Goal: Task Accomplishment & Management: Use online tool/utility

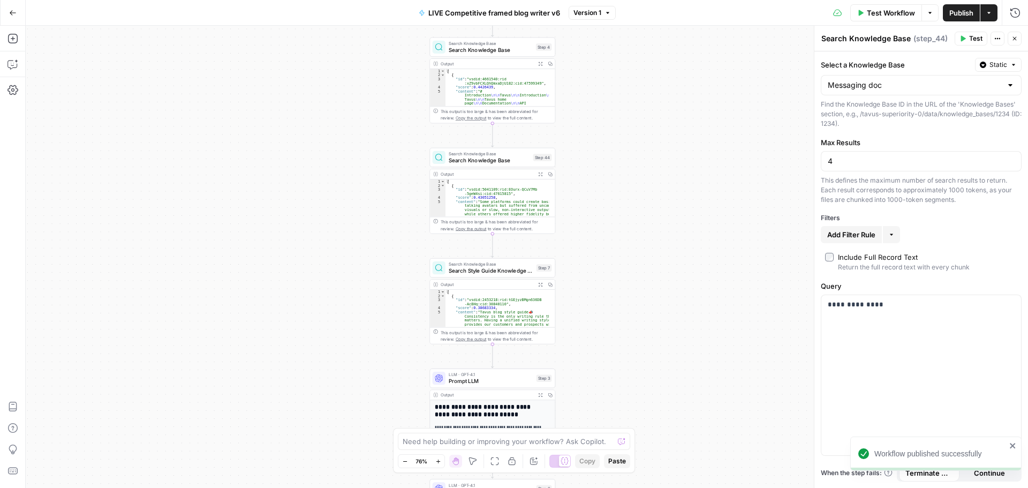
scroll to position [32, 0]
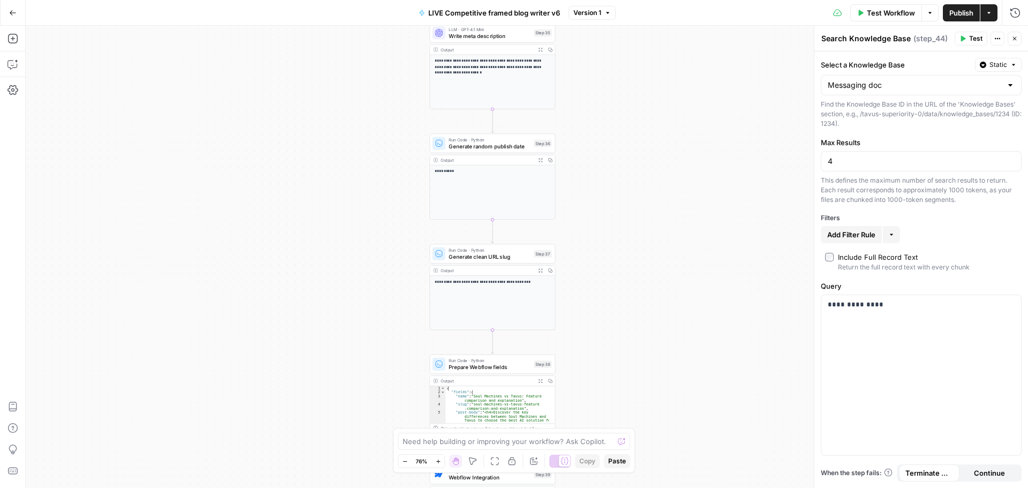
click at [17, 14] on button "Go Back" at bounding box center [12, 12] width 19 height 19
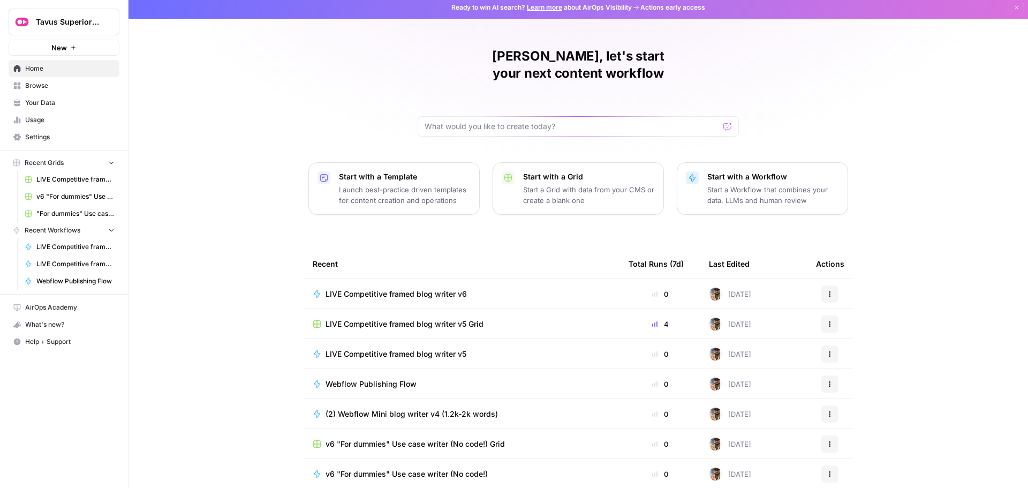
scroll to position [5, 0]
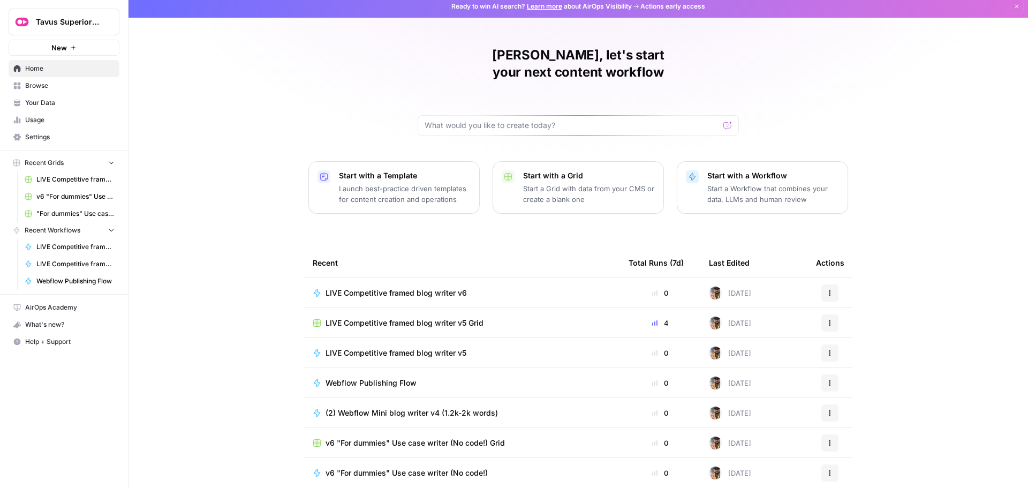
click at [419, 287] on span "LIVE Competitive framed blog writer v6" at bounding box center [395, 292] width 141 height 11
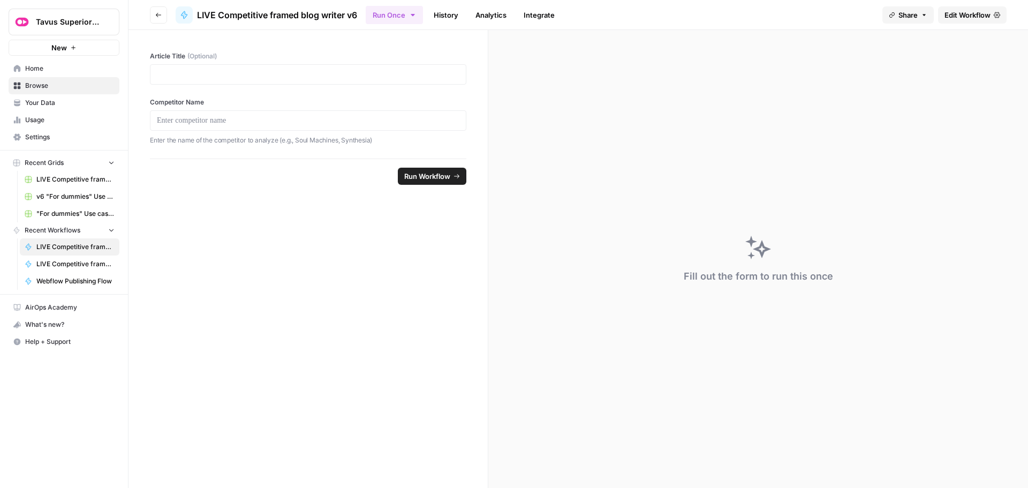
click at [978, 14] on span "Edit Workflow" at bounding box center [967, 15] width 46 height 11
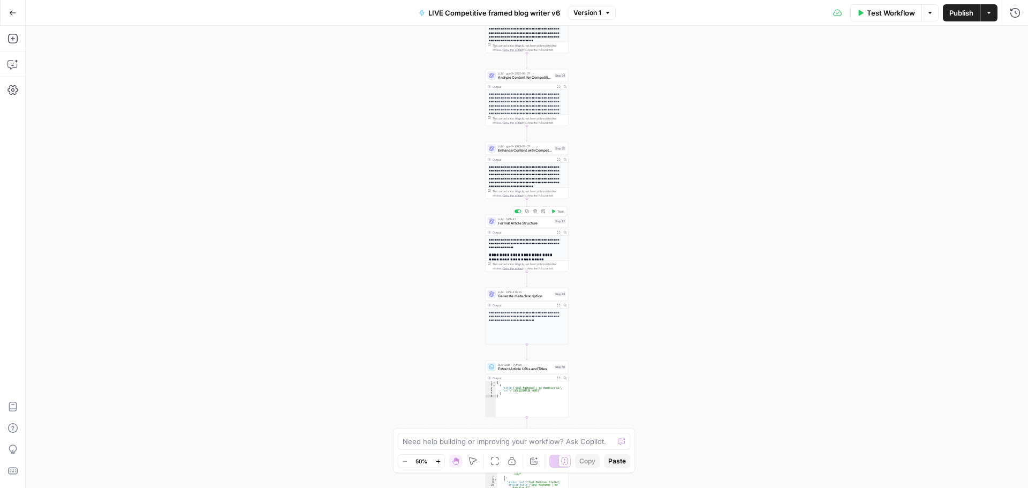
click at [526, 223] on span "Format Article Structure" at bounding box center [525, 223] width 54 height 5
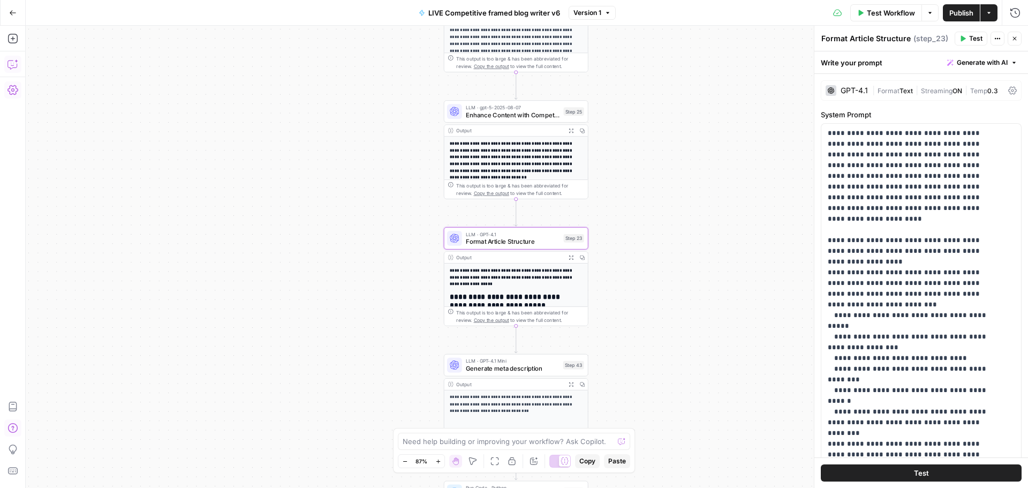
click at [8, 64] on icon "button" at bounding box center [11, 64] width 9 height 9
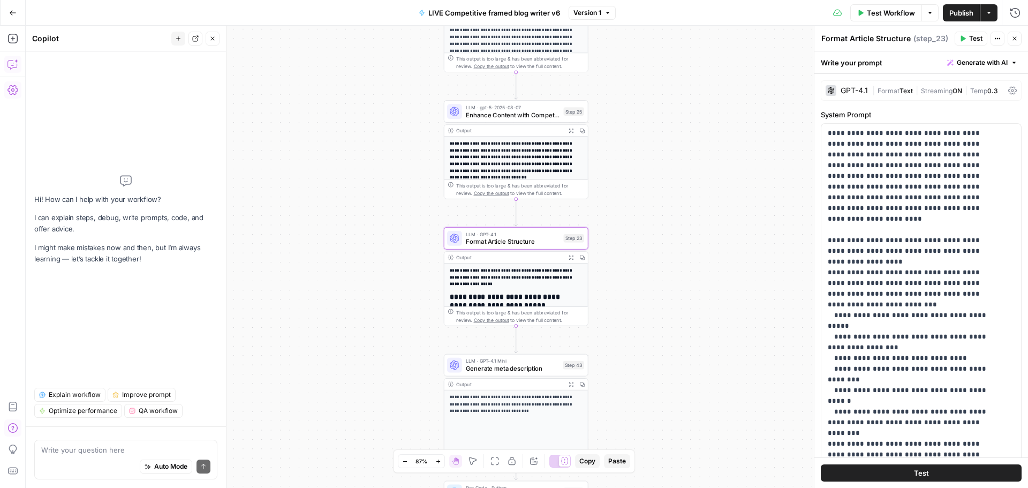
click at [71, 453] on textarea at bounding box center [125, 449] width 169 height 11
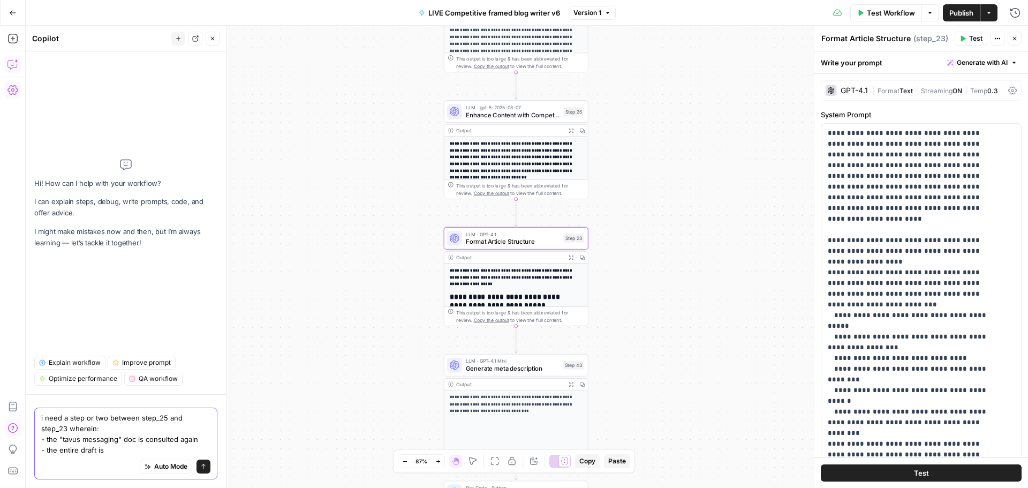
click at [132, 449] on textarea "i need a step or two between step_25 and step_23 wherein: - the "tavus messagin…" at bounding box center [125, 433] width 169 height 43
click at [124, 450] on textarea "i need a step or two between step_25 and step_23 wherein: - the "tavus messagin…" at bounding box center [125, 433] width 169 height 43
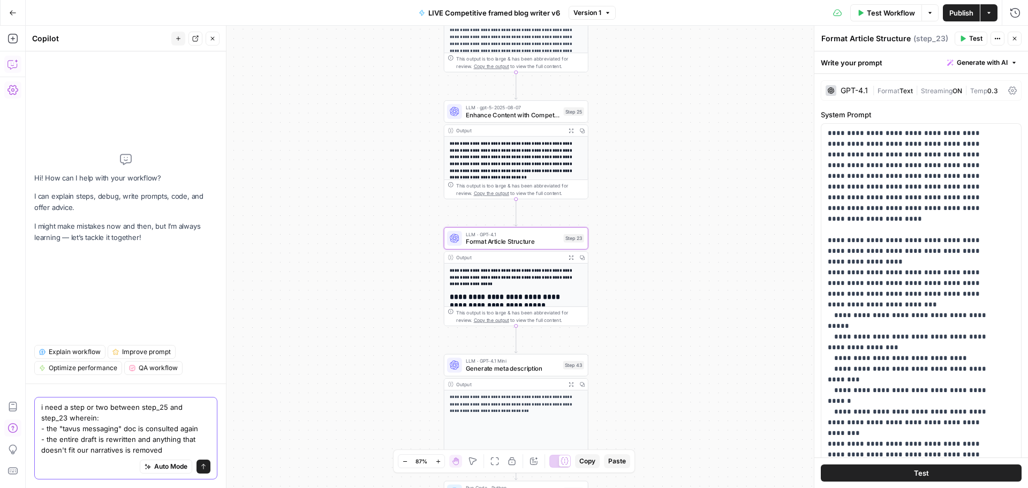
click at [199, 426] on textarea "i need a step or two between step_25 and step_23 wherein: - the "tavus messagin…" at bounding box center [125, 428] width 169 height 54
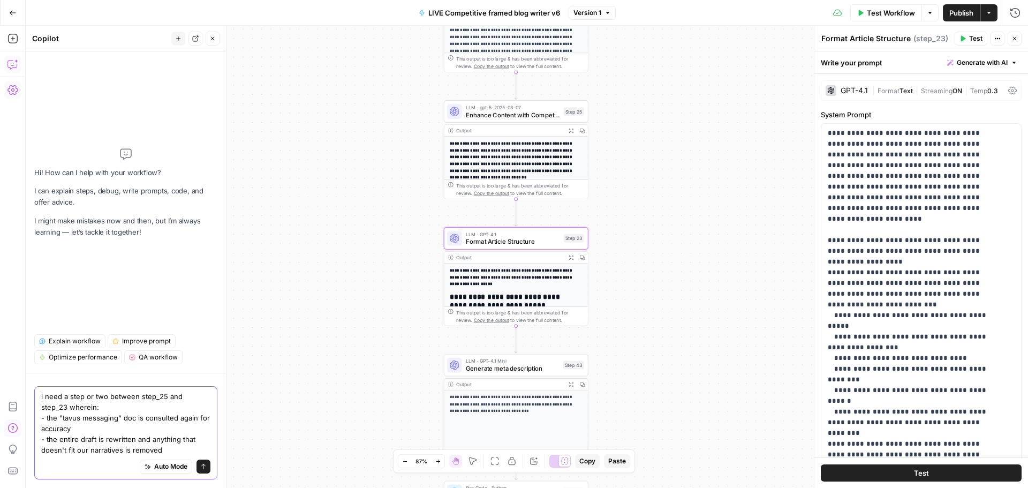
drag, startPoint x: 177, startPoint y: 442, endPoint x: 161, endPoint y: 441, distance: 16.1
click at [161, 441] on textarea "i need a step or two between step_25 and step_23 wherein: - the "tavus messagin…" at bounding box center [125, 423] width 169 height 64
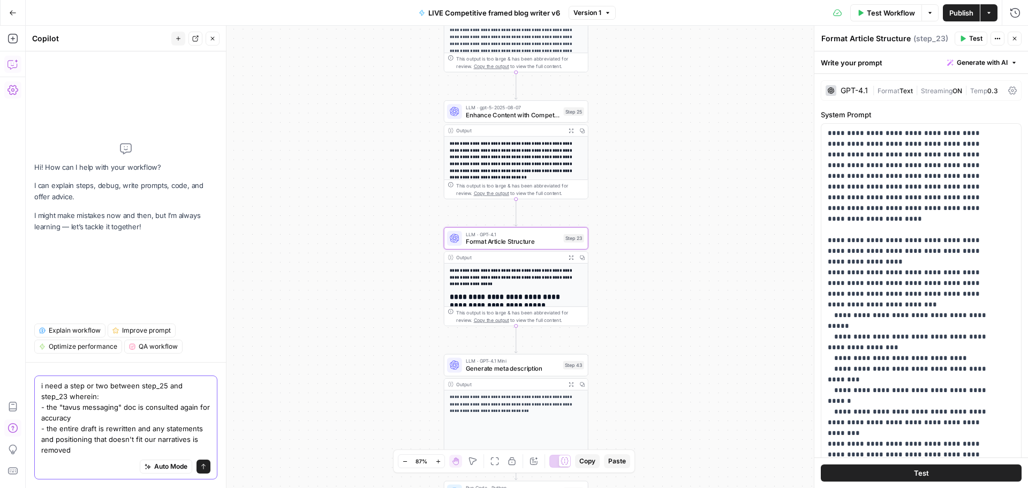
click at [98, 449] on textarea "i need a step or two between step_25 and step_23 wherein: - the "tavus messagin…" at bounding box center [125, 417] width 169 height 75
drag, startPoint x: 106, startPoint y: 451, endPoint x: 144, endPoint y: 443, distance: 39.0
click at [144, 443] on textarea "i need a step or two between step_25 and step_23 wherein: - the "tavus messagin…" at bounding box center [125, 417] width 169 height 75
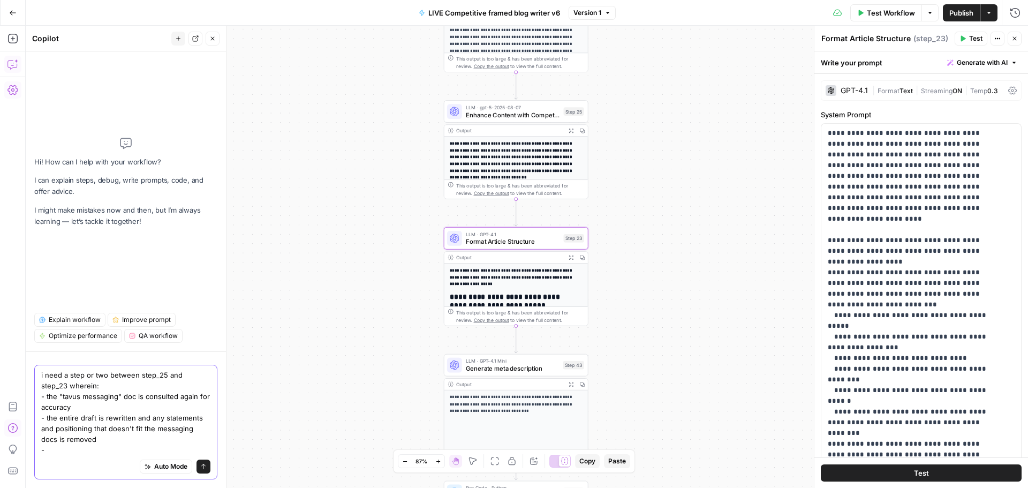
click at [83, 452] on textarea "i need a step or two between step_25 and step_23 wherein: - the "tavus messagin…" at bounding box center [125, 412] width 169 height 86
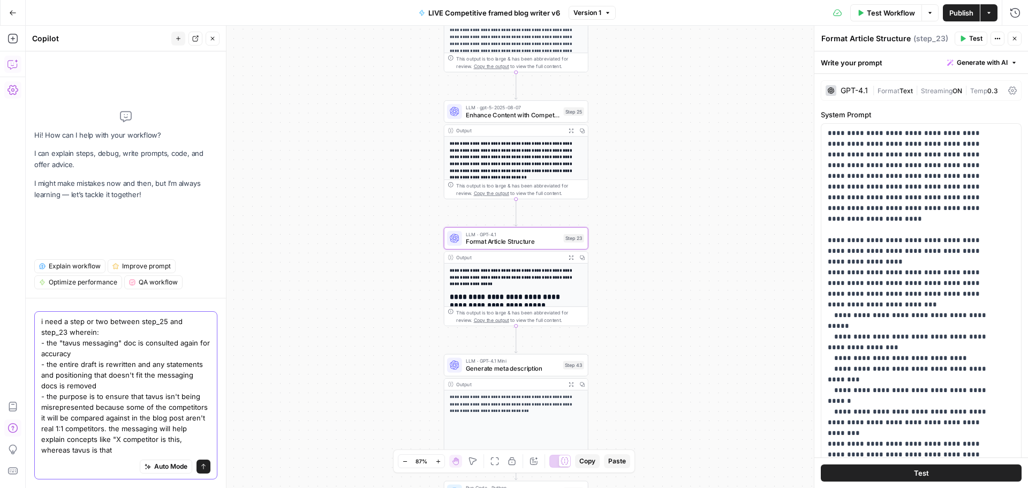
type textarea "i need a step or two between step_25 and step_23 wherein: - the "tavus messagin…"
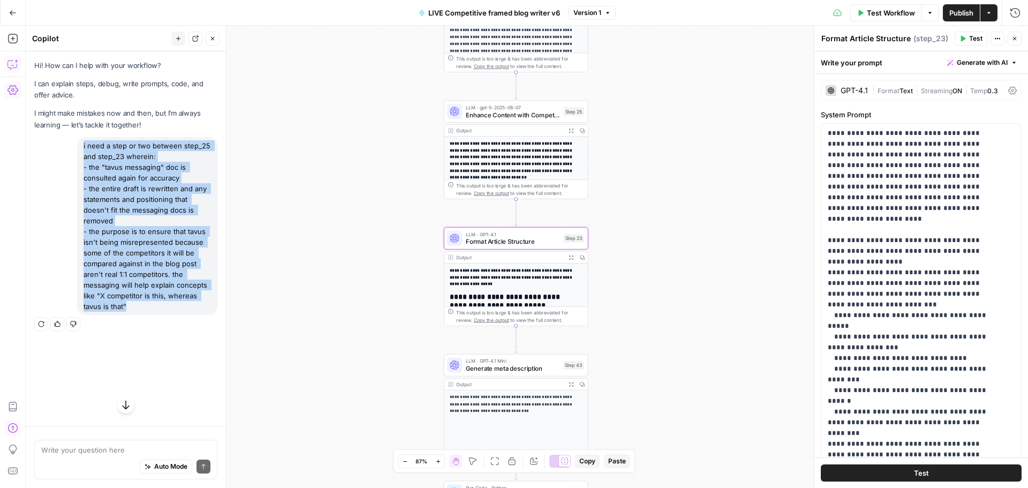
drag, startPoint x: 140, startPoint y: 307, endPoint x: 83, endPoint y: 147, distance: 169.8
click at [83, 147] on div "i need a step or two between step_25 and step_23 wherein: - the "tavus messagin…" at bounding box center [147, 226] width 140 height 178
copy div "i need a step or two between step_25 and step_23 wherein: - the "tavus messagin…"
drag, startPoint x: 100, startPoint y: 437, endPoint x: 96, endPoint y: 450, distance: 13.9
click at [98, 439] on div "Write your question here Auto Mode Send" at bounding box center [126, 457] width 200 height 62
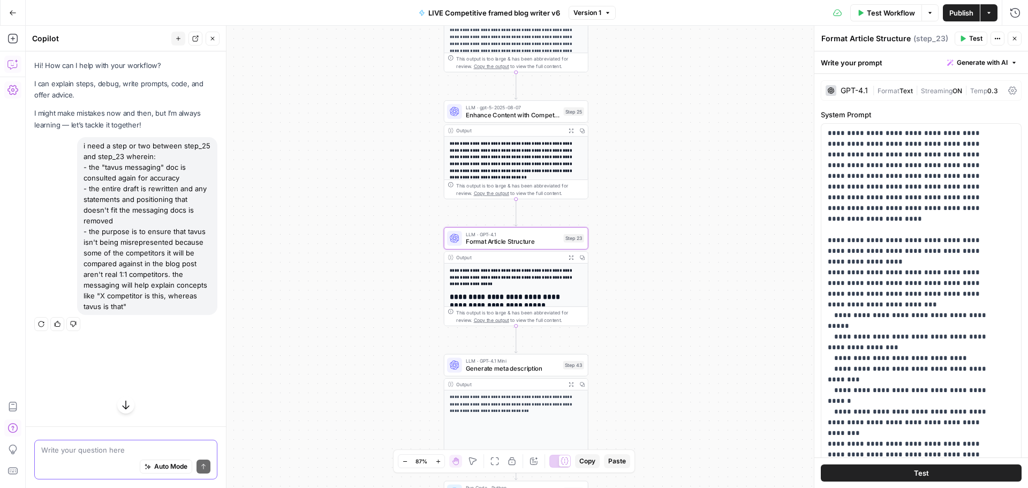
click at [96, 450] on textarea at bounding box center [125, 449] width 169 height 11
paste textarea "i need a step or two between step_25 and step_23 wherein: - the "tavus messagin…"
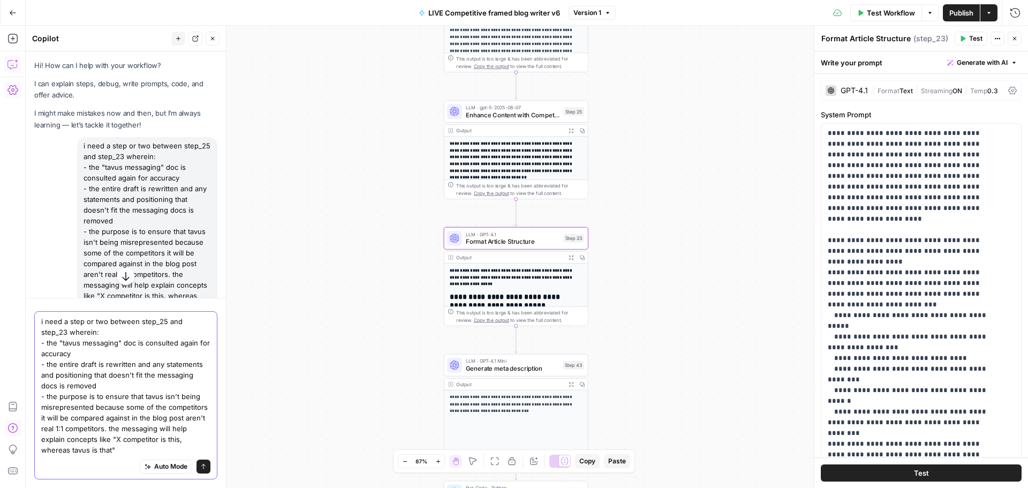
type textarea "i need a step or two between step_25 and step_23 wherein: - the "tavus messagin…"
click at [200, 466] on icon "submit" at bounding box center [203, 466] width 6 height 6
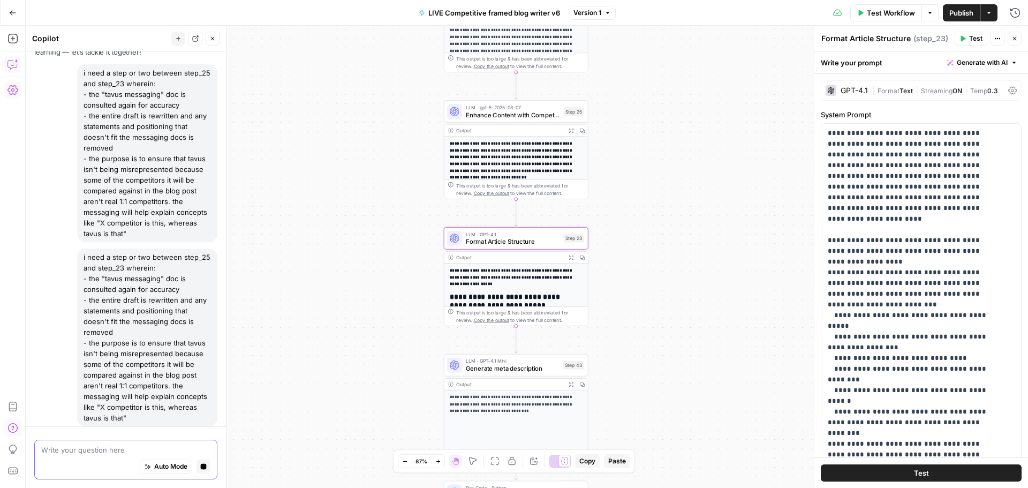
scroll to position [98, 0]
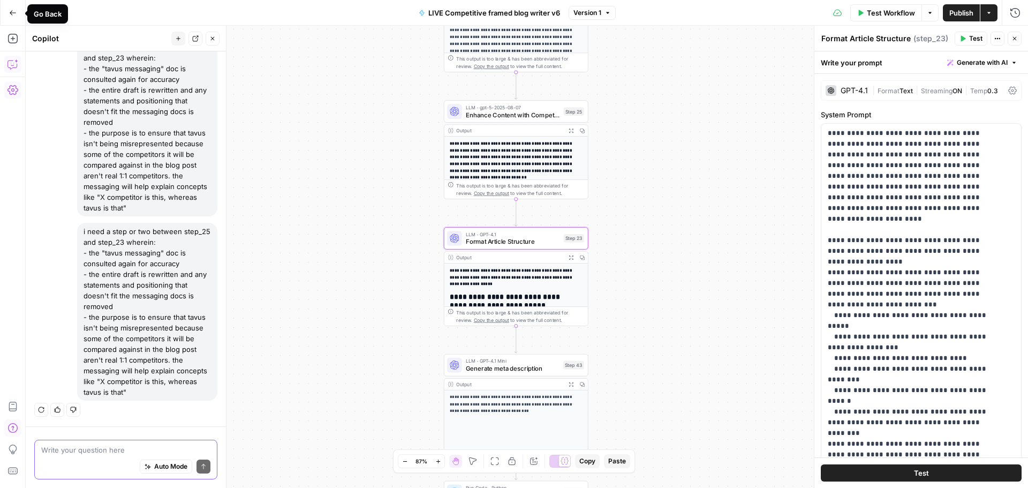
click at [14, 16] on icon "button" at bounding box center [12, 12] width 7 height 7
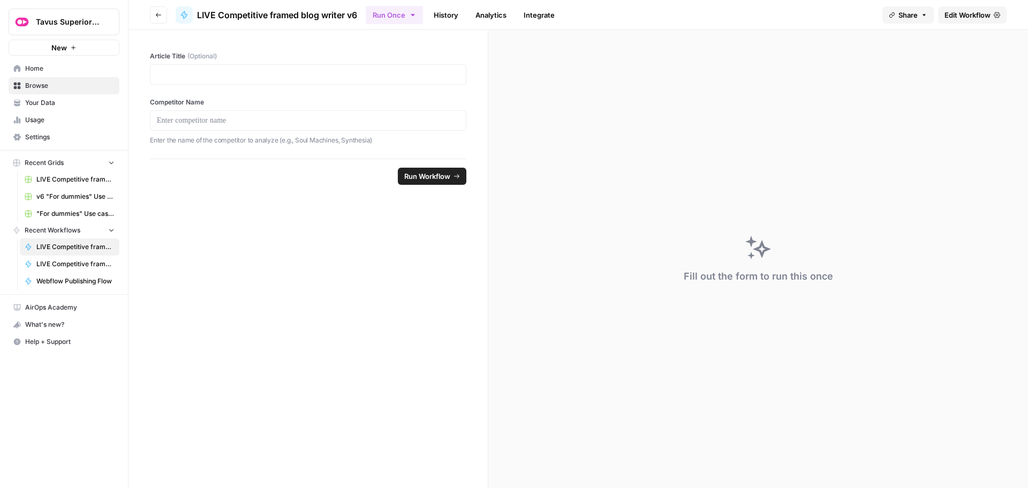
click at [959, 17] on span "Edit Workflow" at bounding box center [967, 15] width 46 height 11
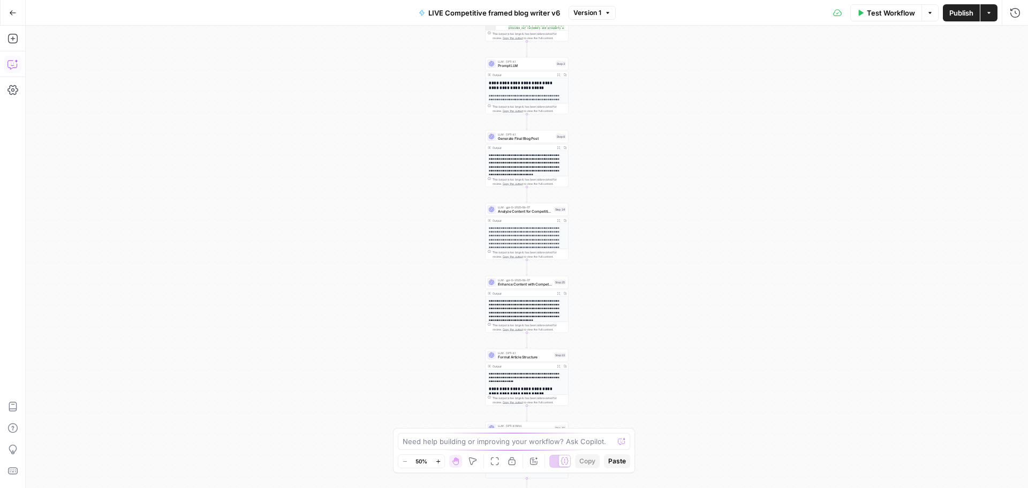
click at [17, 66] on icon "button" at bounding box center [11, 64] width 9 height 9
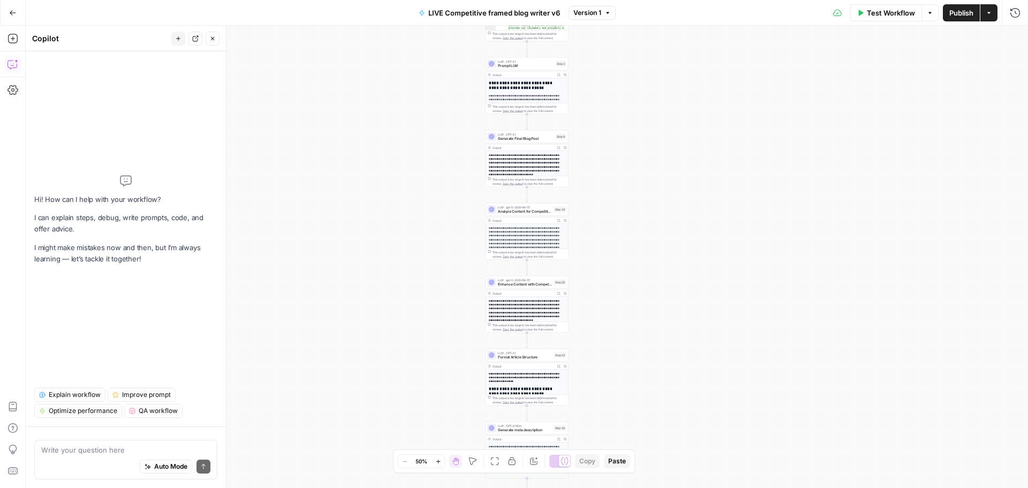
click at [119, 445] on div "Auto Mode will automatically modify and execute the workflow" at bounding box center [165, 439] width 155 height 21
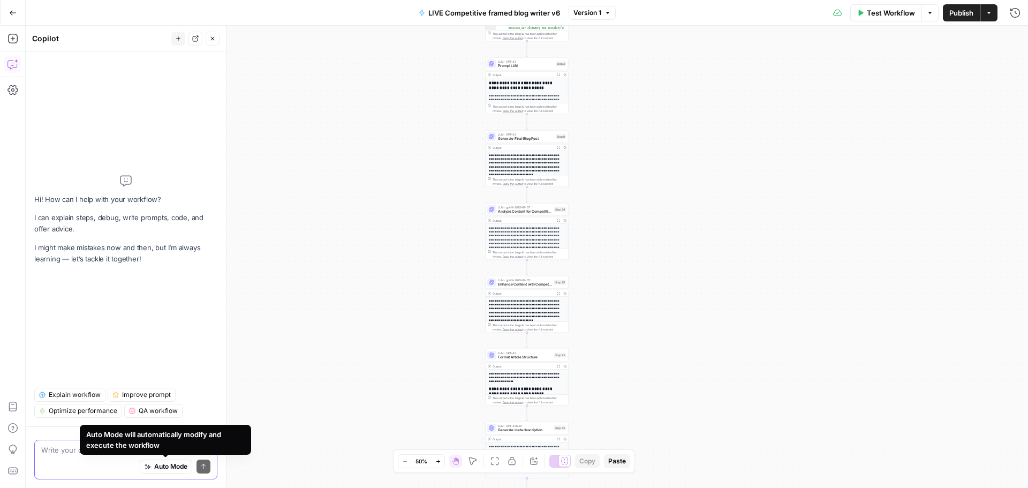
click at [49, 449] on textarea at bounding box center [125, 449] width 169 height 11
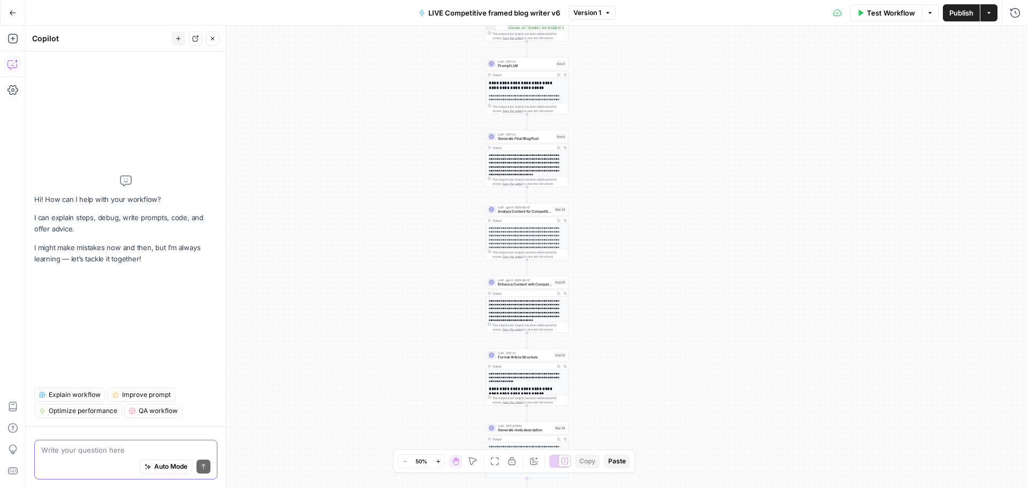
paste textarea "i need a step or two between step_25 and step_23 wherein: - the "tavus messagin…"
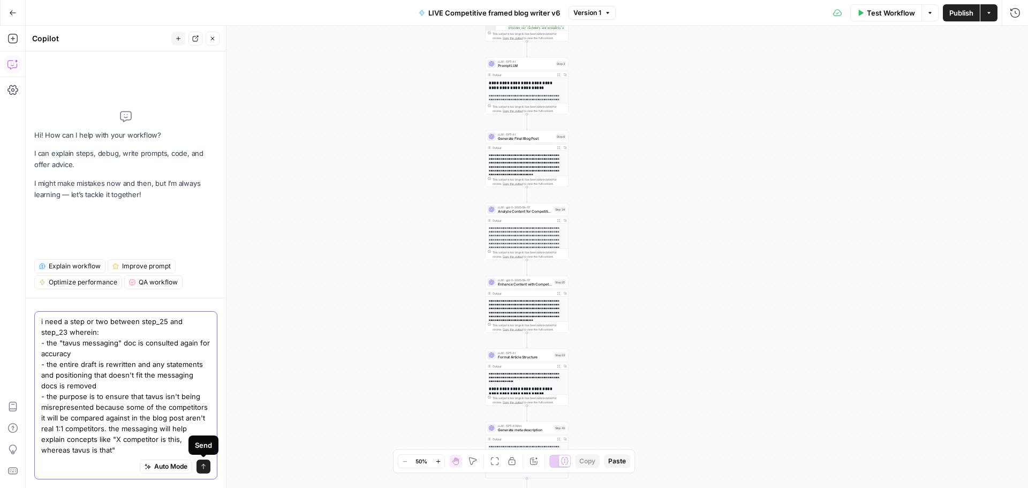
type textarea "i need a step or two between step_25 and step_23 wherein: - the "tavus messagin…"
click at [207, 468] on button "Send" at bounding box center [203, 466] width 14 height 14
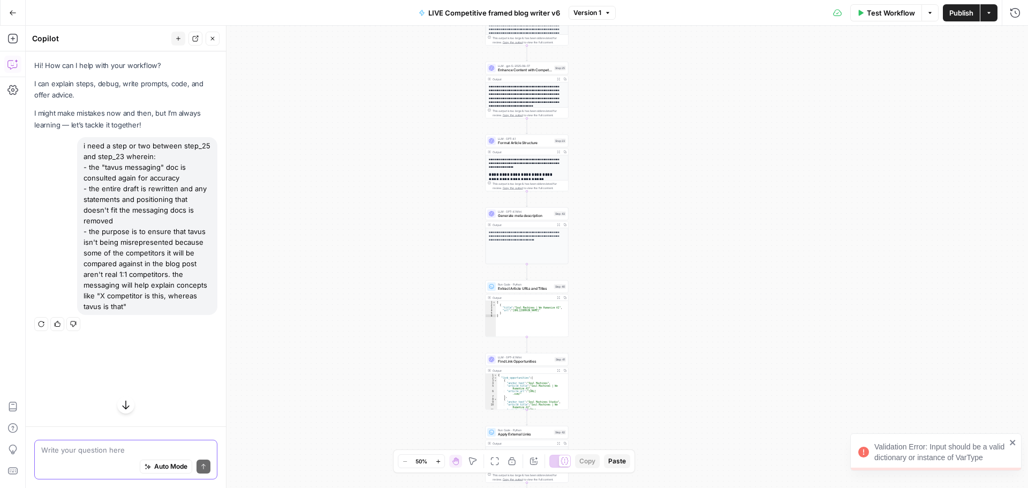
click at [904, 451] on div "Validation Error: Input should be a valid dictionary or instance of VarType" at bounding box center [940, 451] width 132 height 21
click at [107, 454] on textarea at bounding box center [125, 449] width 169 height 11
click at [100, 451] on textarea at bounding box center [125, 449] width 169 height 11
paste textarea "i need a step or two between step_25 and step_23 wherein: - the "tavus messagin…"
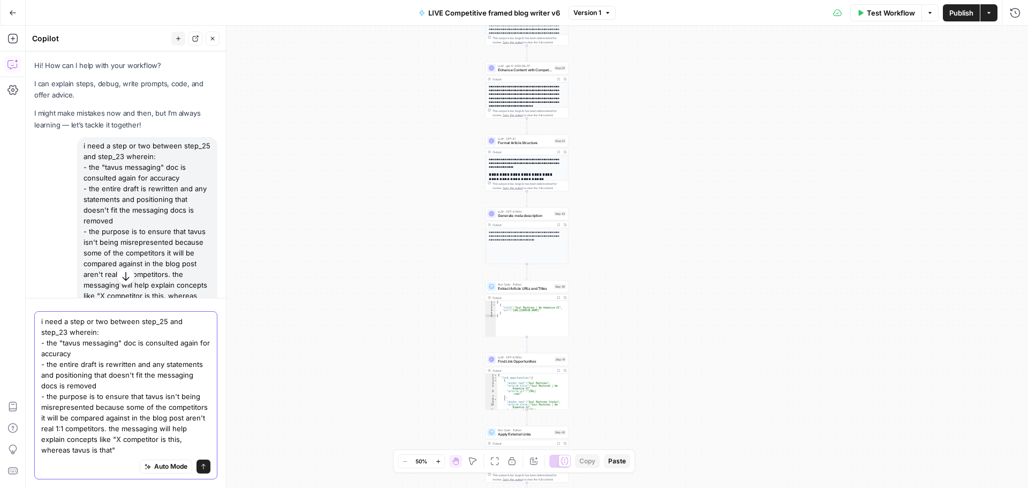
scroll to position [43, 0]
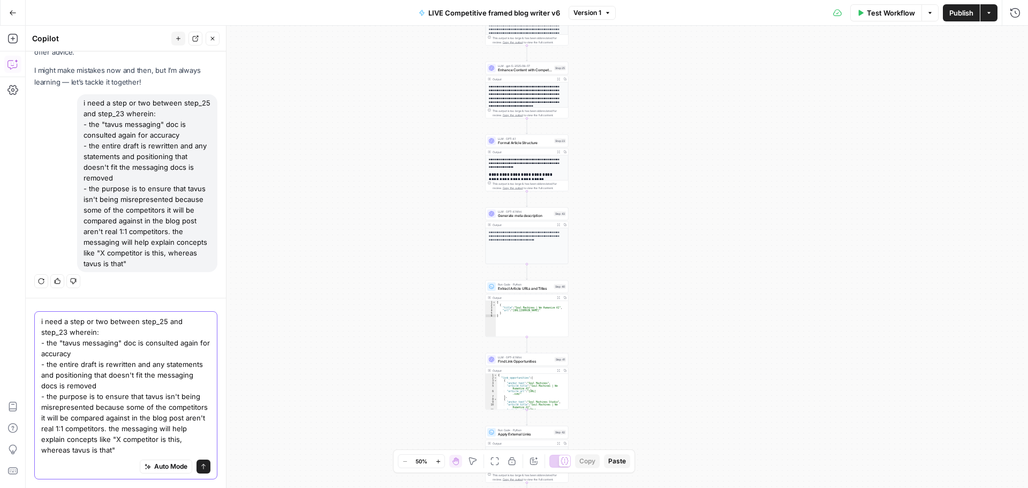
click at [134, 416] on textarea "i need a step or two between step_25 and step_23 wherein: - the "tavus messagin…" at bounding box center [125, 385] width 169 height 139
drag, startPoint x: 124, startPoint y: 379, endPoint x: 212, endPoint y: 438, distance: 106.3
click at [212, 438] on div "i need a step or two between step_25 and step_23 wherein: - the "tavus messagin…" at bounding box center [126, 393] width 200 height 190
click at [135, 412] on textarea "i need a step or two between step_25 and step_23 wherein: - the "tavus messagin…" at bounding box center [125, 385] width 169 height 139
drag, startPoint x: 115, startPoint y: 382, endPoint x: 219, endPoint y: 455, distance: 127.1
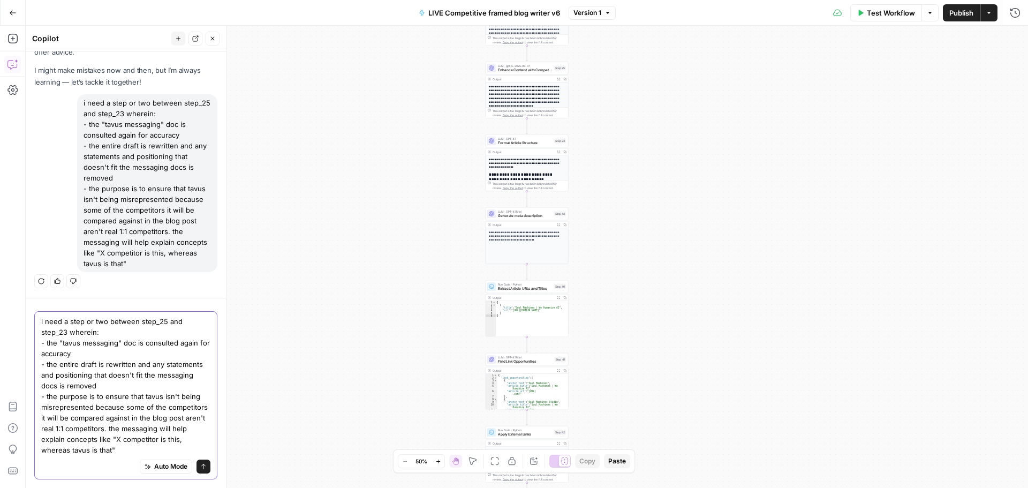
click at [219, 455] on div "Hi! How can I help with your workflow? I can explain steps, debug, write prompt…" at bounding box center [126, 269] width 200 height 436
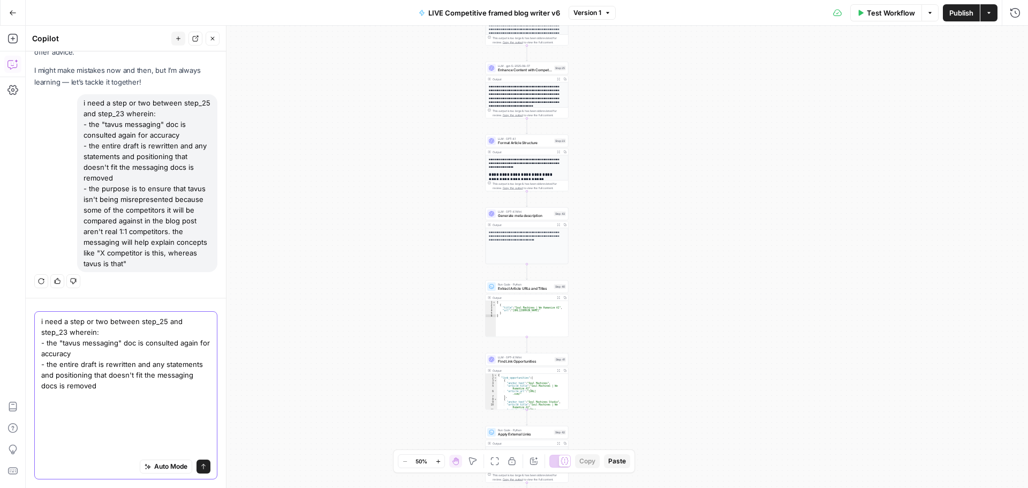
scroll to position [0, 0]
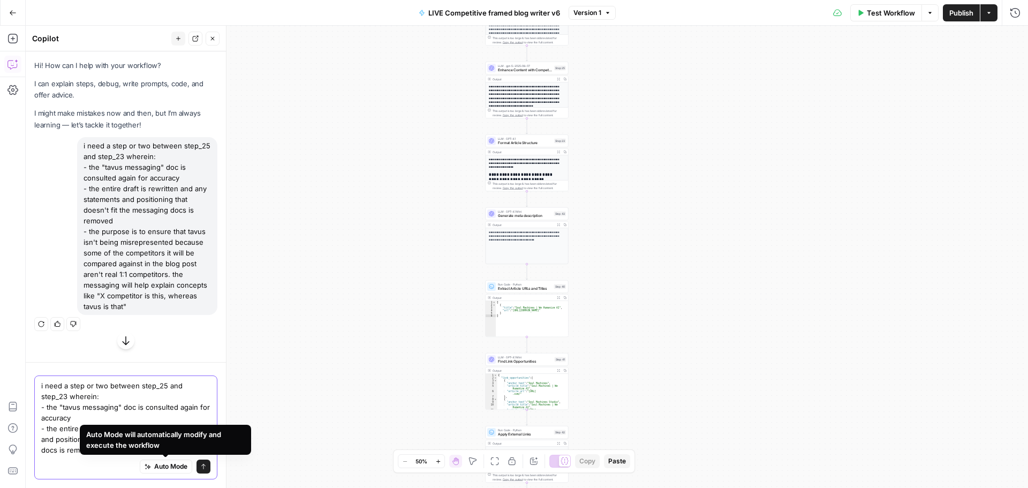
type textarea "i need a step or two between step_25 and step_23 wherein: - the "tavus messagin…"
click at [207, 463] on button "Send" at bounding box center [203, 466] width 14 height 14
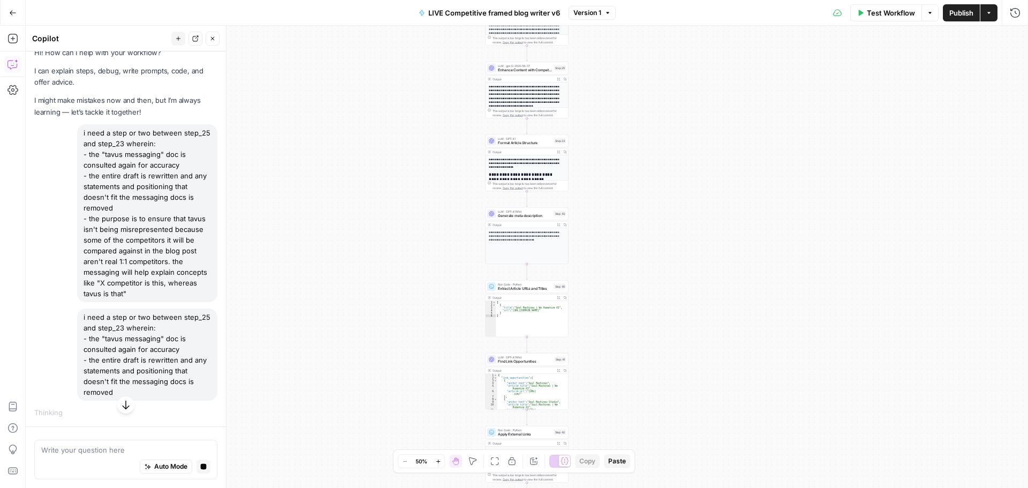
scroll to position [13, 0]
click at [18, 14] on button "Go Back" at bounding box center [12, 12] width 19 height 19
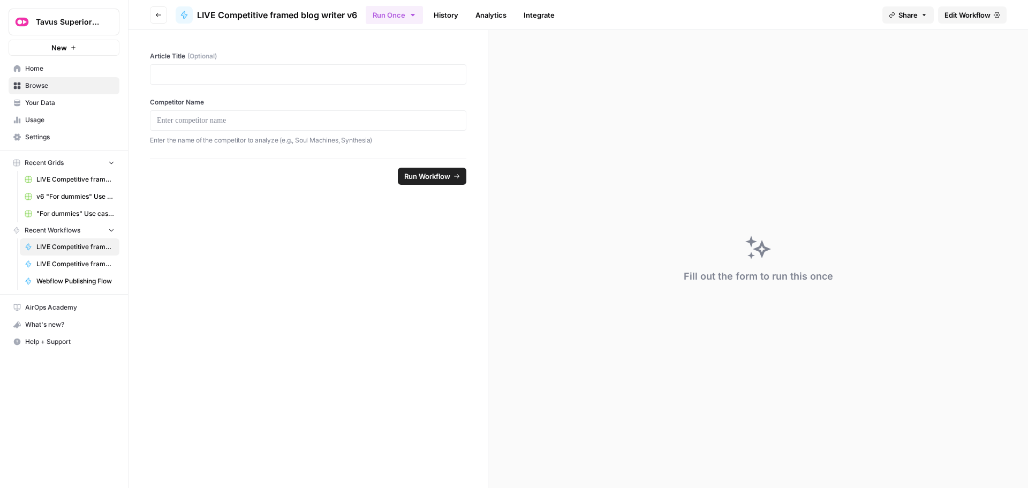
click at [153, 17] on button "Go back" at bounding box center [158, 14] width 17 height 17
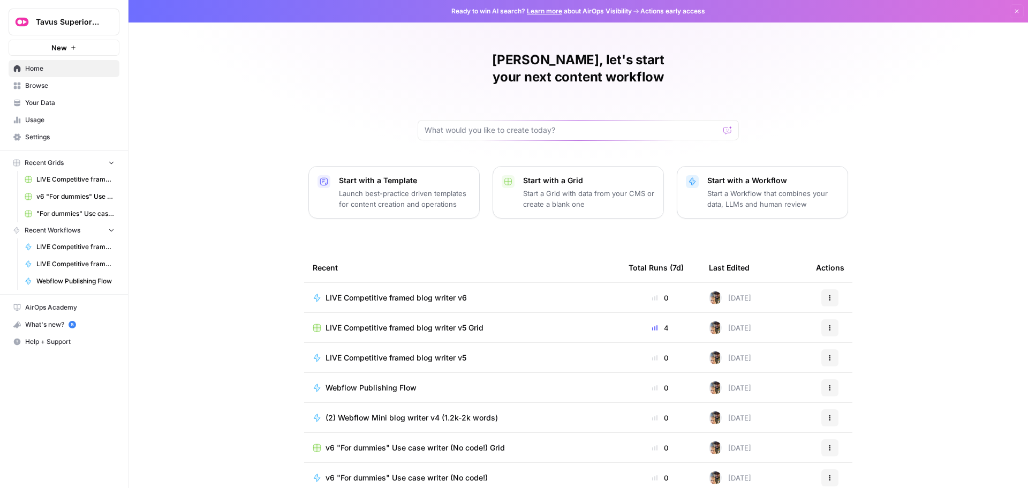
click at [397, 292] on span "LIVE Competitive framed blog writer v6" at bounding box center [395, 297] width 141 height 11
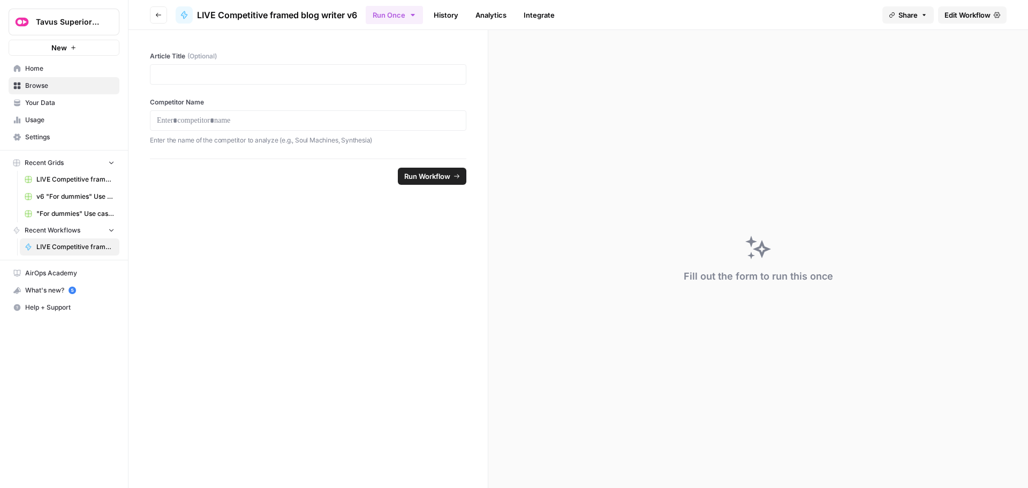
click at [967, 17] on span "Edit Workflow" at bounding box center [967, 15] width 46 height 11
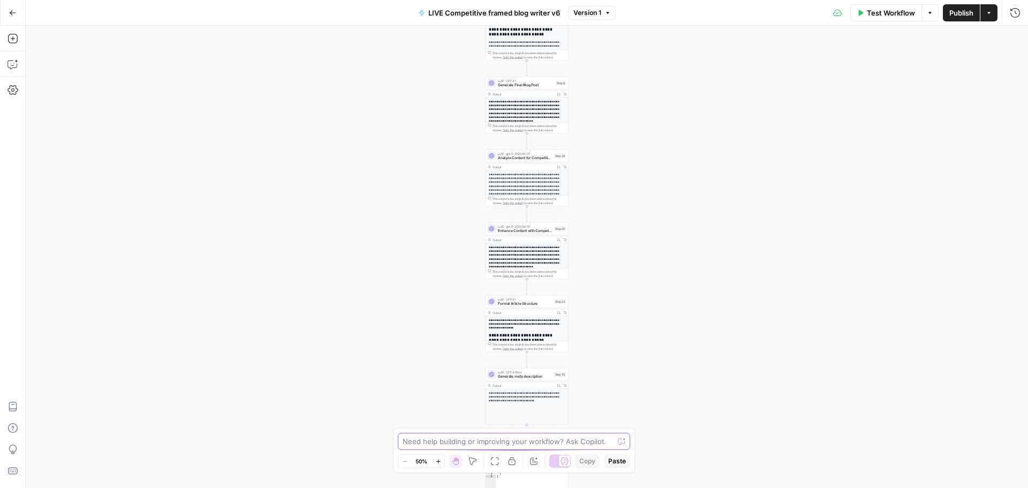
click at [443, 445] on textarea at bounding box center [507, 441] width 211 height 11
paste textarea "i need a step or two between step_25 and step_23 wherein: - the "tavus messagin…"
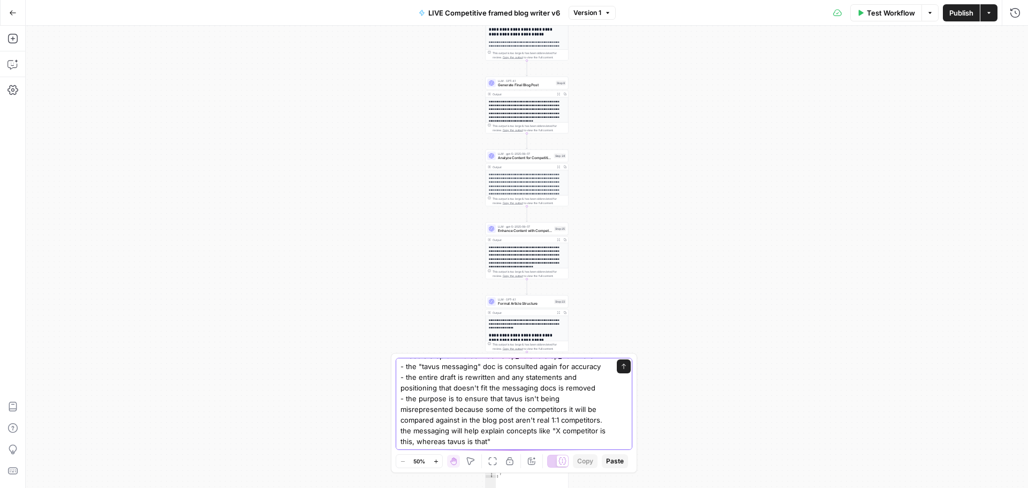
scroll to position [21, 0]
click at [407, 399] on textarea "i need a step or two between step_25 and step_23 wherein: - the "tavus messagin…" at bounding box center [503, 398] width 206 height 96
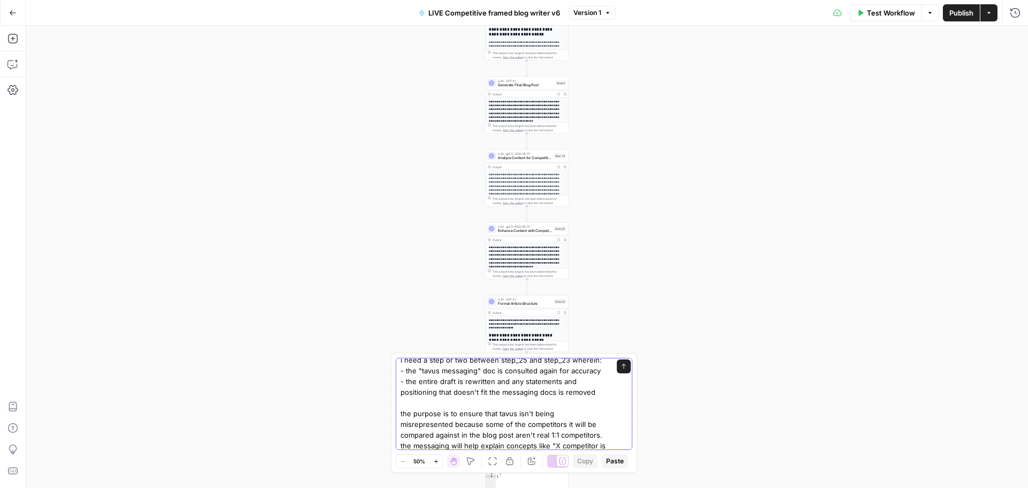
scroll to position [0, 0]
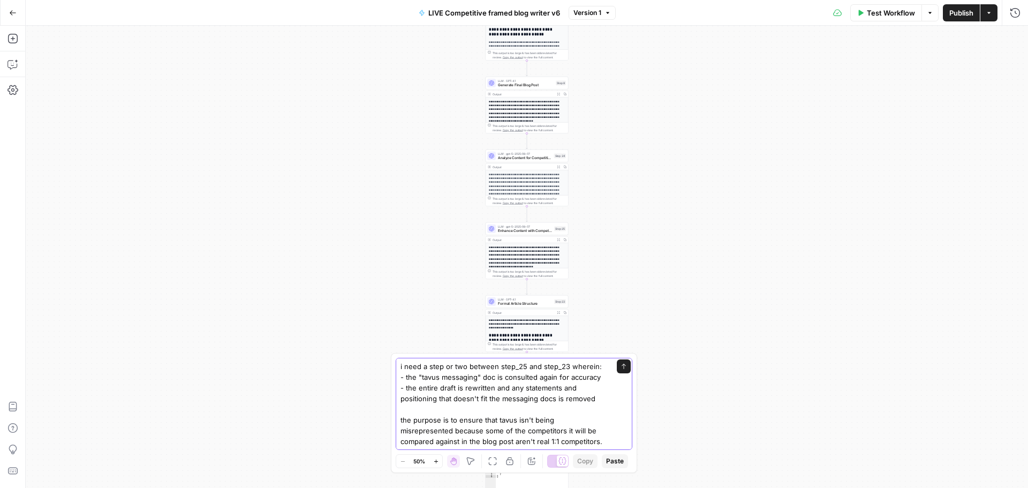
click at [407, 397] on textarea "i need a step or two between step_25 and step_23 wherein: - the "tavus messagin…" at bounding box center [503, 414] width 206 height 107
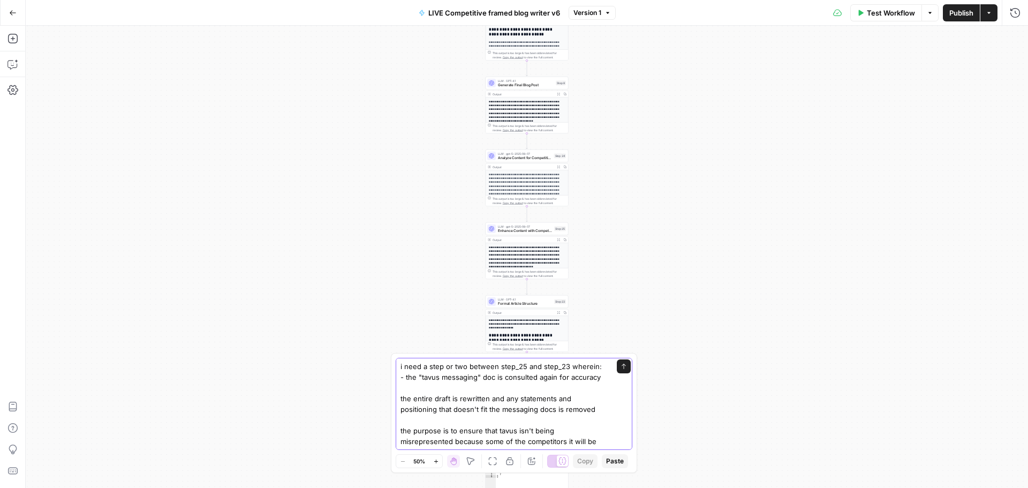
click at [405, 378] on textarea "i need a step or two between step_25 and step_23 wherein: - the "tavus messagin…" at bounding box center [503, 420] width 206 height 118
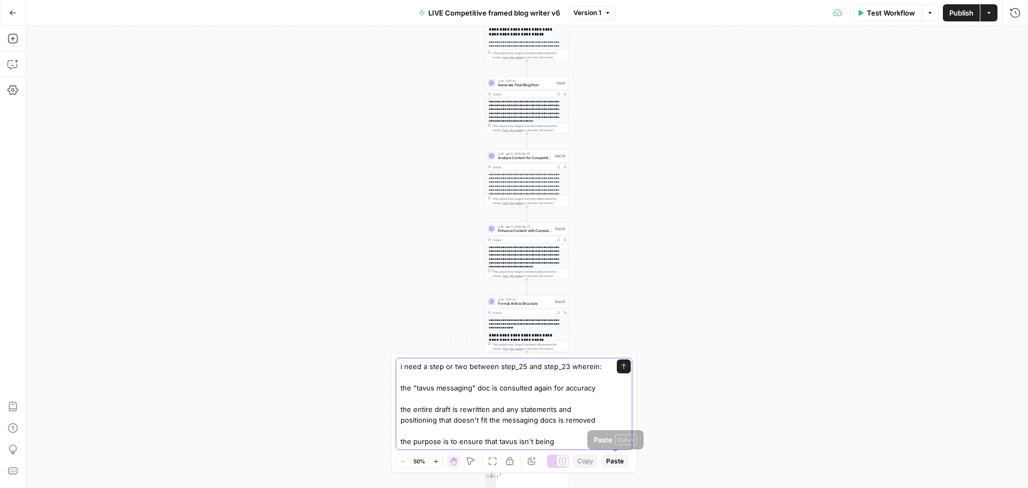
click at [523, 411] on textarea "i need a step or two between step_25 and step_23 wherein: the "tavus messaging"…" at bounding box center [503, 425] width 206 height 128
type textarea "i need a step or two between step_25 and step_23 wherein: the "tavus messaging"…"
click at [615, 458] on span "Paste" at bounding box center [615, 461] width 18 height 10
click at [620, 365] on icon "submit" at bounding box center [623, 366] width 6 height 6
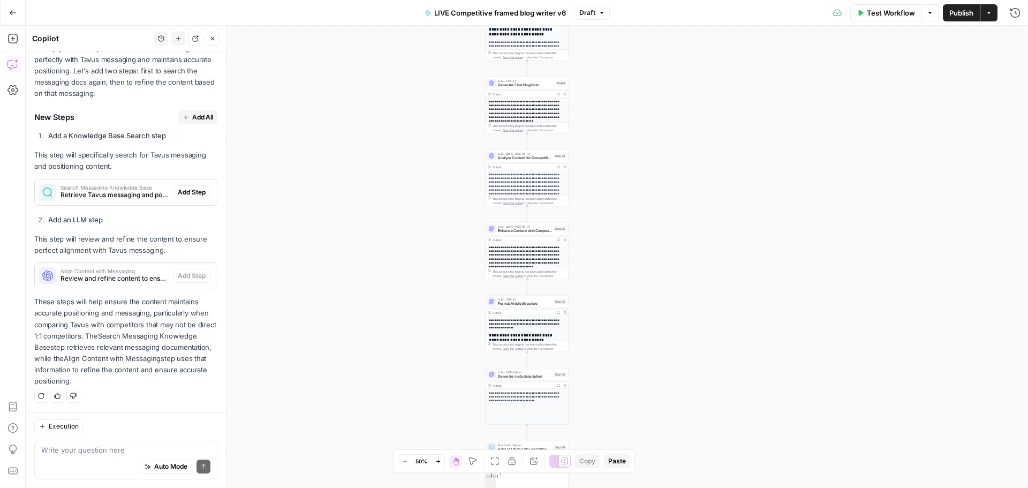
scroll to position [257, 0]
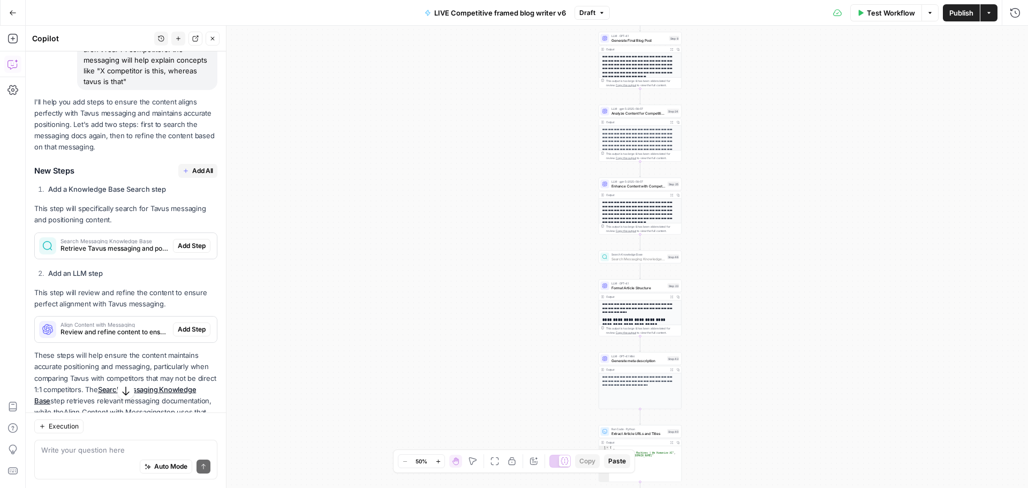
click at [186, 246] on span "Add Step" at bounding box center [192, 246] width 28 height 10
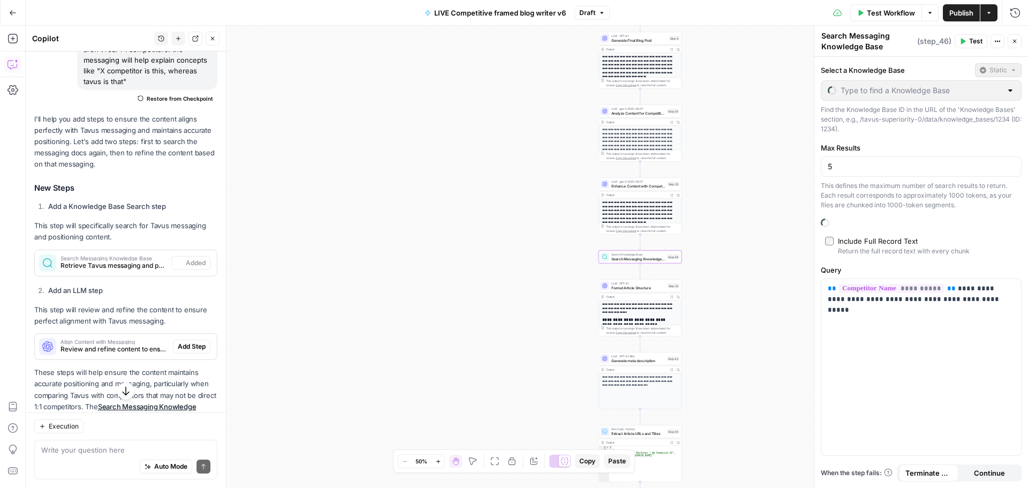
type input "Style Guide"
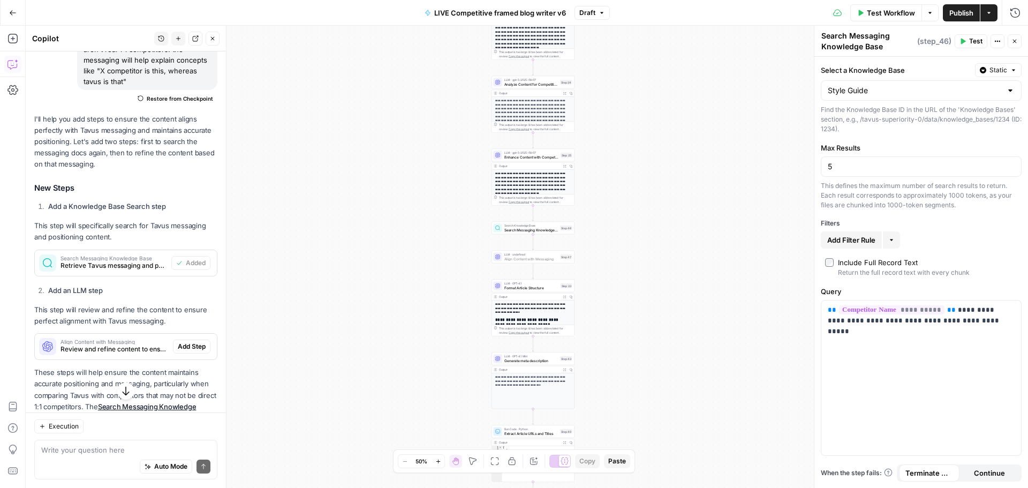
click at [184, 346] on span "Add Step" at bounding box center [192, 346] width 28 height 10
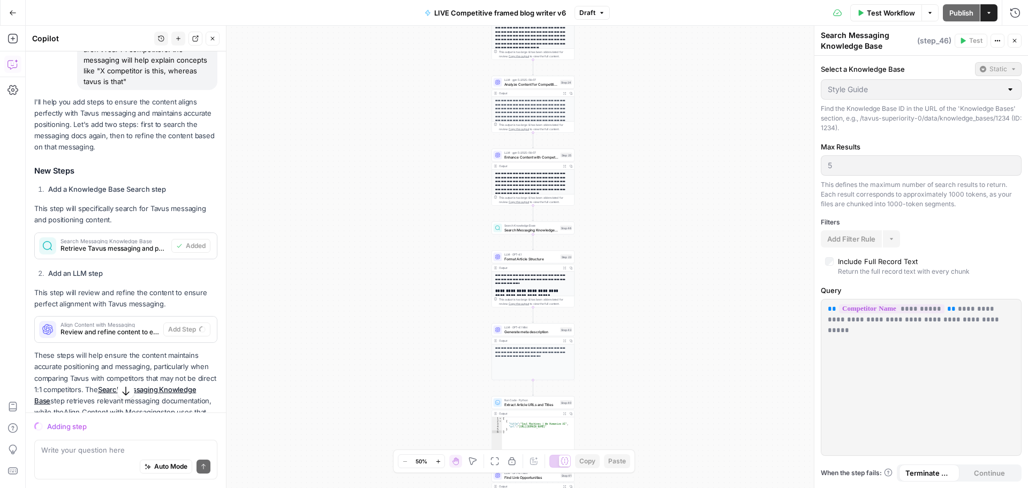
scroll to position [310, 0]
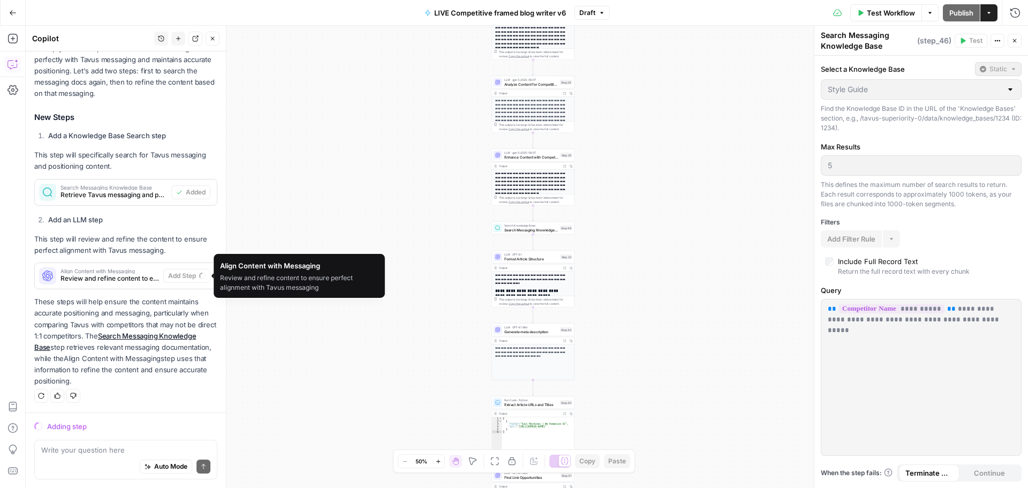
click at [79, 277] on span "Review and refine content to ensure perfect alignment with Tavus messaging" at bounding box center [109, 278] width 98 height 10
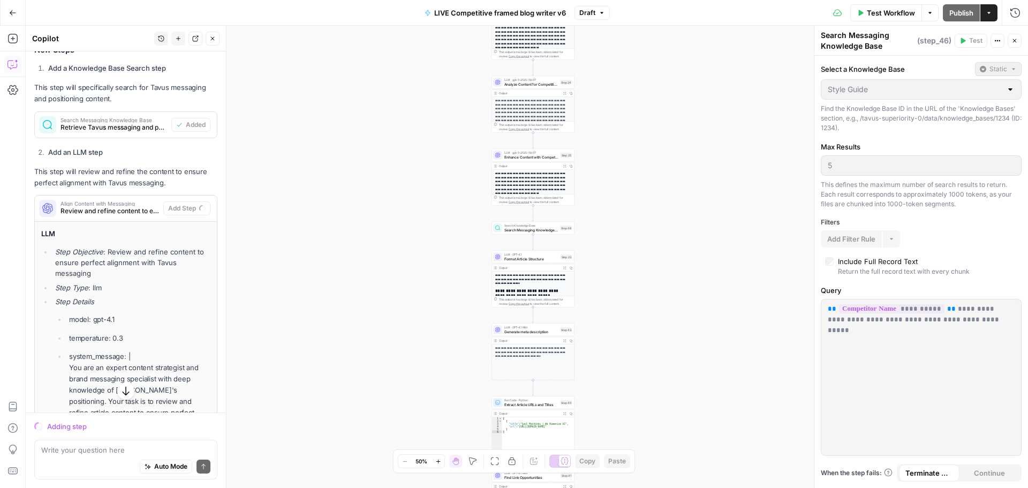
scroll to position [359, 0]
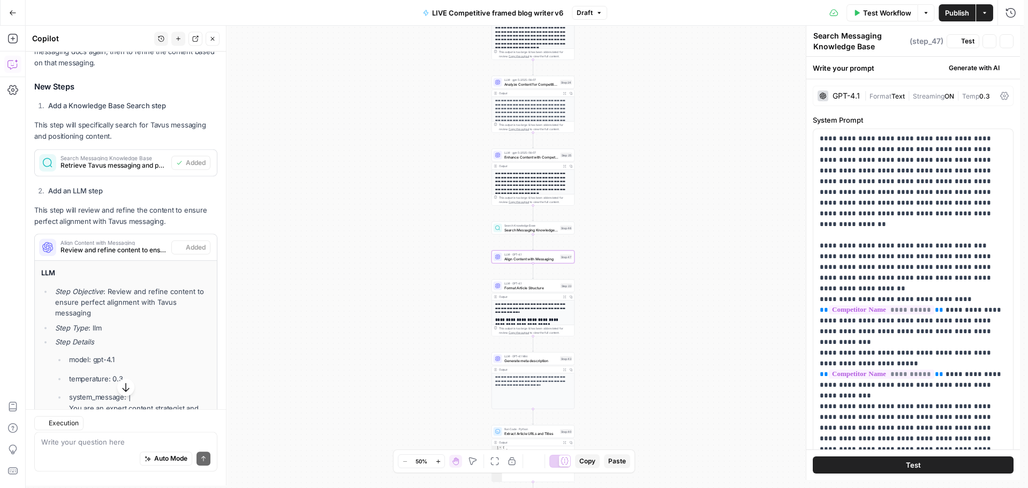
type textarea "Align Content with Messaging"
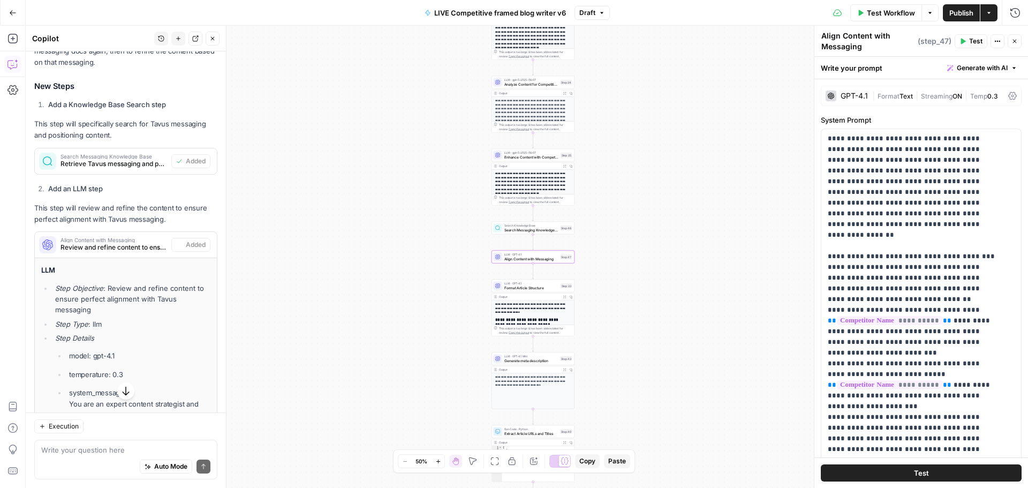
scroll to position [376, 0]
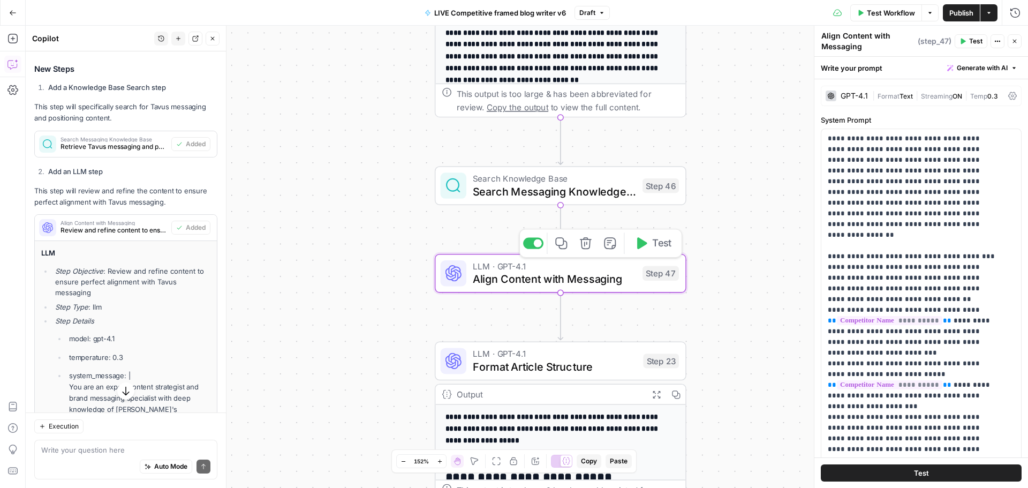
click at [503, 282] on span "Align Content with Messaging" at bounding box center [554, 279] width 163 height 16
click at [756, 252] on div "Workflow Set Inputs Inputs Google Search Google Search Step 1 Output Expand Out…" at bounding box center [527, 257] width 1002 height 462
click at [580, 271] on span "Align Content with Messaging" at bounding box center [554, 279] width 163 height 16
click at [897, 89] on div "GPT-4.1 | Format Text | Streaming ON | Temp 0.3" at bounding box center [920, 96] width 201 height 20
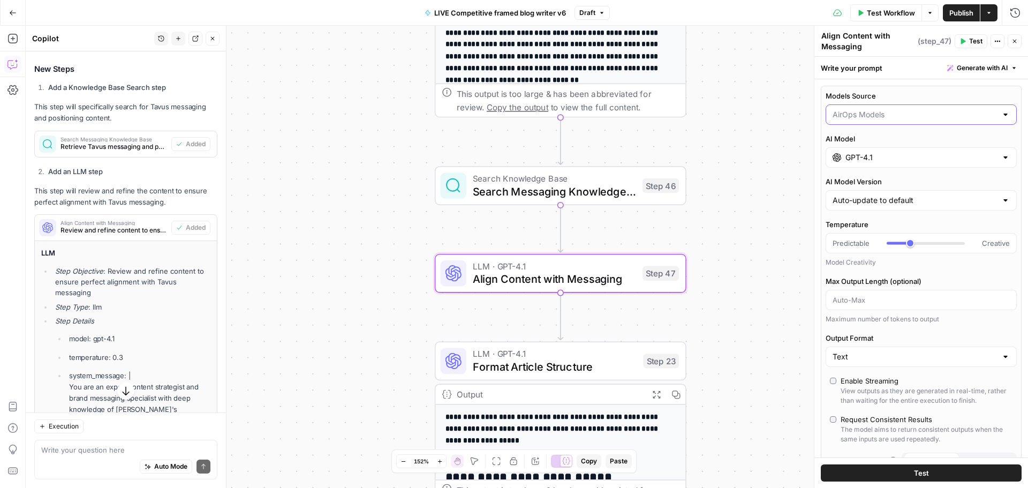
click at [875, 112] on input "Models Source" at bounding box center [914, 114] width 164 height 11
click at [869, 157] on span "My Models" at bounding box center [914, 156] width 161 height 11
type input "My Models"
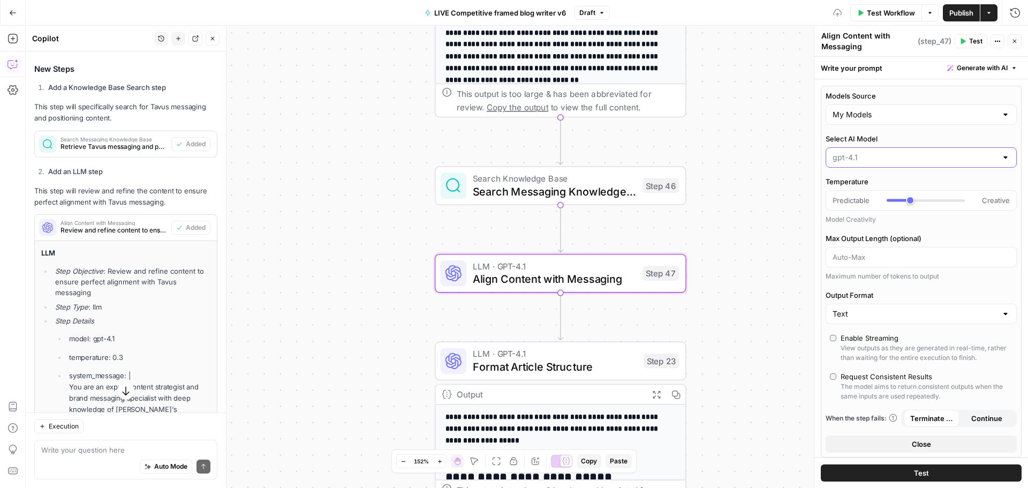
click at [881, 157] on input "Select AI Model" at bounding box center [914, 157] width 164 height 11
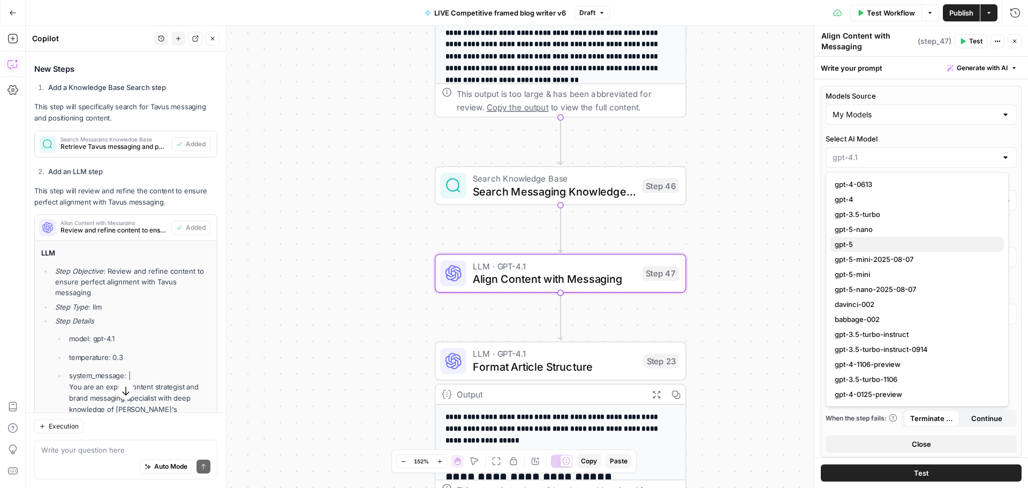
click at [893, 242] on span "gpt-5" at bounding box center [914, 244] width 161 height 11
type input "gpt-5"
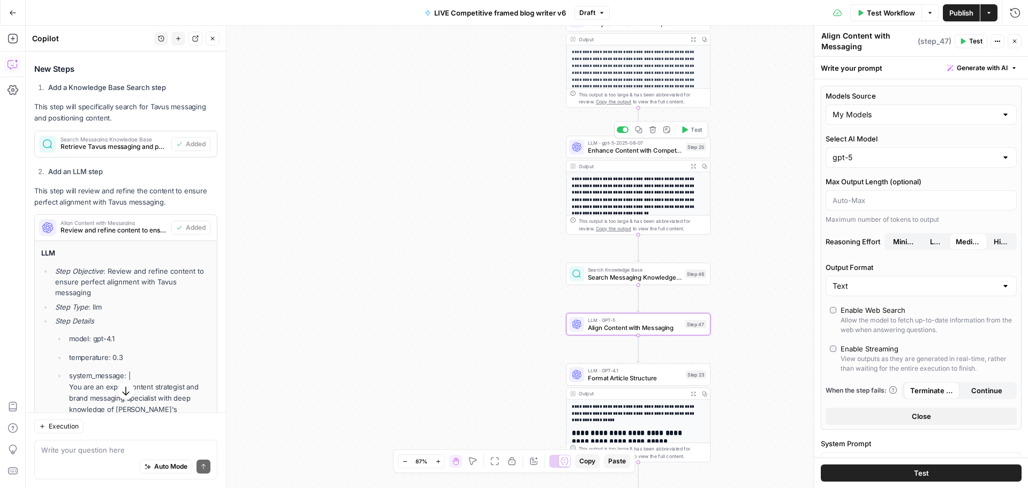
click at [655, 150] on span "Enhance Content with Competitive Advantages" at bounding box center [635, 150] width 94 height 9
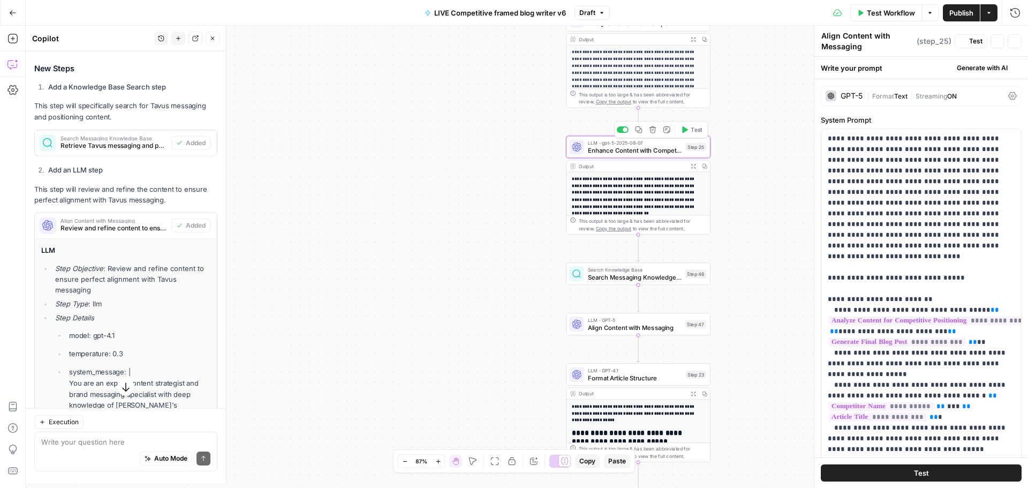
type textarea "Enhance Content with Competitive Advantages"
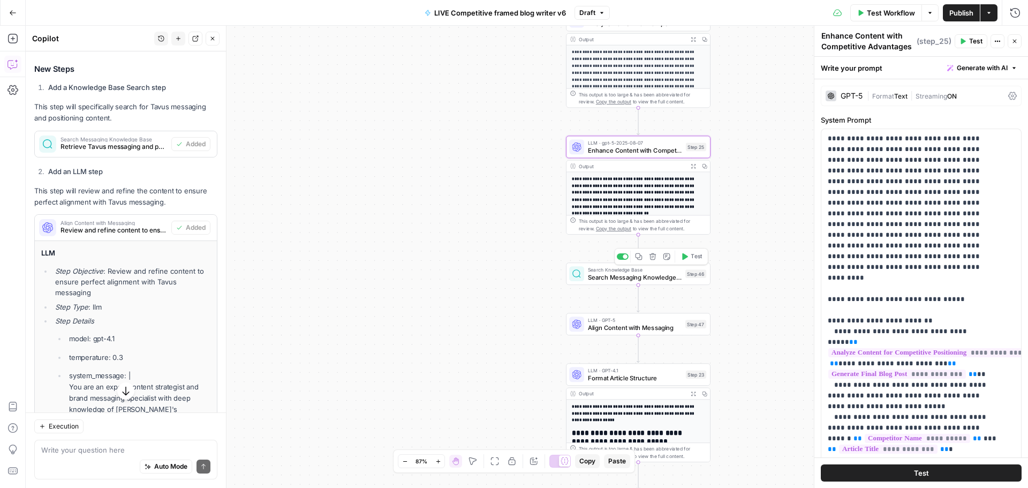
click at [644, 279] on span "Search Messaging Knowledge Base" at bounding box center [635, 276] width 94 height 9
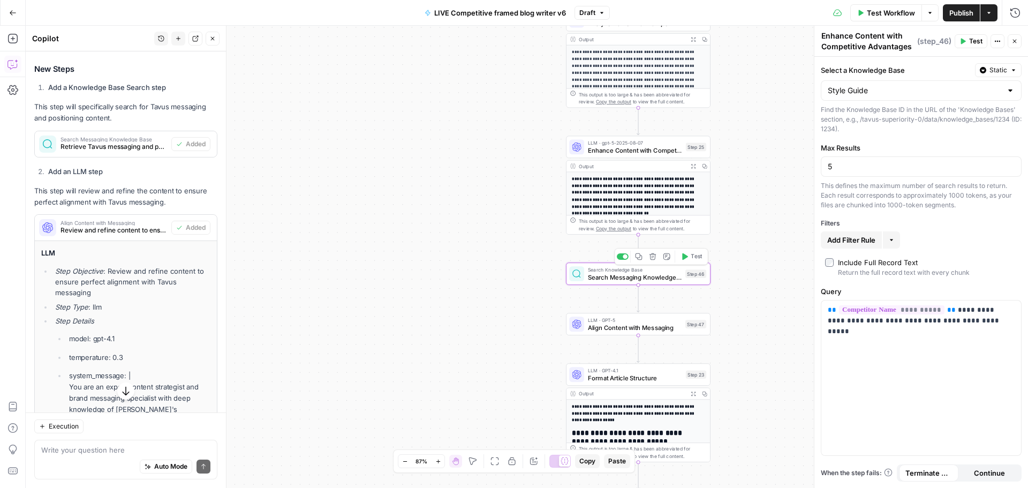
type textarea "Search Messaging Knowledge Base"
click at [1000, 93] on input "Select a Knowledge Base" at bounding box center [914, 90] width 174 height 11
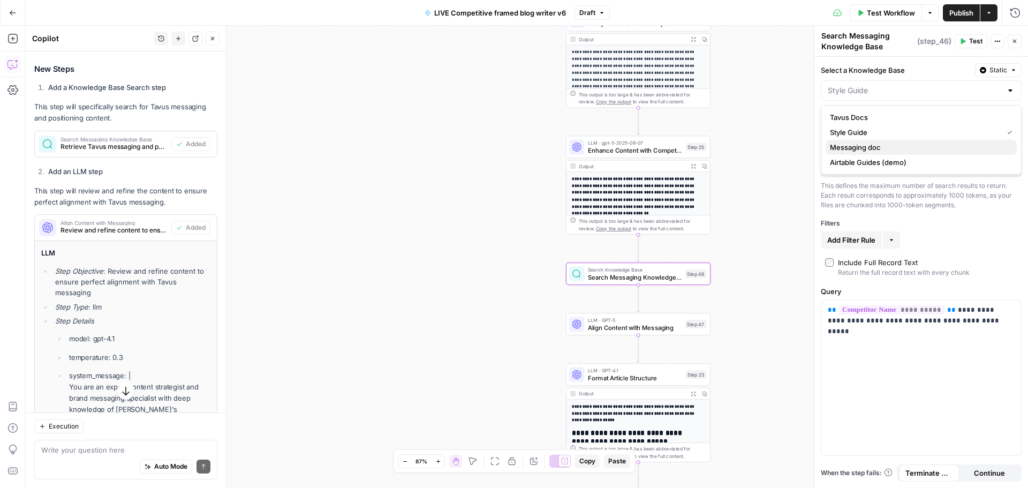
click at [856, 146] on span "Messaging doc" at bounding box center [919, 147] width 178 height 11
type input "Messaging doc"
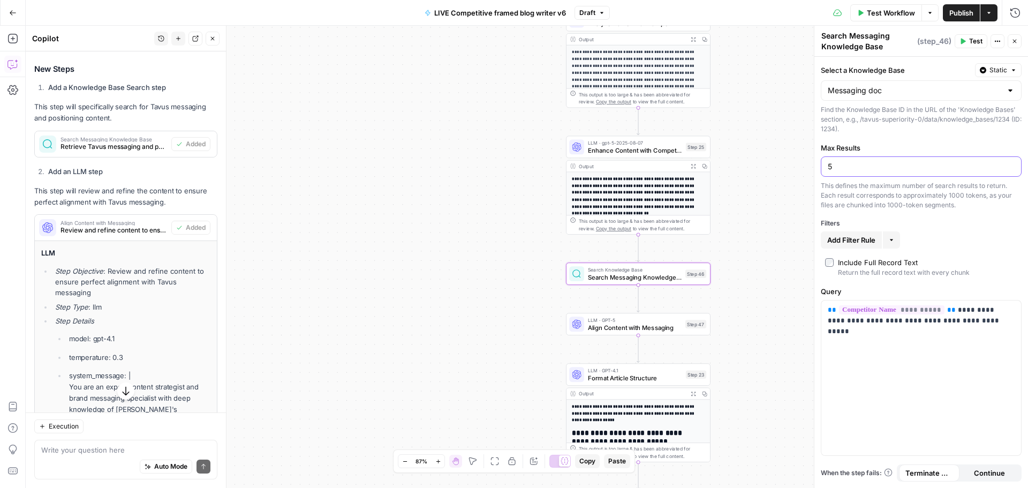
click at [859, 164] on input "5" at bounding box center [920, 166] width 187 height 11
type input "8"
click at [886, 200] on div "This defines the maximum number of search results to return. Each result corres…" at bounding box center [920, 195] width 201 height 29
click at [969, 314] on p "**********" at bounding box center [920, 315] width 187 height 21
click at [862, 324] on p "**********" at bounding box center [920, 315] width 187 height 21
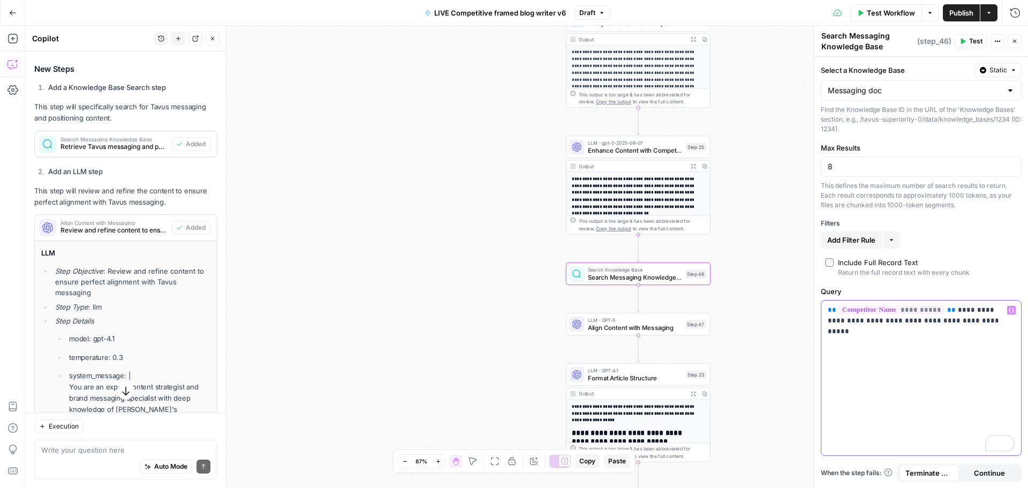
click at [1002, 328] on div "**********" at bounding box center [921, 377] width 200 height 155
click at [997, 335] on div "**********" at bounding box center [921, 377] width 200 height 155
click at [664, 229] on div "This output is too large & has been abbreviated for review. Copy the output to …" at bounding box center [643, 224] width 128 height 15
click at [622, 333] on div "LLM · GPT-5 Align Content with Messaging Step 47 Copy step Delete step Add Note…" at bounding box center [638, 324] width 145 height 22
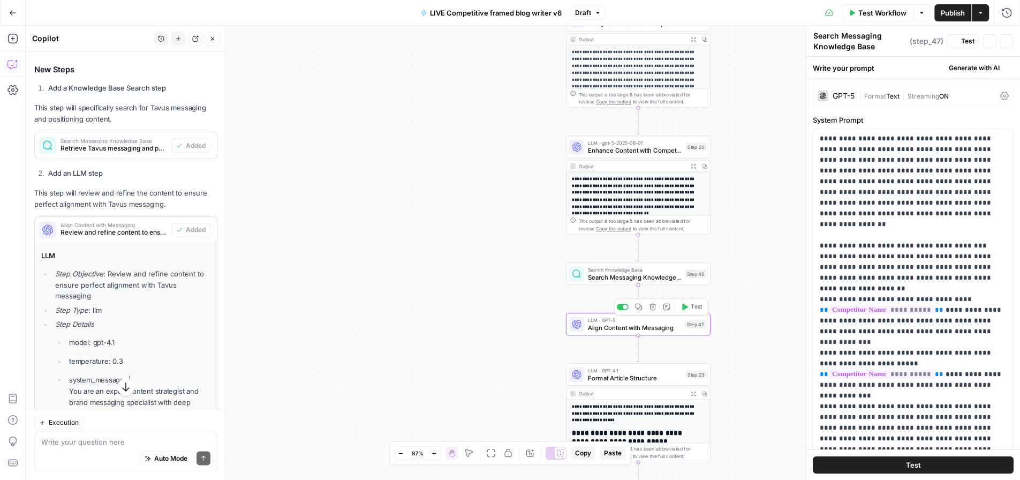
type textarea "Align Content with Messaging"
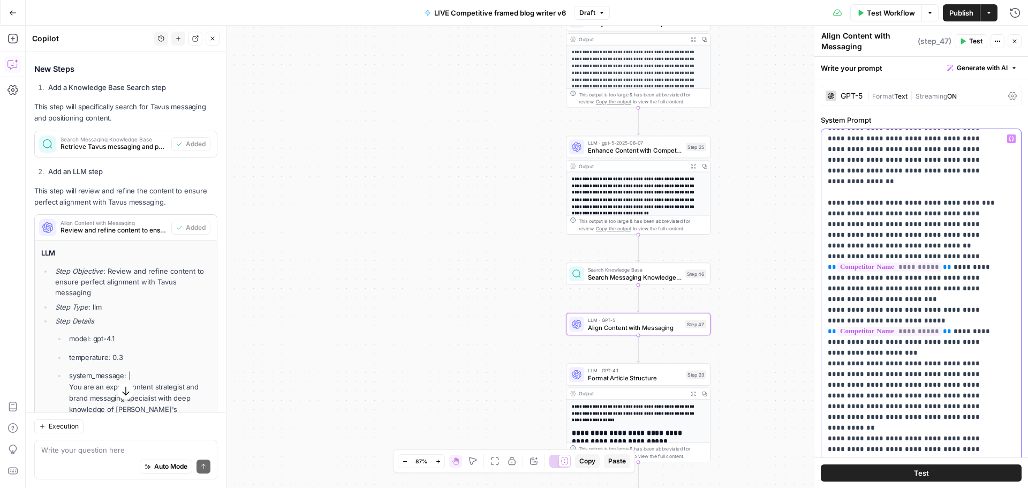
scroll to position [54, 0]
drag, startPoint x: 942, startPoint y: 309, endPoint x: 907, endPoint y: 299, distance: 36.6
click at [907, 299] on p "**********" at bounding box center [912, 406] width 171 height 653
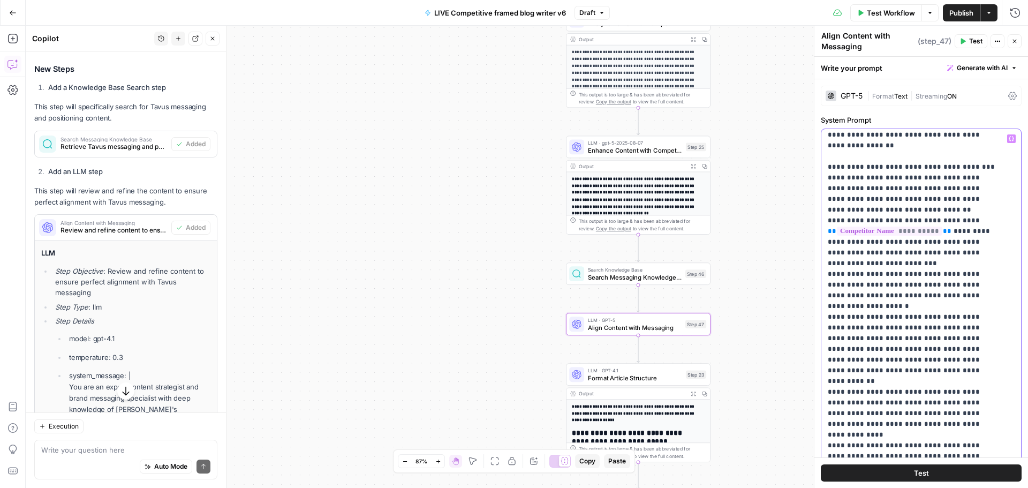
scroll to position [0, 0]
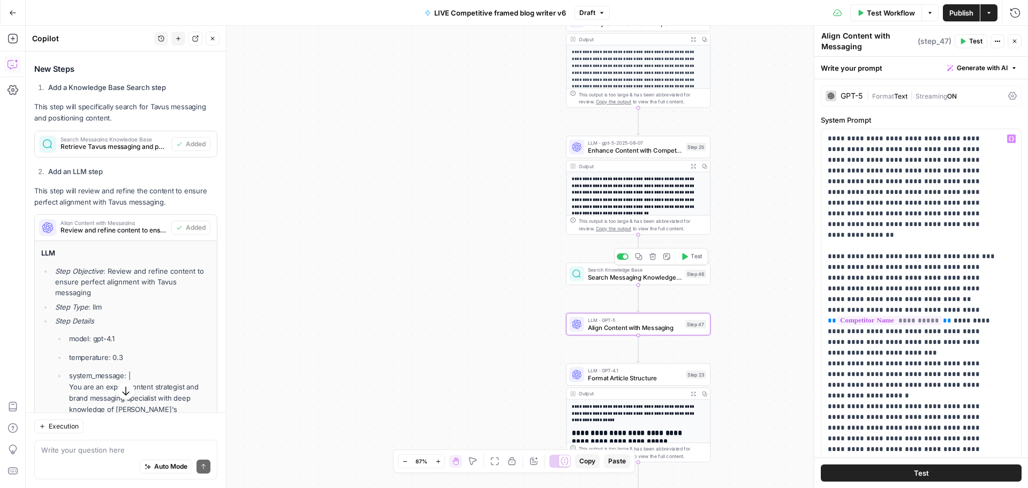
click at [624, 283] on div "Search Knowledge Base Search Messaging Knowledge Base Step 46 Copy step Delete …" at bounding box center [638, 273] width 145 height 22
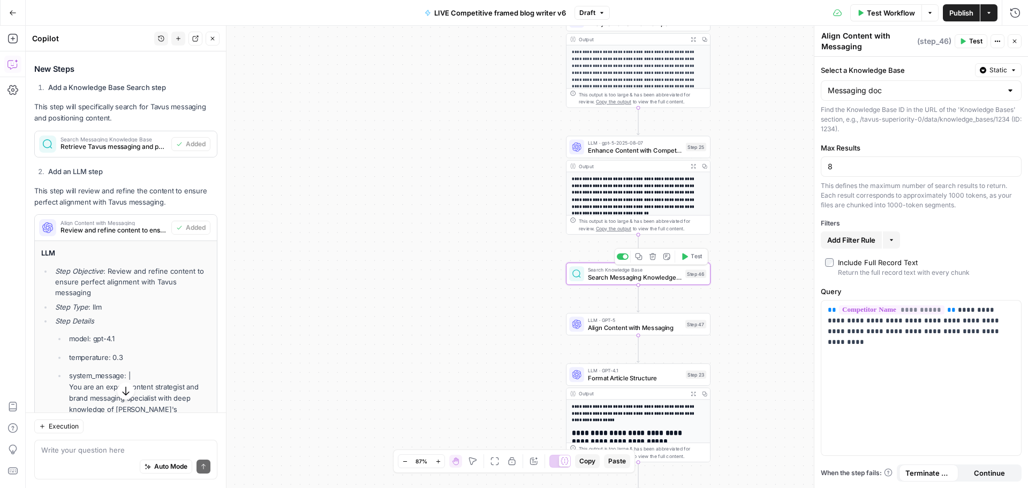
type textarea "Search Messaging Knowledge Base"
click at [617, 150] on span "Enhance Content with Competitive Advantages" at bounding box center [635, 150] width 94 height 9
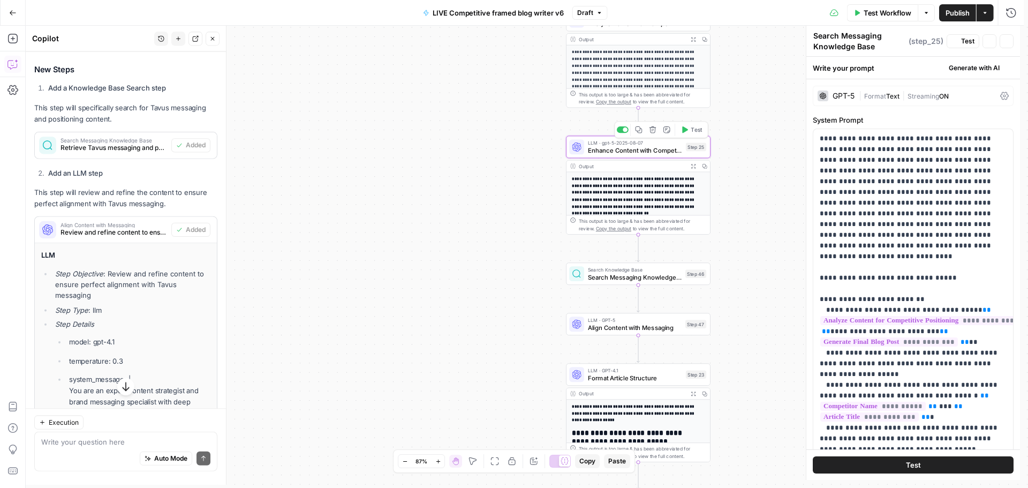
type textarea "Enhance Content with Competitive Advantages"
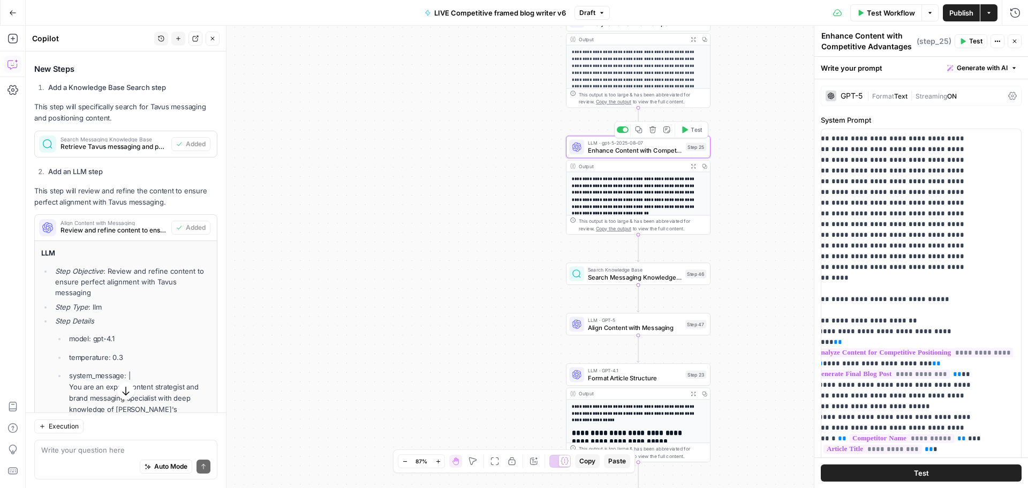
scroll to position [0, 21]
click at [962, 41] on div "Publish P" at bounding box center [960, 35] width 48 height 19
click at [962, 43] on icon "button" at bounding box center [963, 42] width 5 height 6
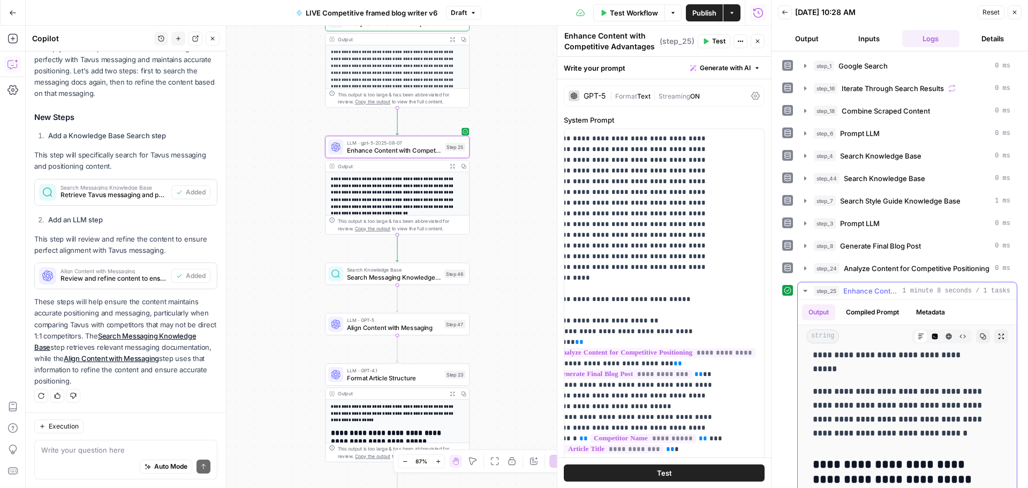
scroll to position [321, 0]
click at [450, 256] on span "Test" at bounding box center [455, 256] width 11 height 9
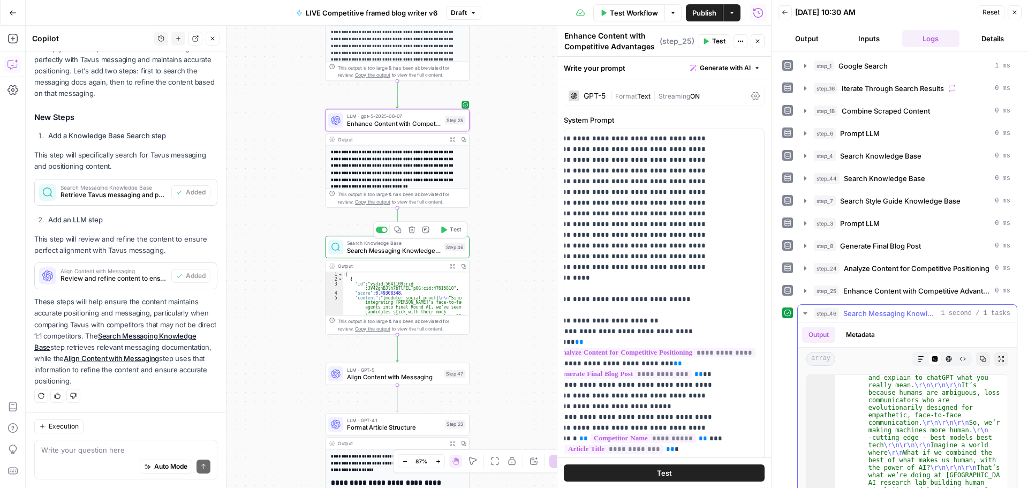
scroll to position [1058, 0]
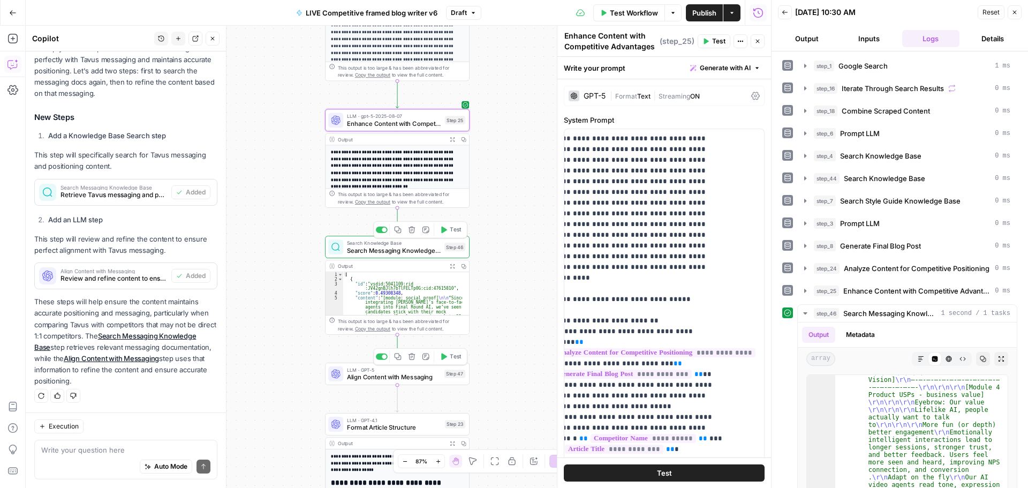
click at [445, 358] on icon "button" at bounding box center [444, 356] width 6 height 6
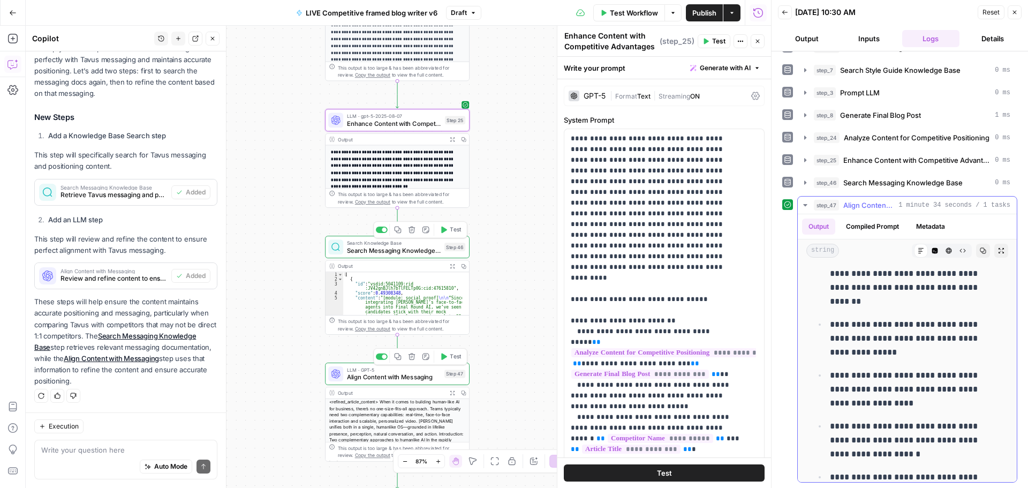
scroll to position [2676, 0]
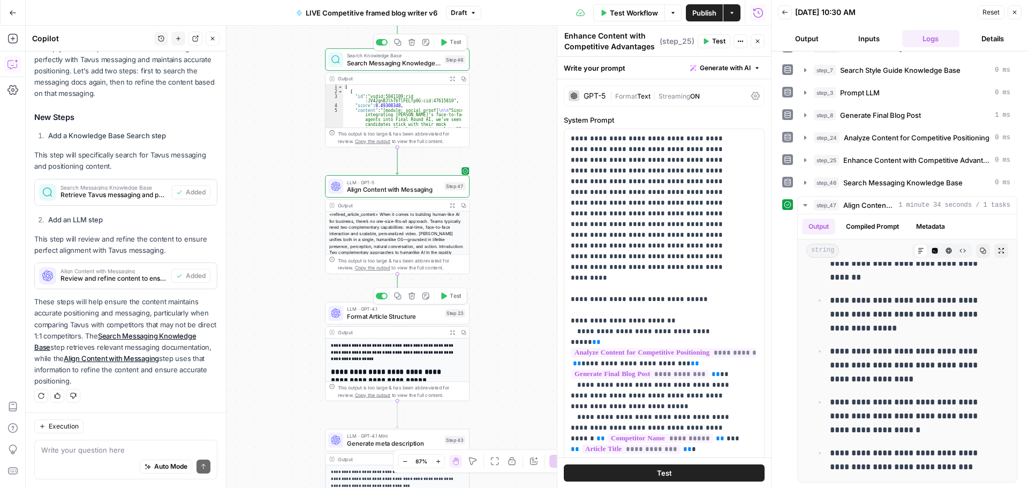
click at [363, 319] on span "Format Article Structure" at bounding box center [394, 315] width 94 height 9
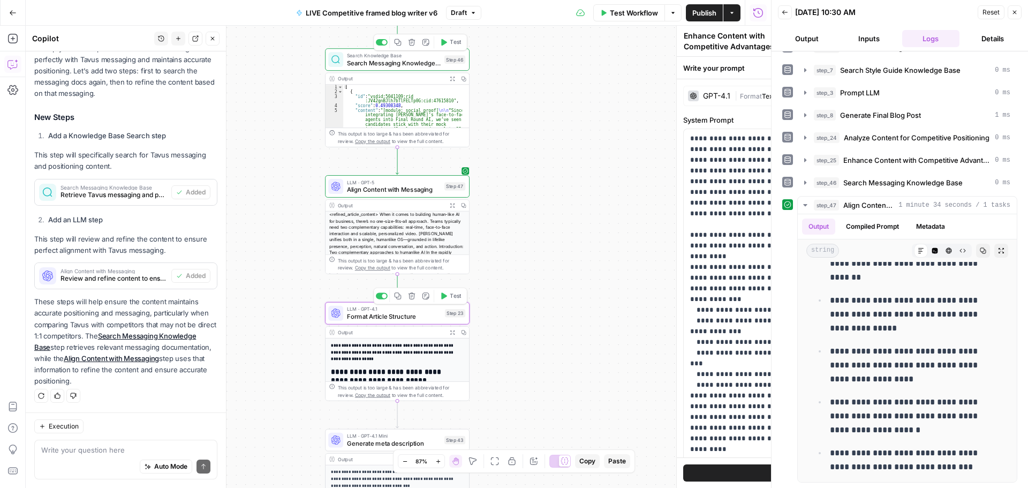
type textarea "Format Article Structure"
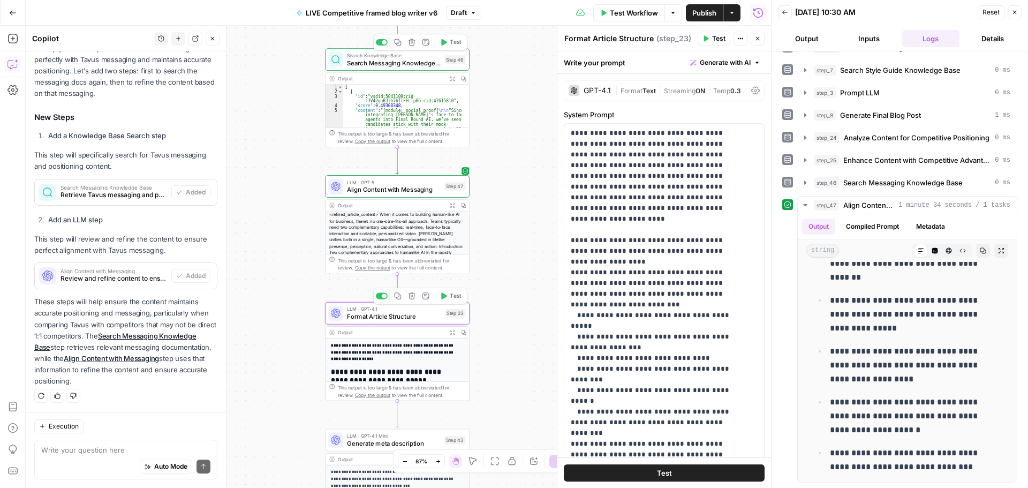
click at [452, 298] on span "Test" at bounding box center [455, 296] width 11 height 9
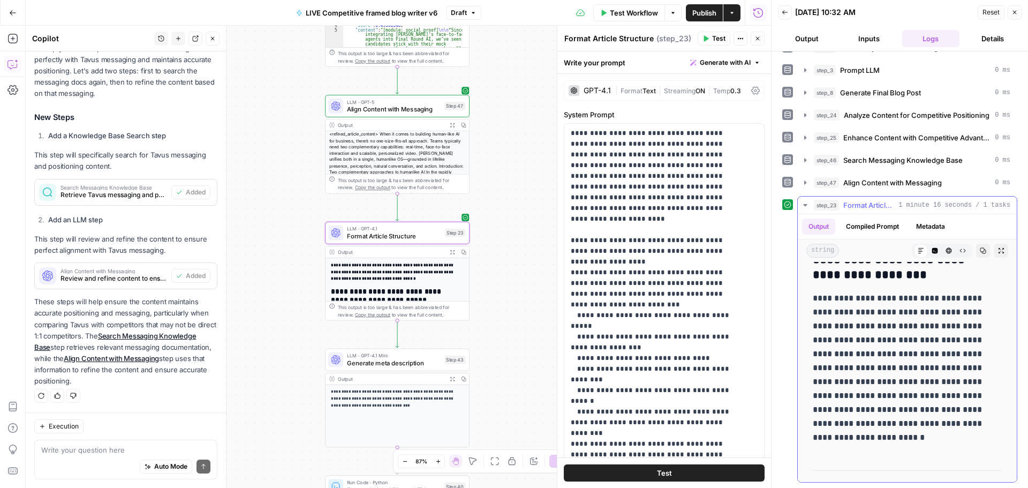
scroll to position [856, 0]
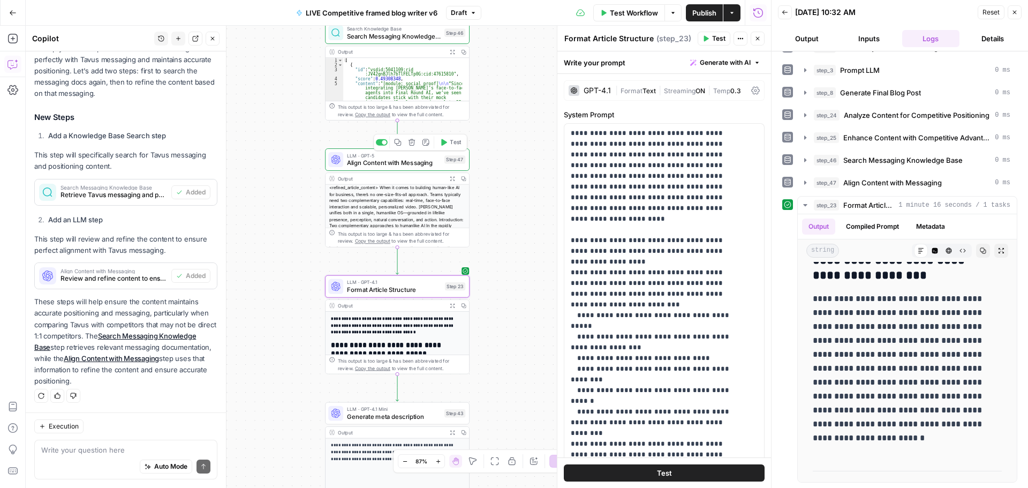
click at [385, 167] on span "Align Content with Messaging" at bounding box center [394, 162] width 94 height 9
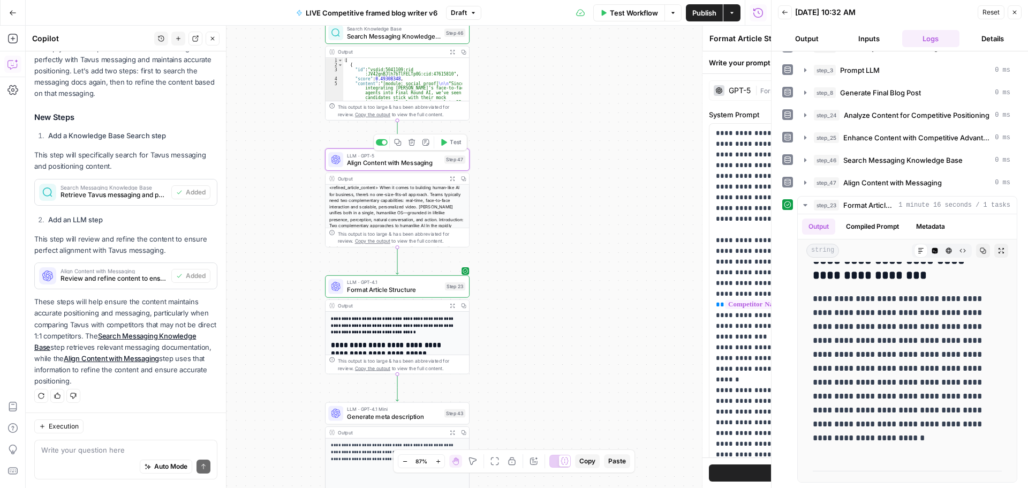
type textarea "Align Content with Messaging"
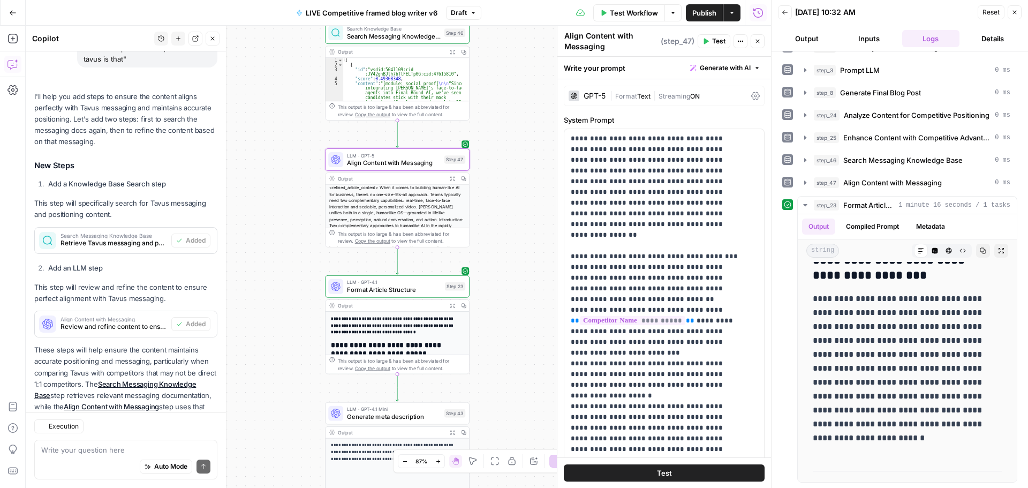
scroll to position [328, 0]
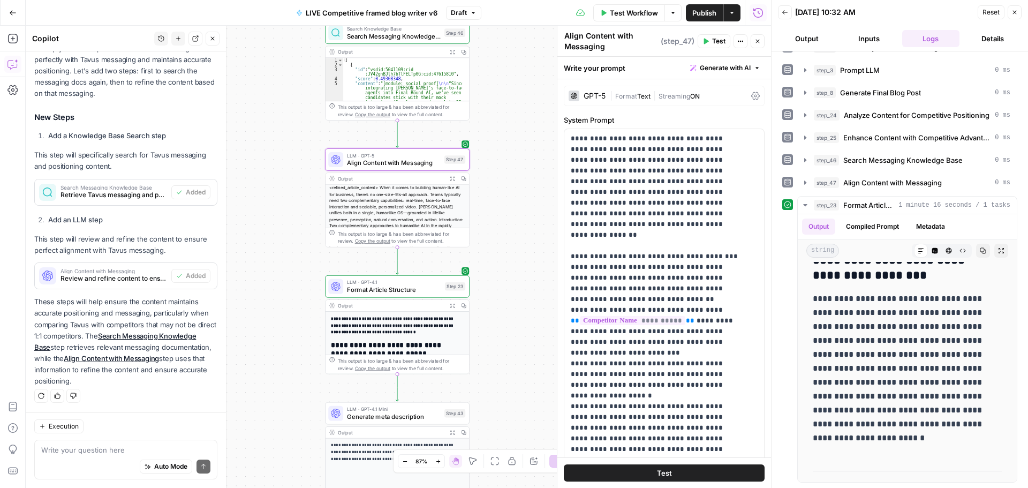
click at [17, 13] on button "Go Back" at bounding box center [12, 12] width 19 height 19
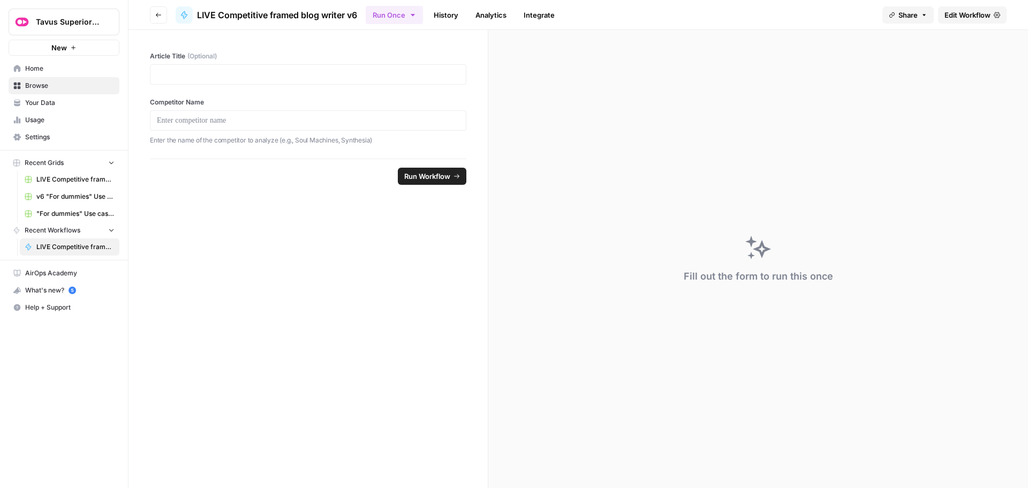
click at [982, 18] on span "Edit Workflow" at bounding box center [967, 15] width 46 height 11
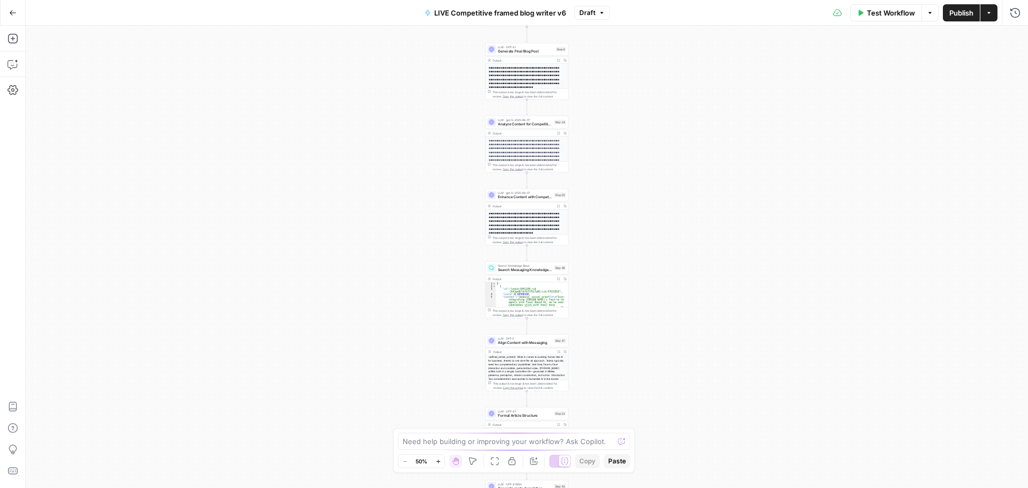
click at [966, 16] on span "Publish" at bounding box center [961, 12] width 24 height 11
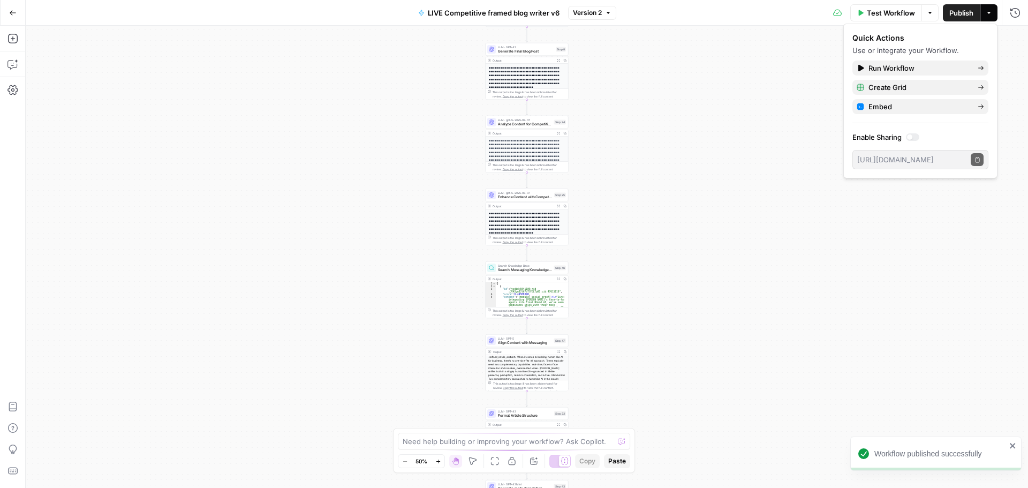
click at [17, 14] on button "Go Back" at bounding box center [12, 12] width 19 height 19
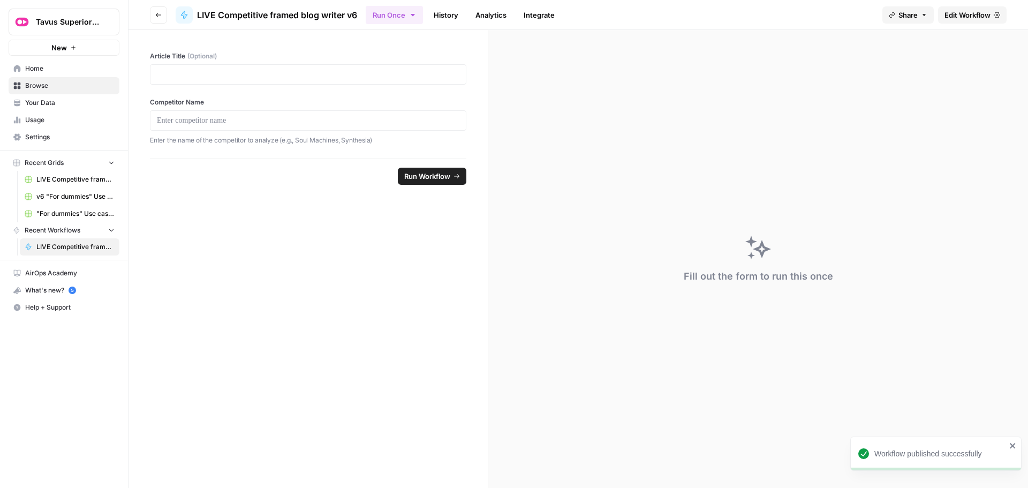
click at [53, 136] on span "Settings" at bounding box center [69, 137] width 89 height 10
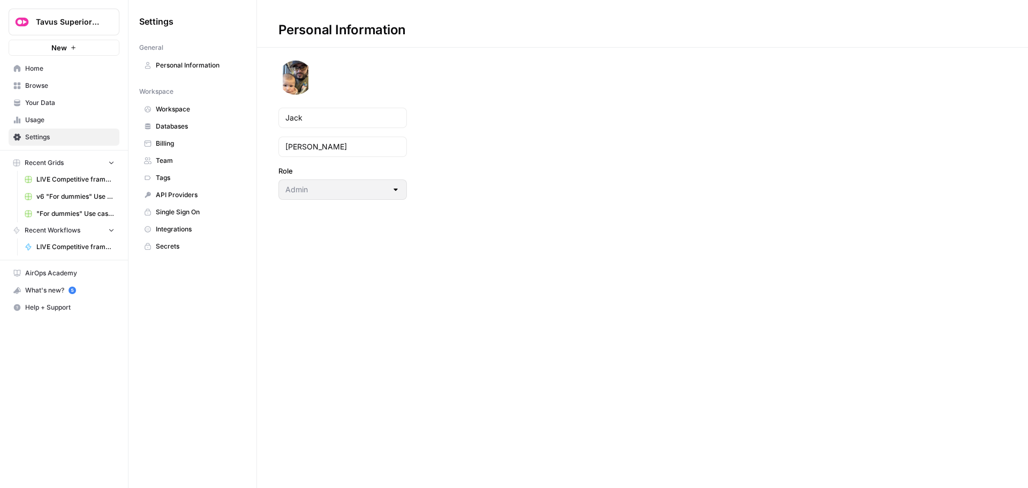
click at [193, 126] on span "Databases" at bounding box center [198, 126] width 85 height 10
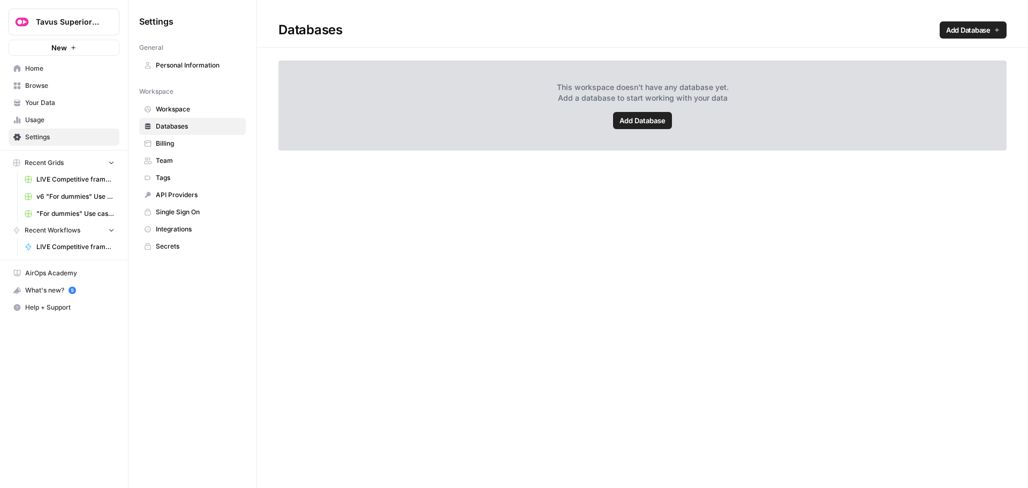
click at [39, 101] on span "Your Data" at bounding box center [69, 103] width 89 height 10
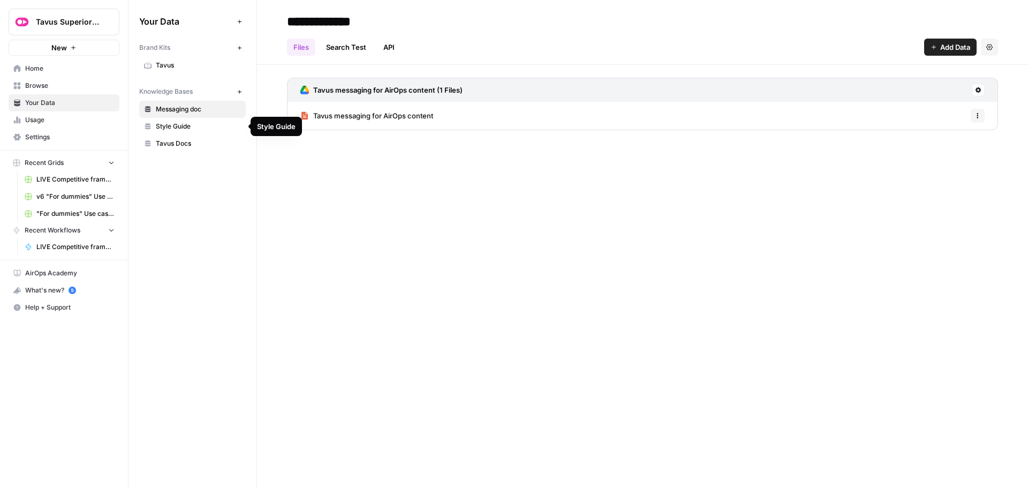
click at [190, 107] on span "Messaging doc" at bounding box center [198, 109] width 85 height 10
click at [980, 115] on button "Options" at bounding box center [977, 116] width 14 height 14
click at [946, 84] on div "Tavus messaging for AirOps content (1 Files)" at bounding box center [642, 90] width 711 height 24
click at [979, 93] on icon at bounding box center [978, 90] width 6 height 6
click at [947, 111] on span "Sync Data" at bounding box center [937, 113] width 66 height 11
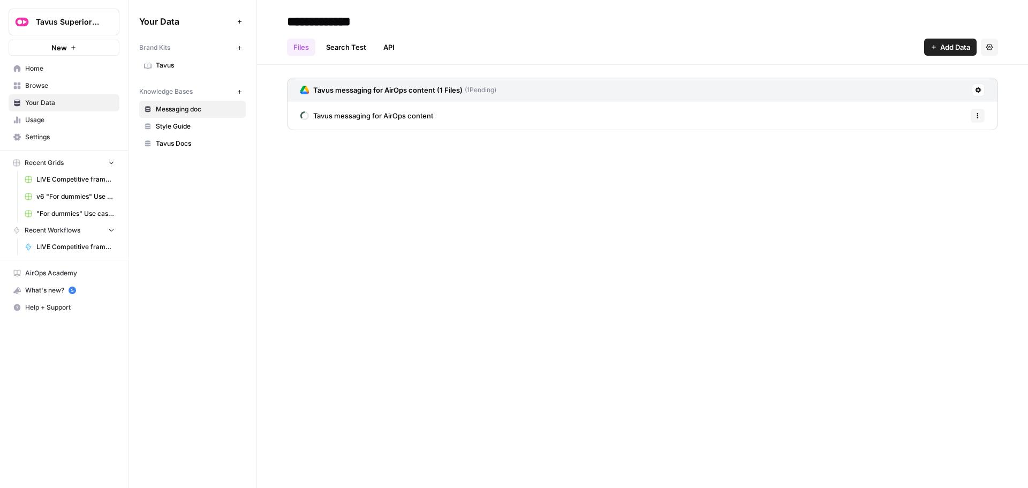
click at [31, 67] on span "Home" at bounding box center [69, 69] width 89 height 10
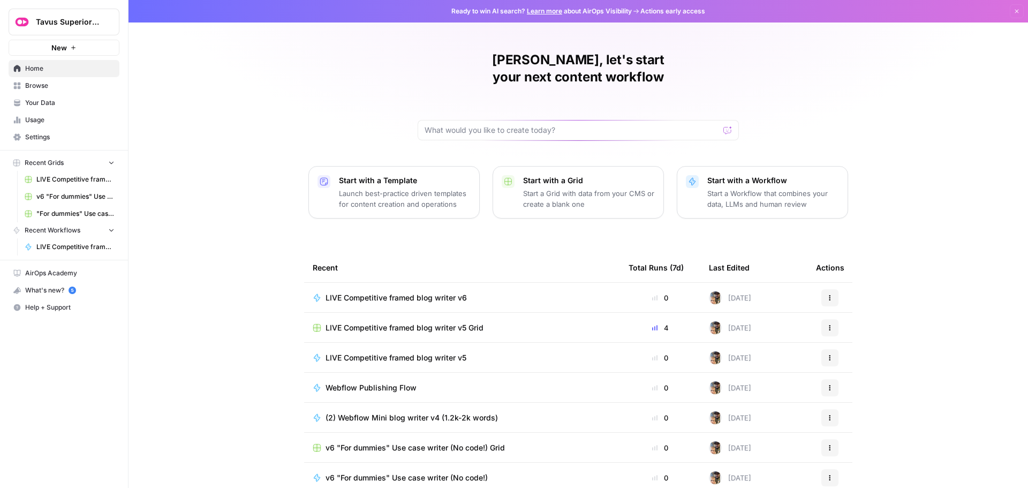
click at [394, 292] on span "LIVE Competitive framed blog writer v6" at bounding box center [395, 297] width 141 height 11
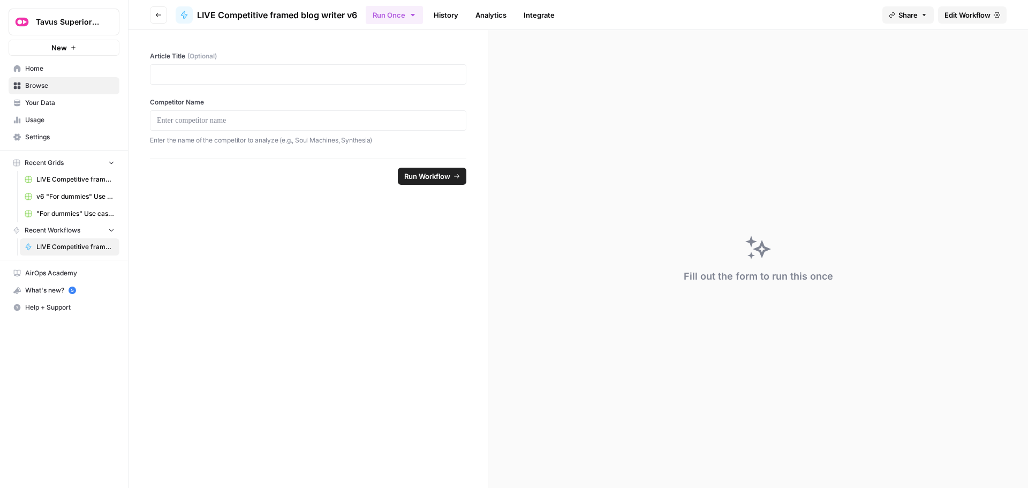
click at [946, 17] on span "Edit Workflow" at bounding box center [967, 15] width 46 height 11
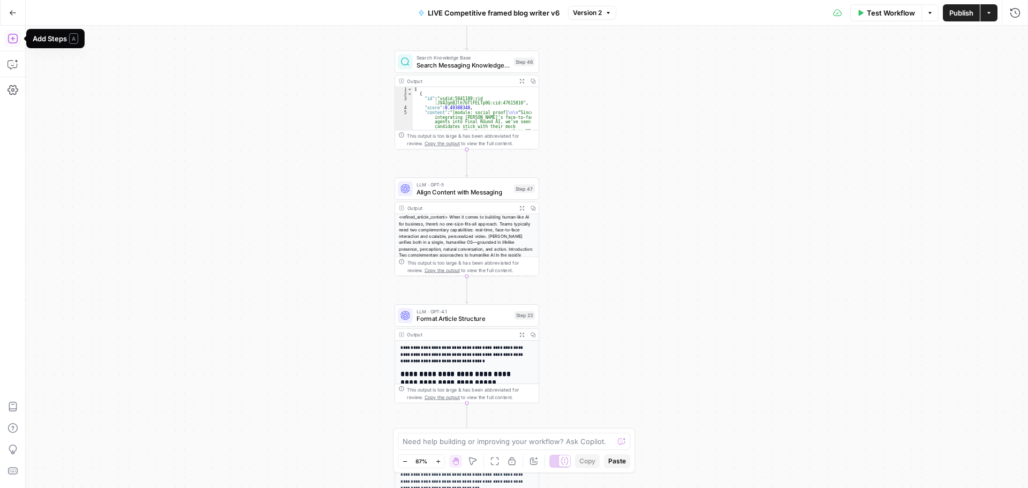
click at [14, 42] on icon "button" at bounding box center [12, 38] width 11 height 11
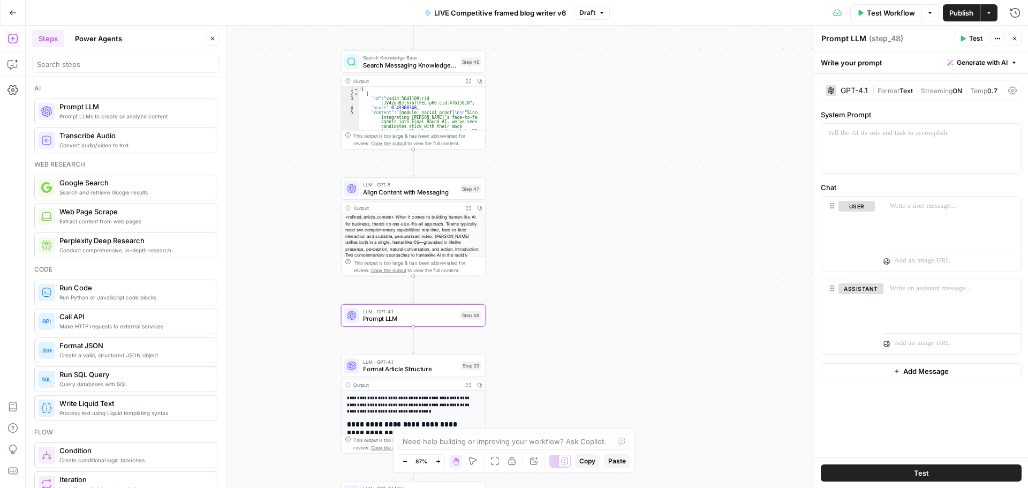
click at [887, 87] on span "Format" at bounding box center [888, 91] width 22 height 8
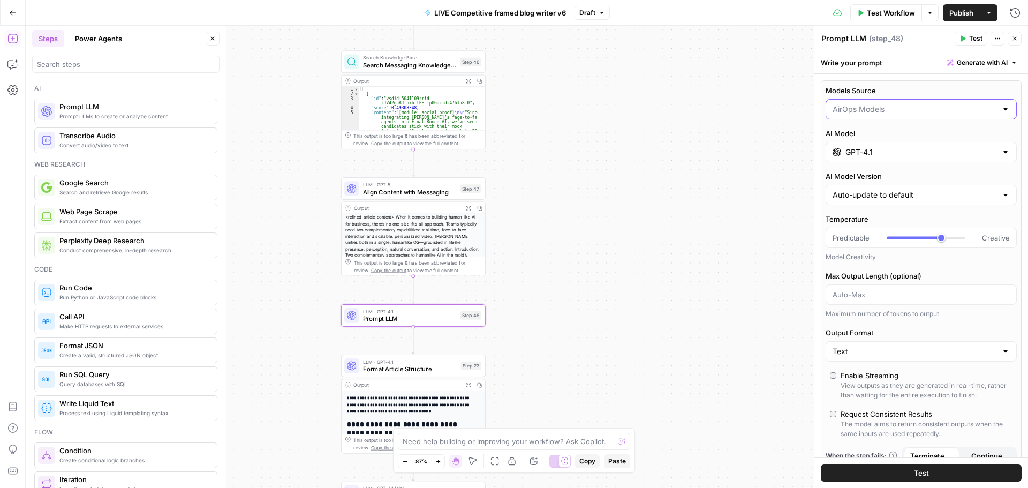
click at [873, 111] on input "Models Source" at bounding box center [914, 109] width 164 height 11
click at [873, 148] on span "My Models" at bounding box center [914, 151] width 161 height 11
type input "My Models"
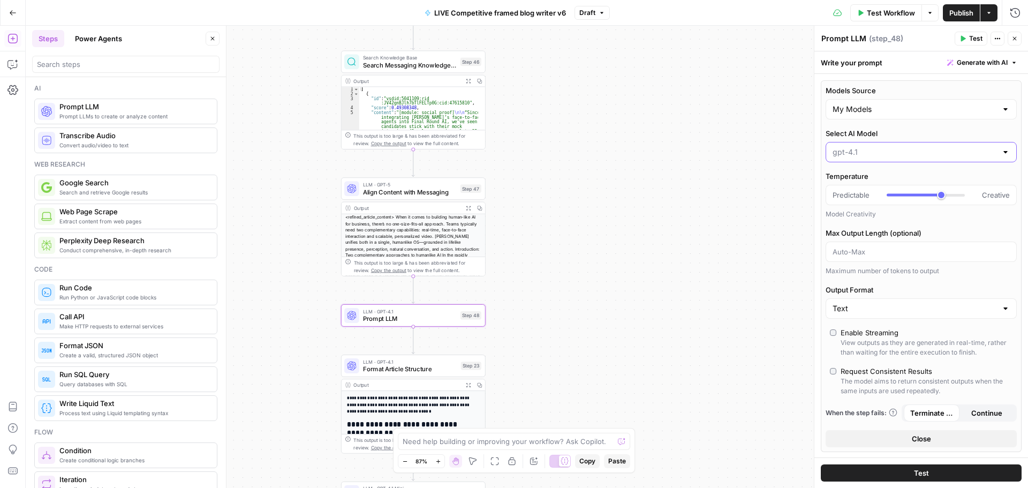
click at [881, 155] on input "Select AI Model" at bounding box center [914, 152] width 164 height 11
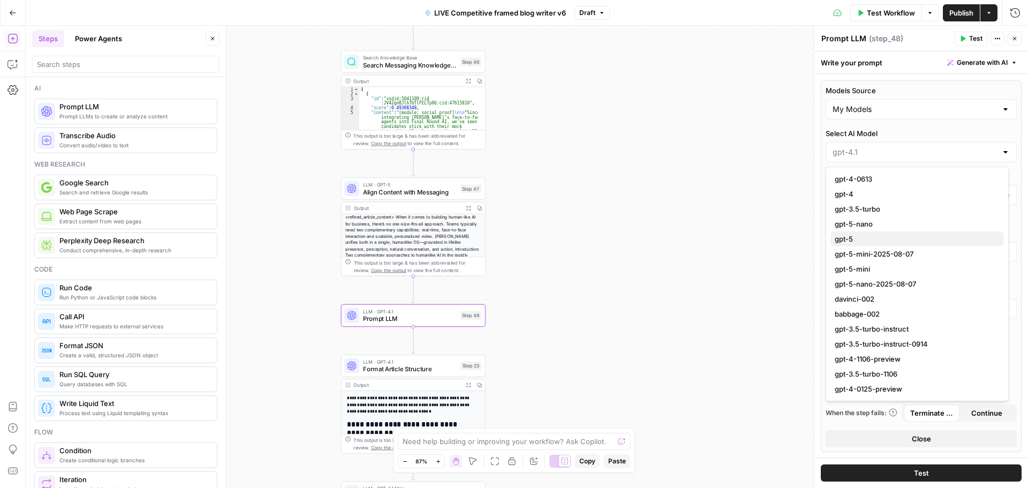
click at [877, 238] on span "gpt-5" at bounding box center [914, 238] width 161 height 11
type input "gpt-5"
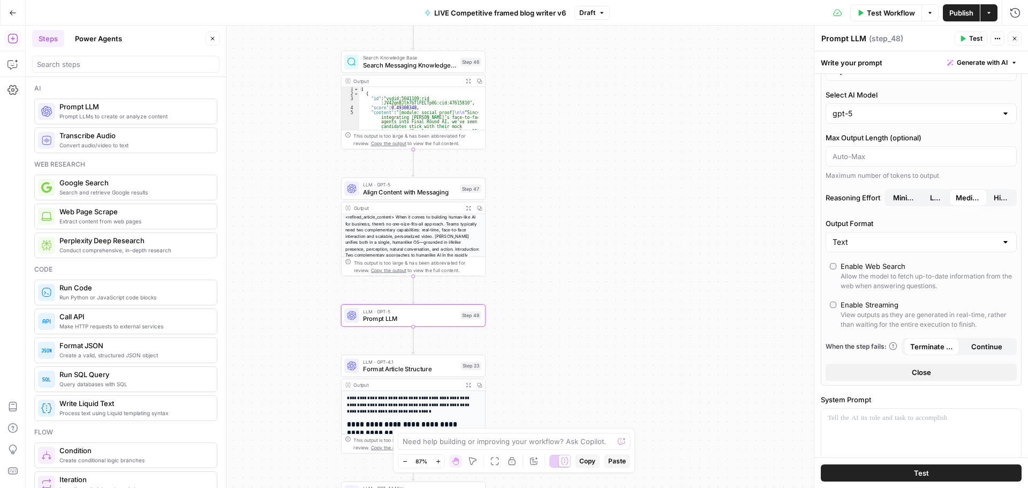
scroll to position [54, 0]
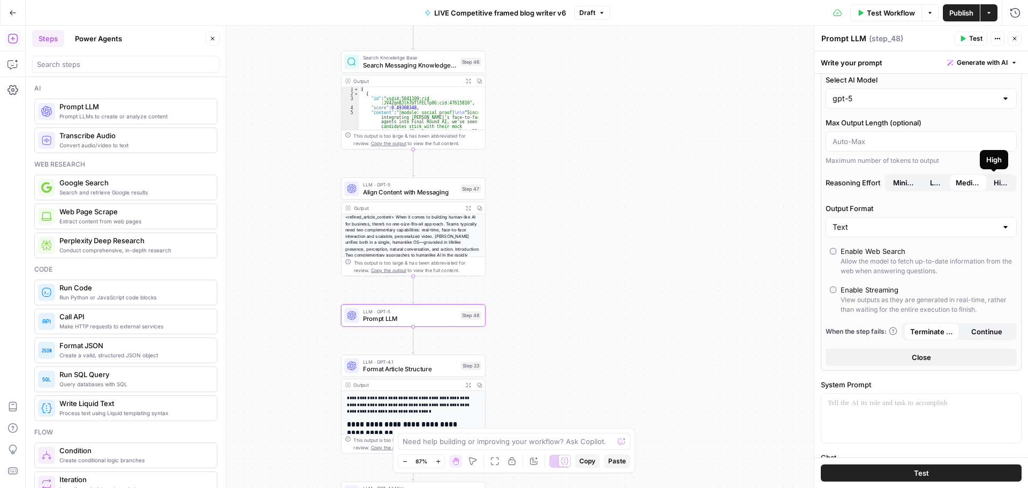
click at [994, 183] on span "High" at bounding box center [1000, 182] width 14 height 11
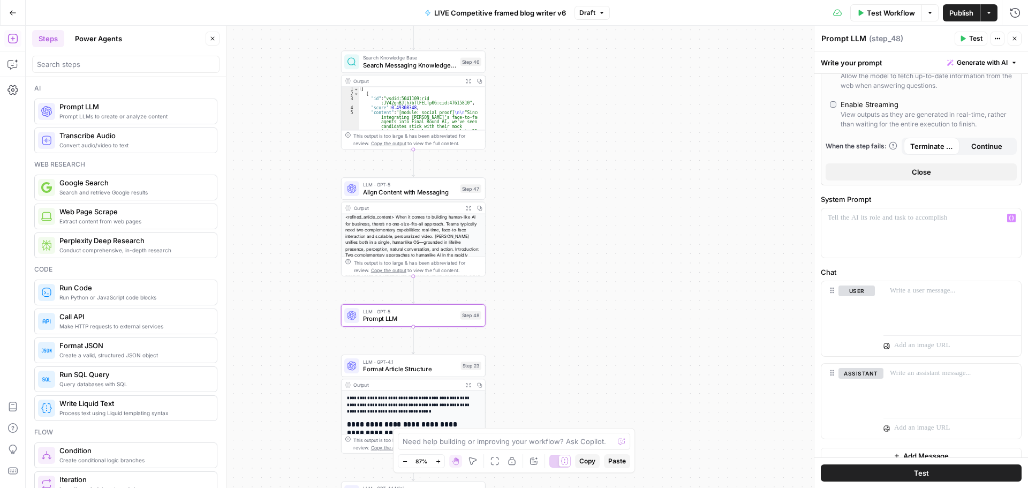
scroll to position [252, 0]
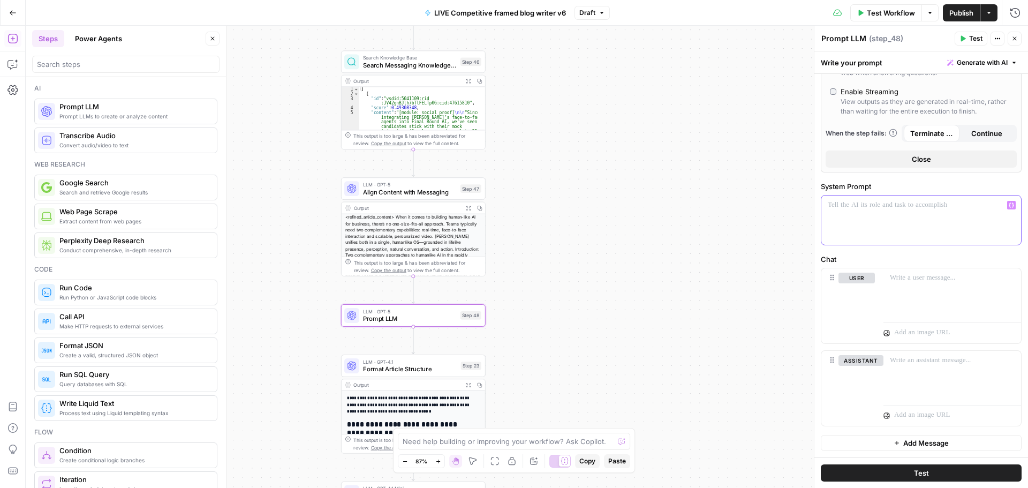
click at [888, 210] on p at bounding box center [920, 205] width 187 height 11
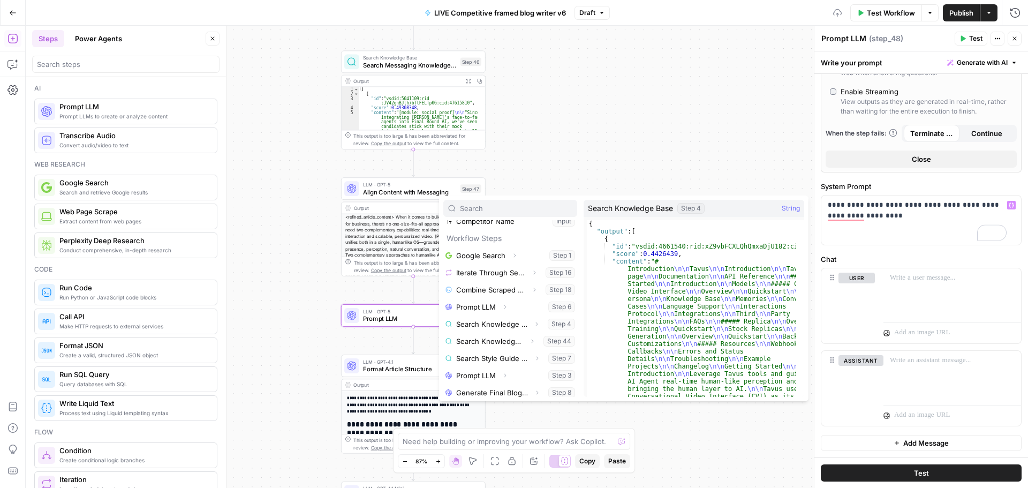
scroll to position [115, 0]
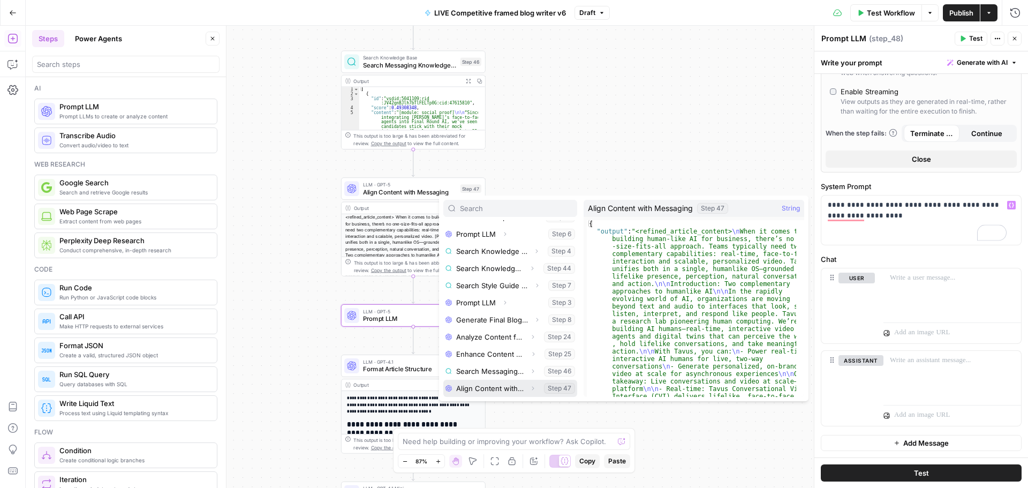
click at [529, 389] on icon "button" at bounding box center [532, 388] width 6 height 6
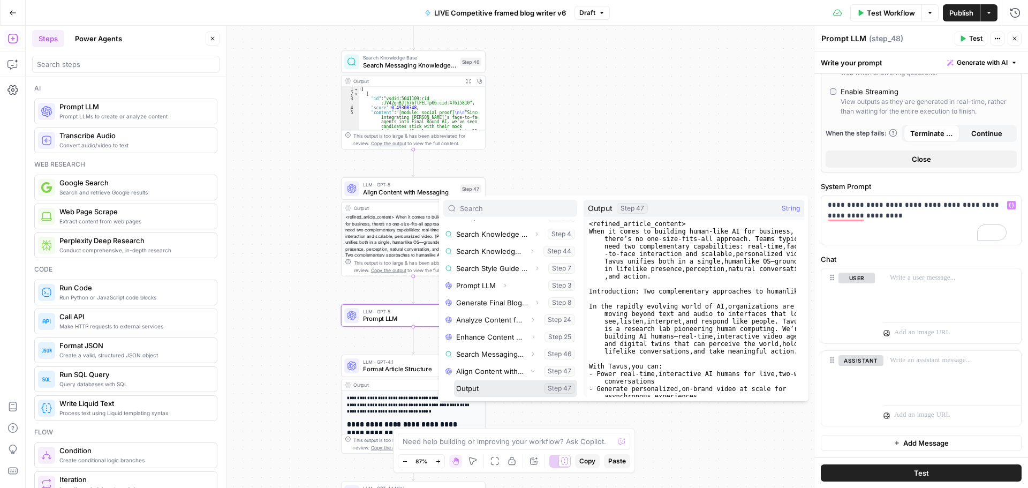
click at [497, 387] on button "Select variable Output" at bounding box center [515, 387] width 123 height 17
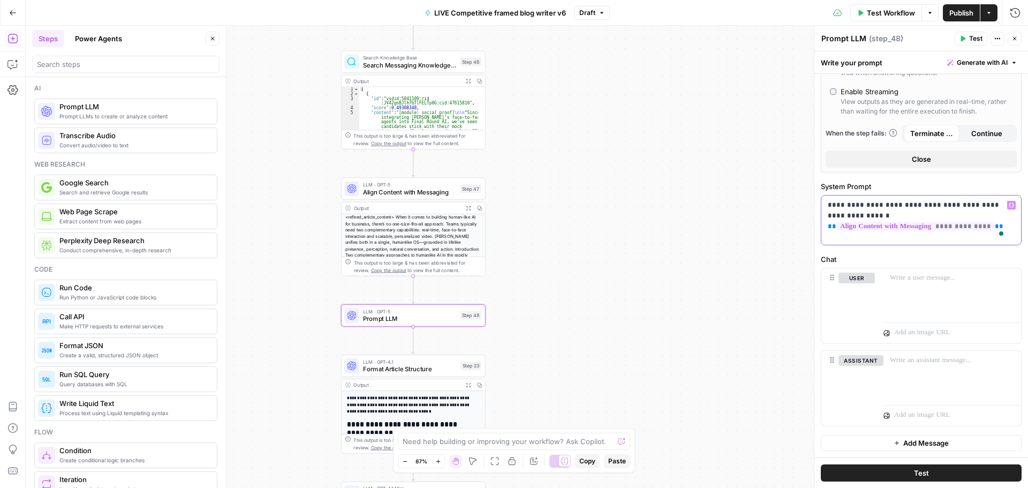
click at [894, 240] on div "**********" at bounding box center [921, 219] width 200 height 49
click at [1002, 224] on p "**********" at bounding box center [916, 216] width 179 height 32
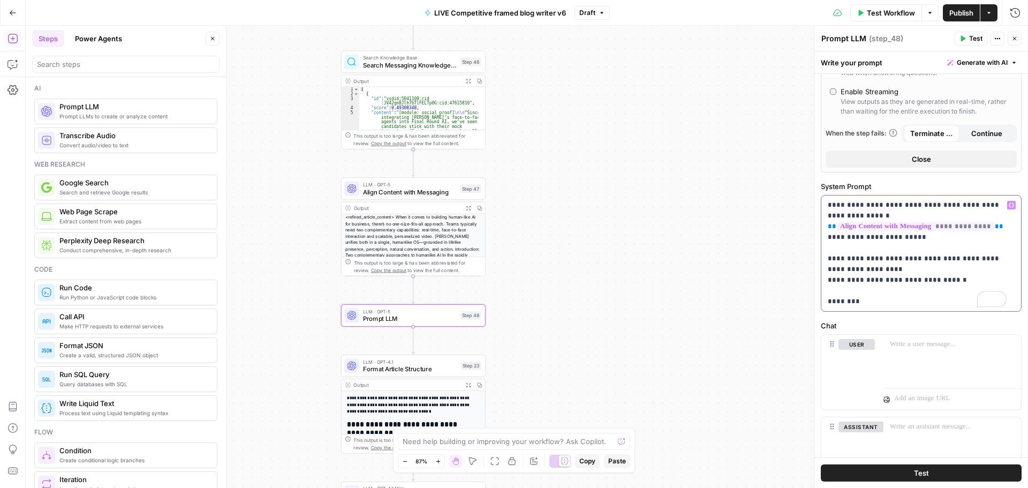
click at [911, 238] on p "**********" at bounding box center [916, 253] width 179 height 107
click at [881, 306] on p "**********" at bounding box center [916, 253] width 179 height 107
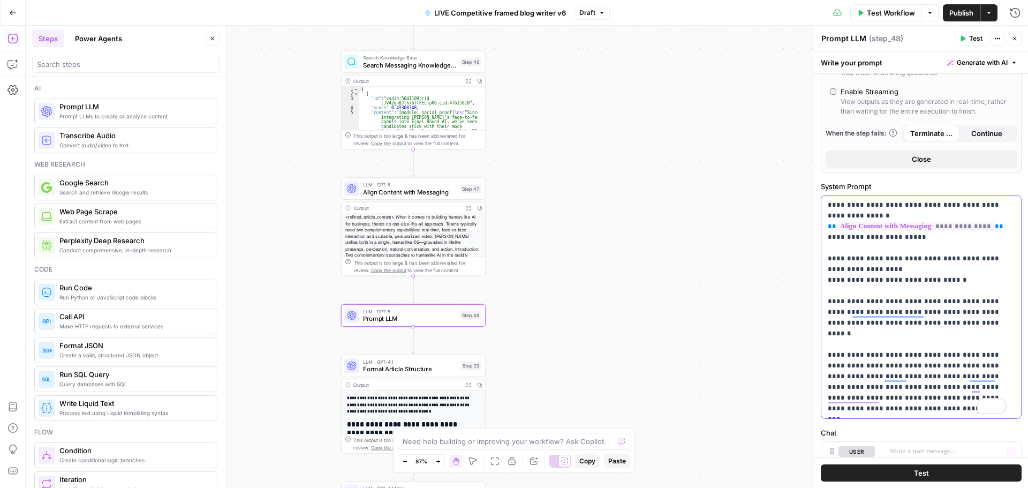
click at [883, 412] on p "**********" at bounding box center [916, 307] width 179 height 214
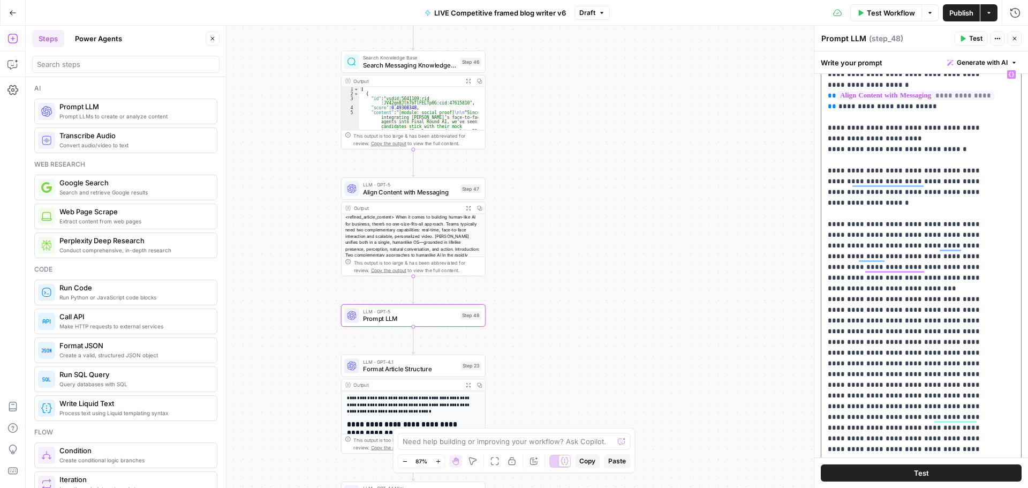
scroll to position [0, 0]
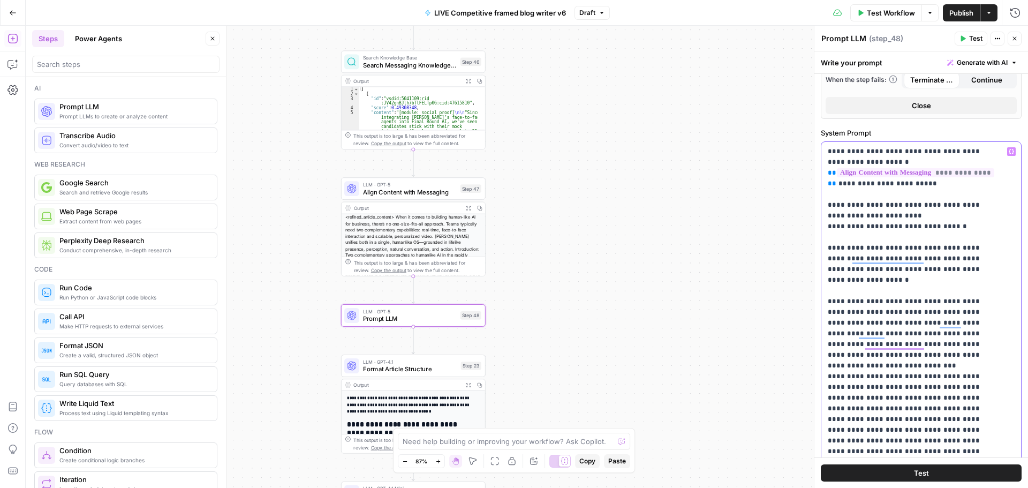
click at [934, 347] on p "**********" at bounding box center [912, 387] width 171 height 482
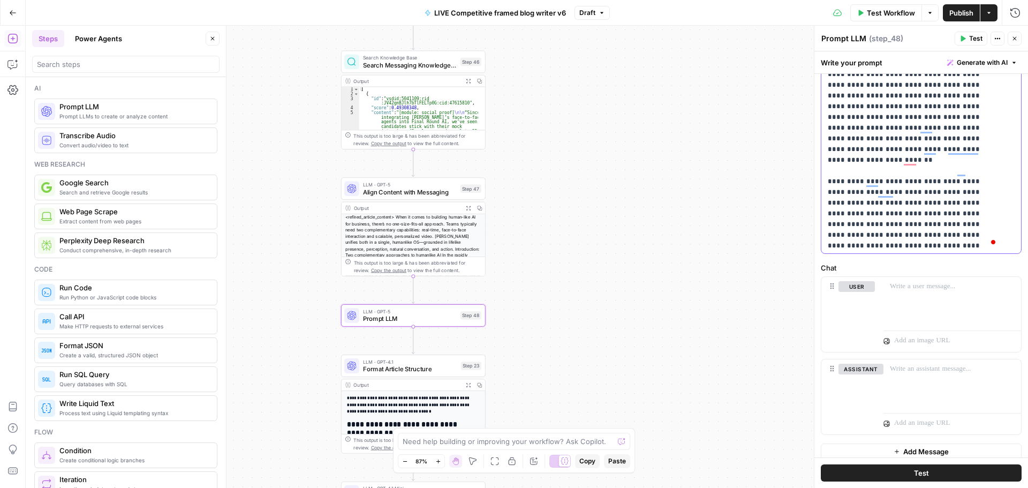
scroll to position [202, 0]
click at [399, 195] on span "Align Content with Messaging" at bounding box center [410, 191] width 94 height 9
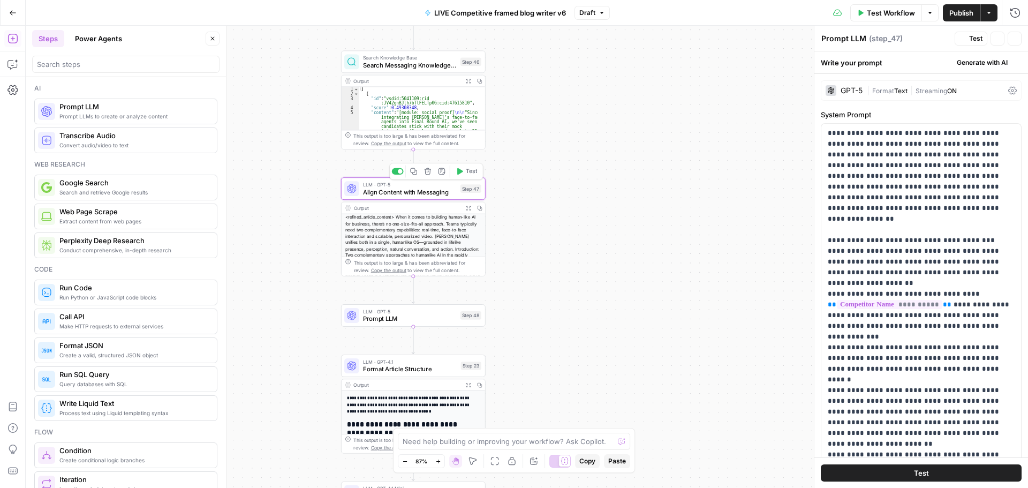
type textarea "Align Content with Messaging"
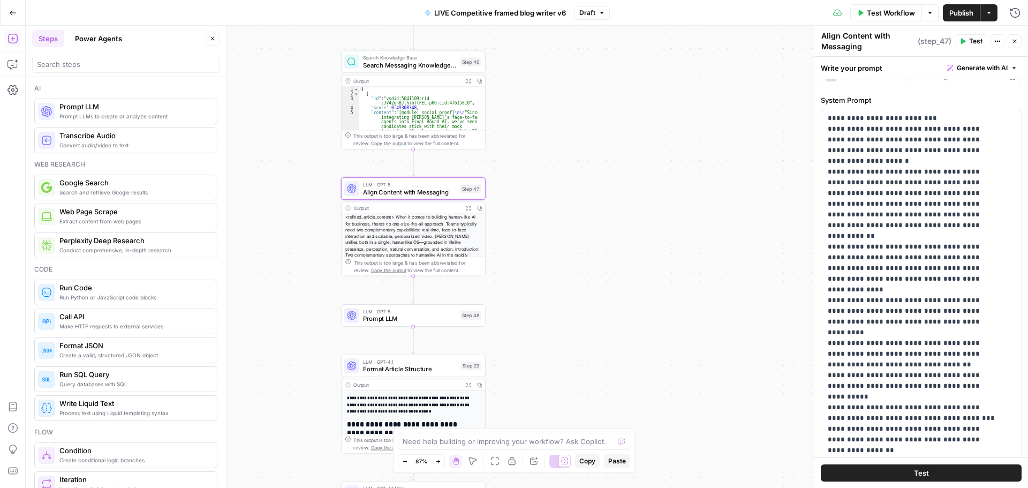
scroll to position [0, 0]
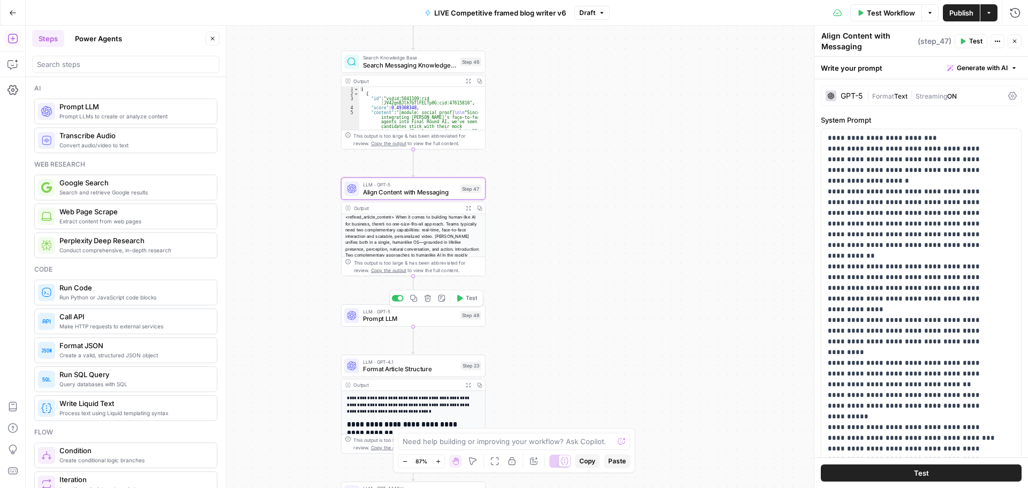
click at [388, 318] on span "Prompt LLM" at bounding box center [410, 318] width 94 height 9
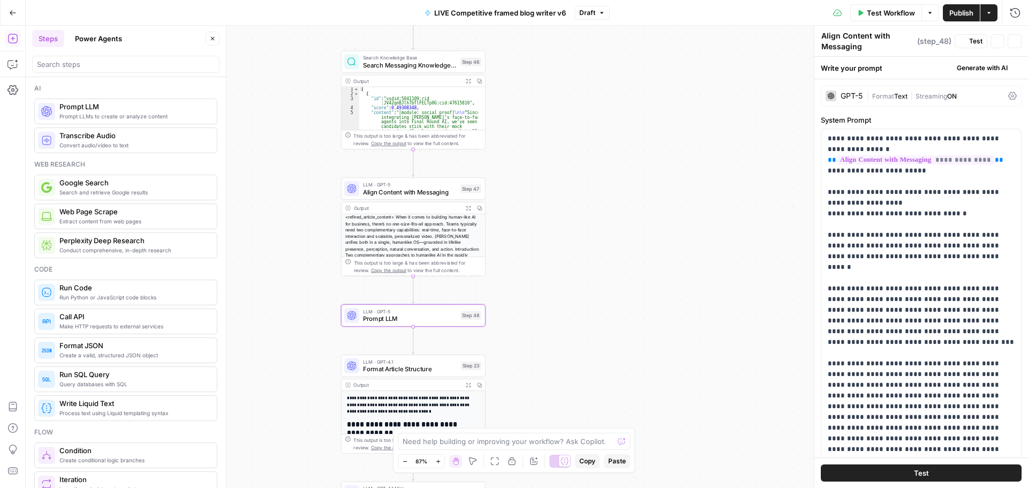
type textarea "Prompt LLM"
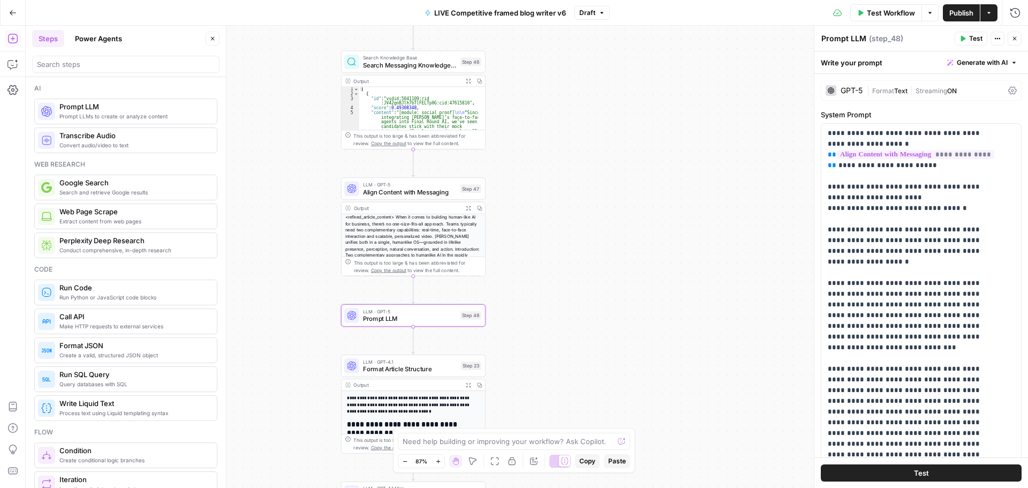
click at [964, 37] on icon "button" at bounding box center [962, 38] width 6 height 6
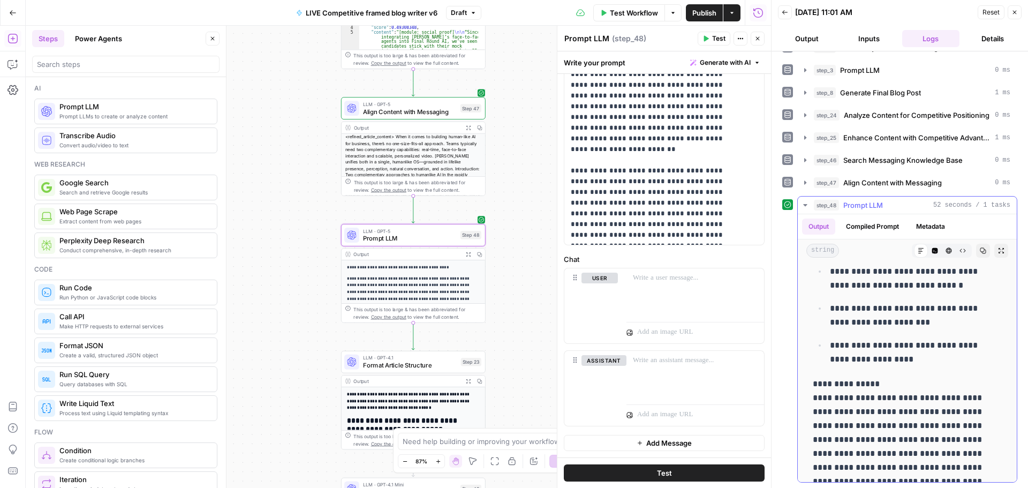
scroll to position [2969, 0]
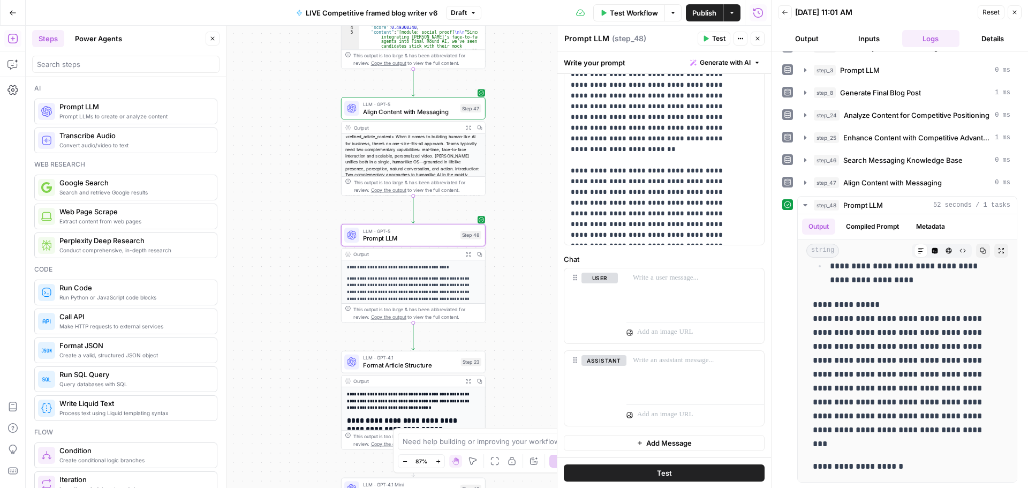
click at [412, 243] on div "LLM · GPT-5 Prompt LLM Step 48 Copy step Delete step Add Note Test" at bounding box center [413, 235] width 145 height 22
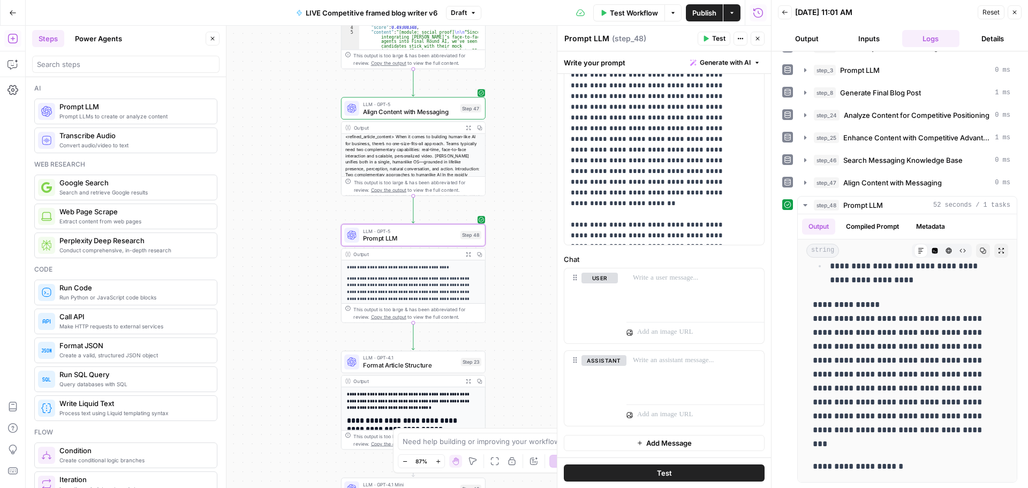
scroll to position [204, 0]
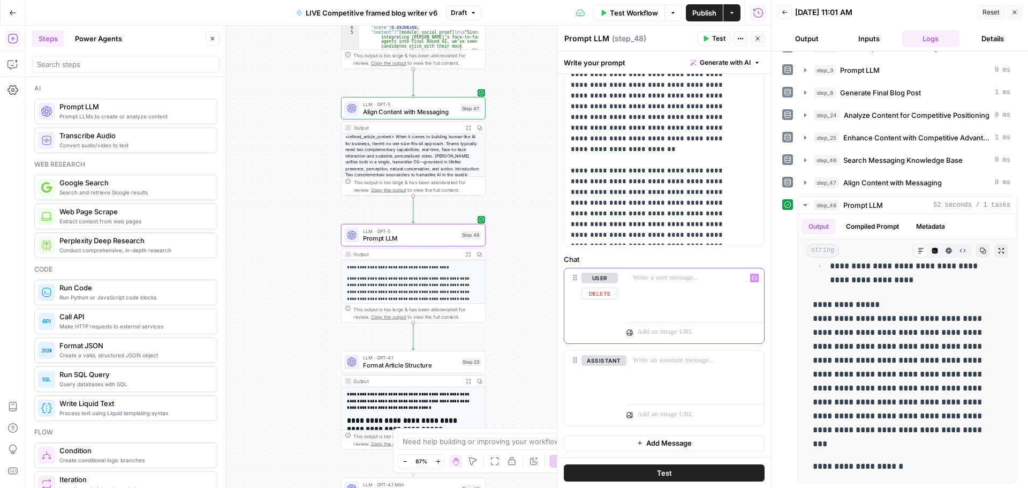
click at [652, 277] on p at bounding box center [695, 277] width 125 height 11
click at [416, 110] on span "Align Content with Messaging" at bounding box center [410, 111] width 94 height 9
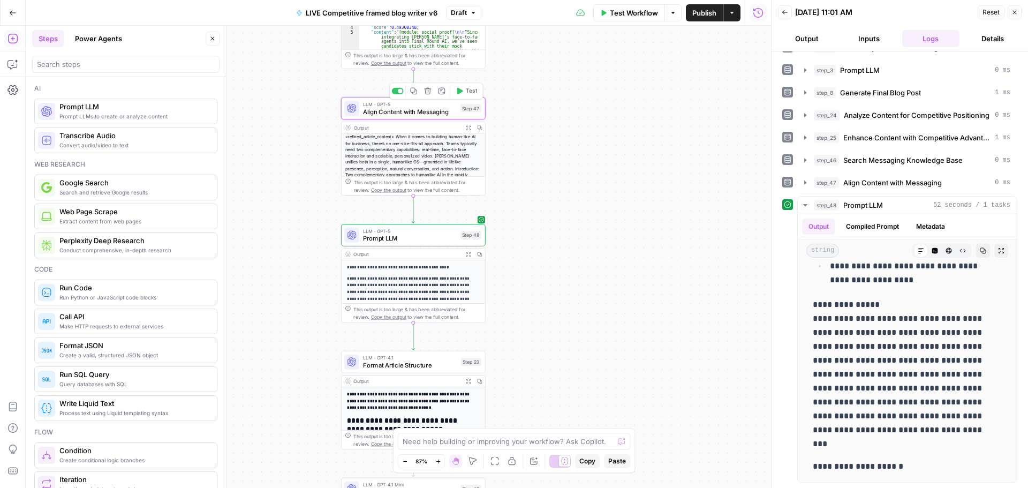
type textarea "Align Content with Messaging"
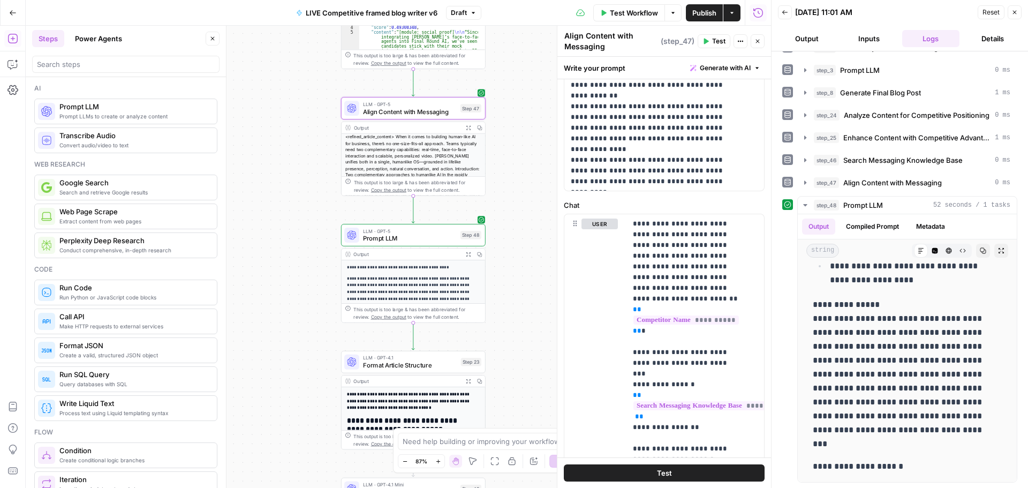
scroll to position [428, 0]
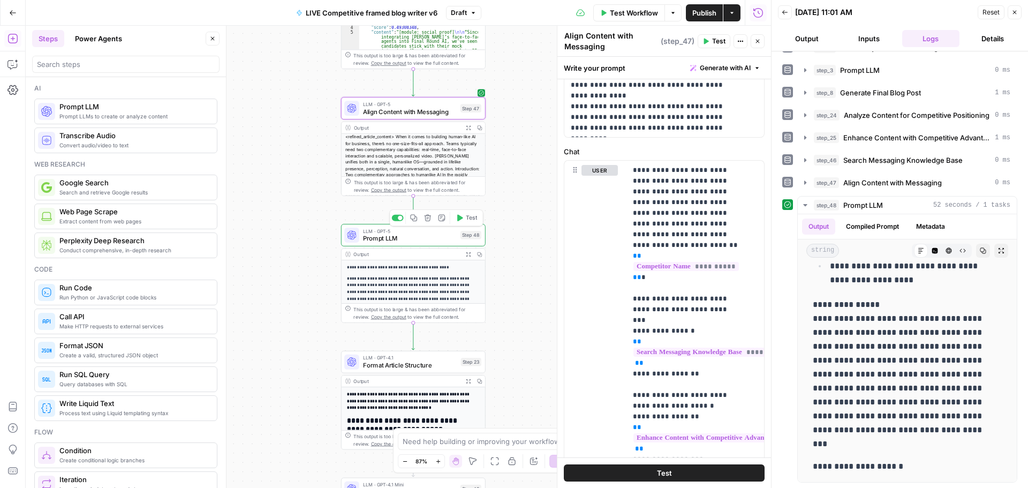
click at [417, 237] on span "Prompt LLM" at bounding box center [410, 237] width 94 height 9
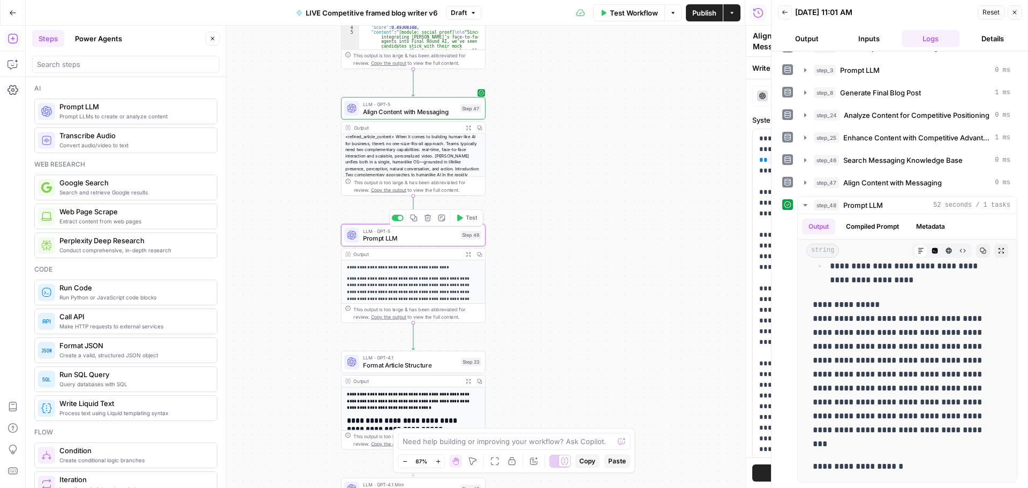
type textarea "Prompt LLM"
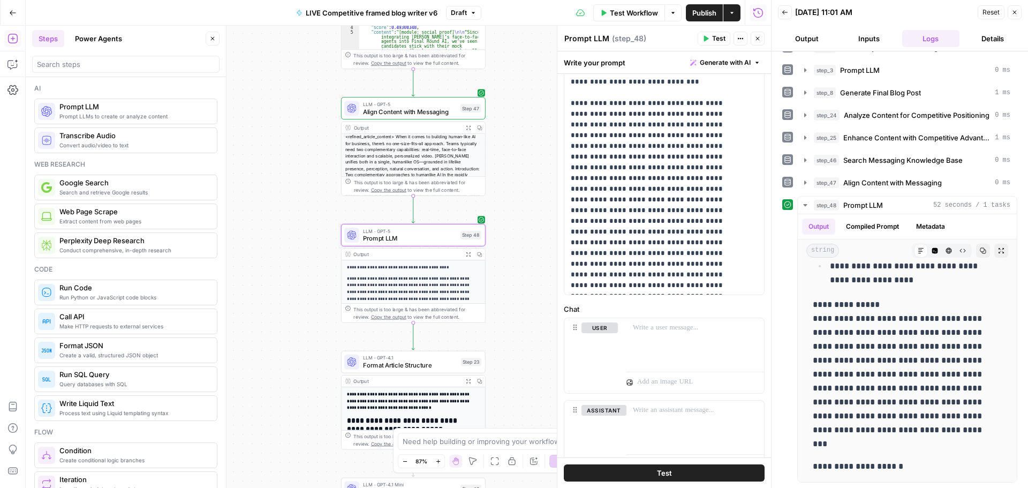
scroll to position [315, 0]
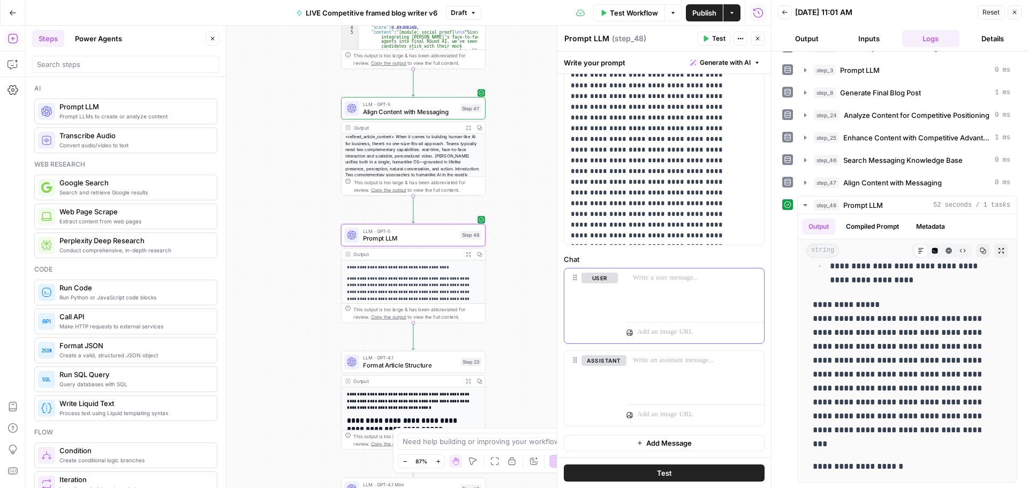
click at [661, 291] on div at bounding box center [695, 292] width 138 height 49
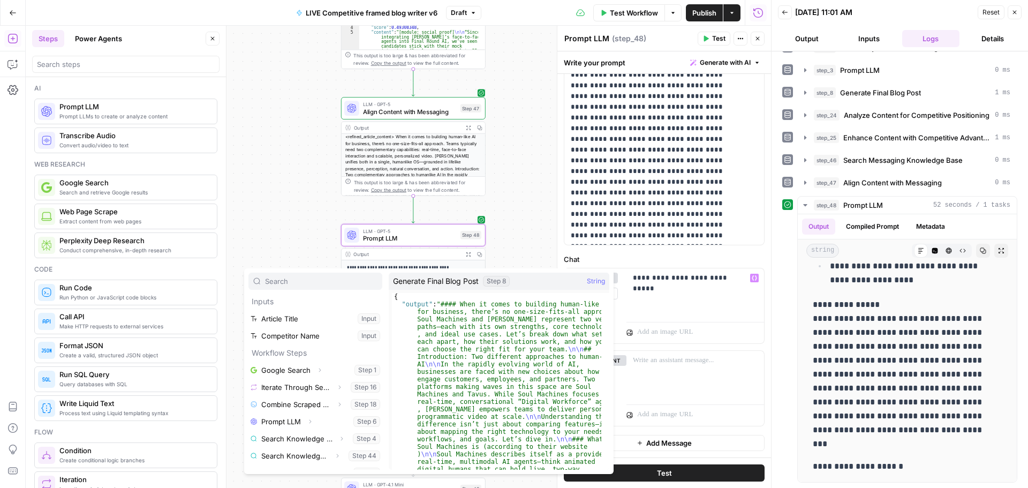
scroll to position [115, 0]
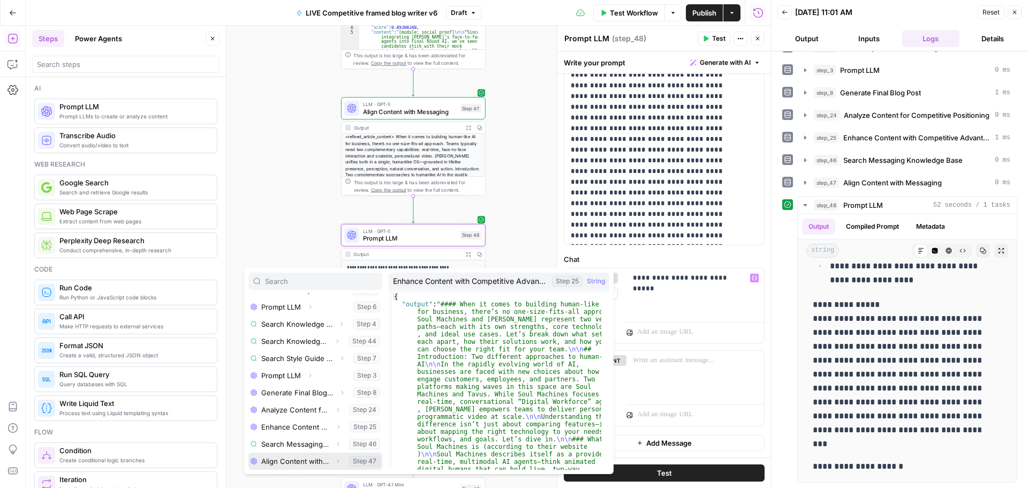
click at [331, 458] on button "Expand" at bounding box center [338, 461] width 14 height 14
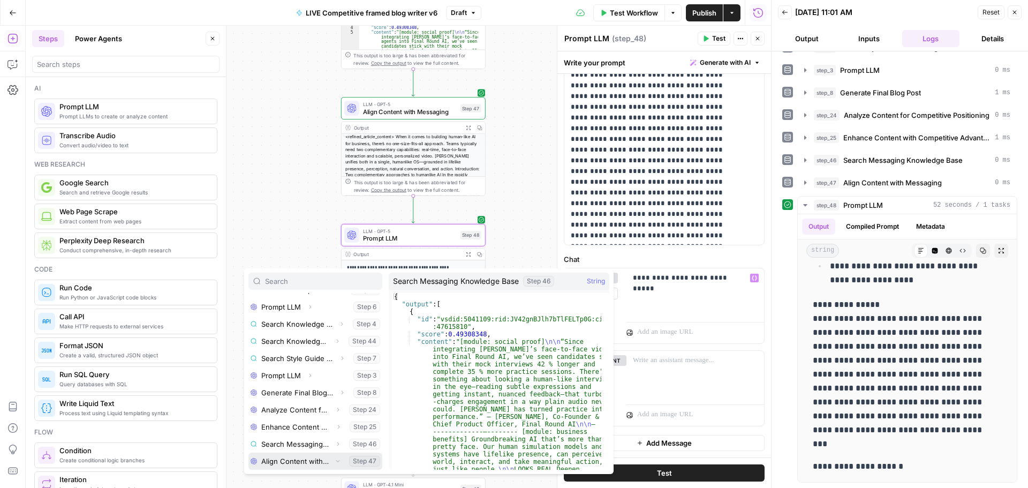
scroll to position [132, 0]
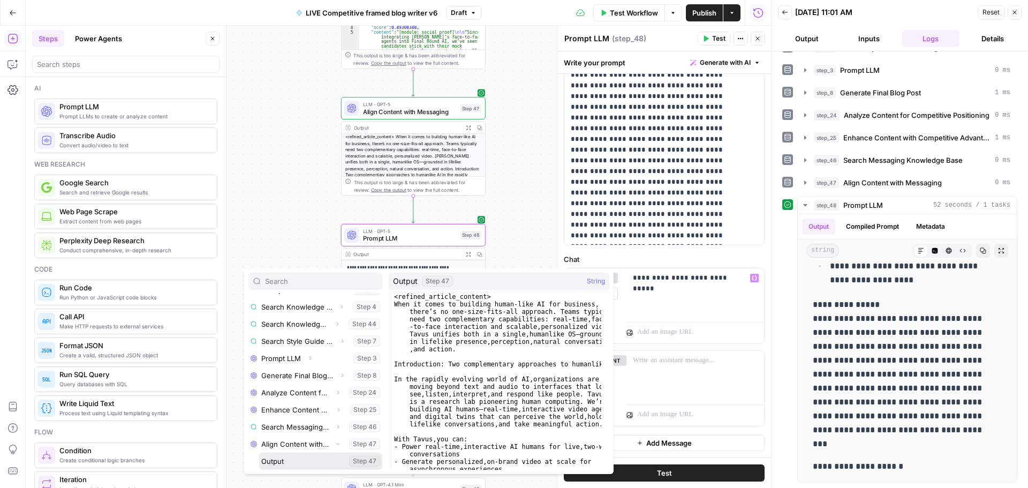
click at [294, 463] on button "Select variable Output" at bounding box center [320, 460] width 123 height 17
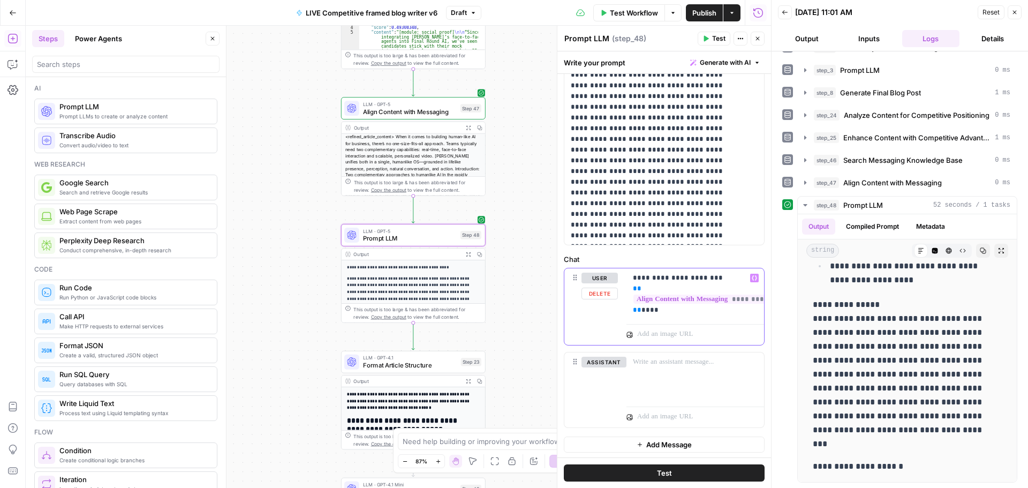
drag, startPoint x: 683, startPoint y: 309, endPoint x: 637, endPoint y: 315, distance: 45.8
click at [637, 315] on p "**********" at bounding box center [691, 293] width 117 height 43
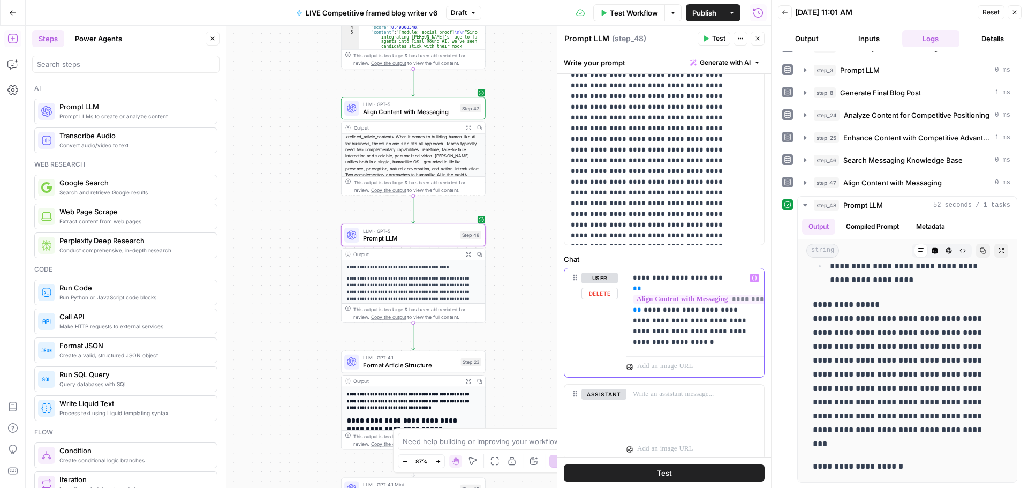
drag, startPoint x: 712, startPoint y: 340, endPoint x: 693, endPoint y: 335, distance: 20.0
click at [691, 336] on p "**********" at bounding box center [691, 309] width 117 height 75
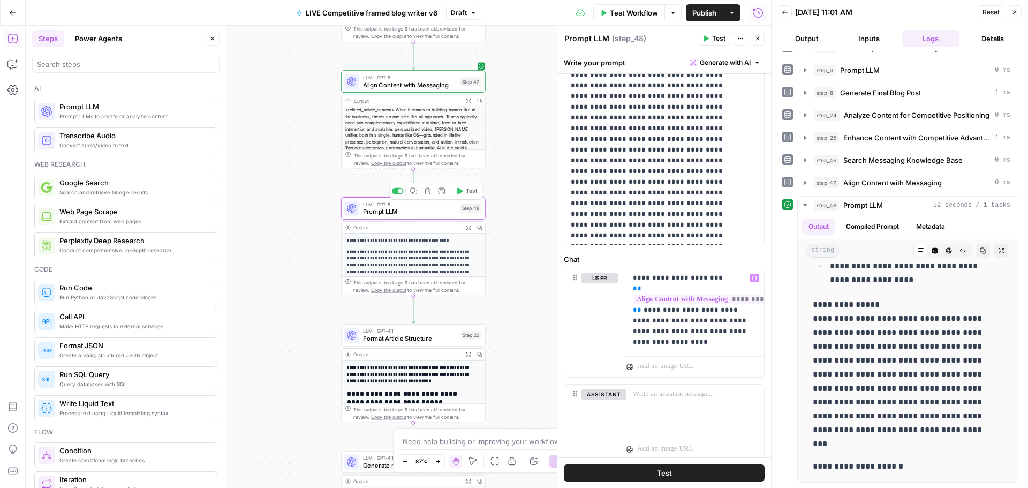
click at [463, 196] on button "Test" at bounding box center [466, 191] width 29 height 12
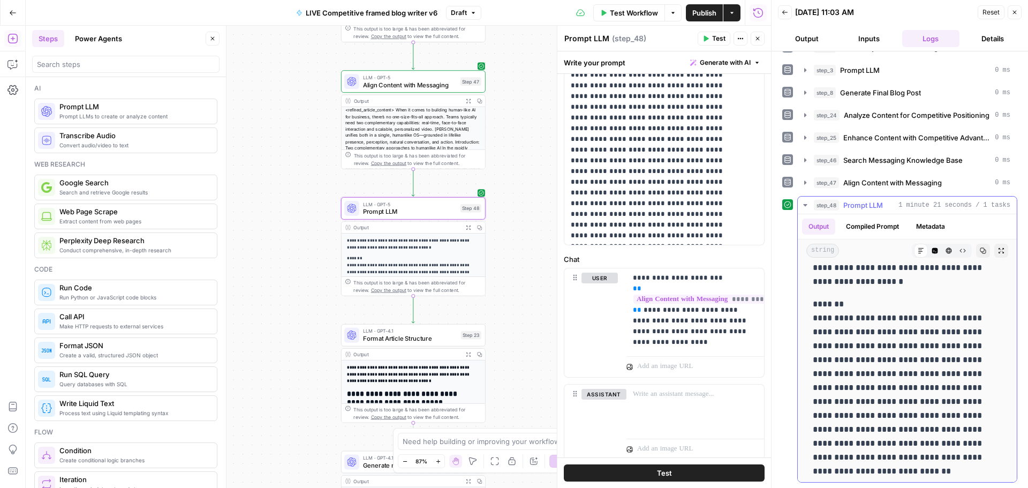
scroll to position [0, 0]
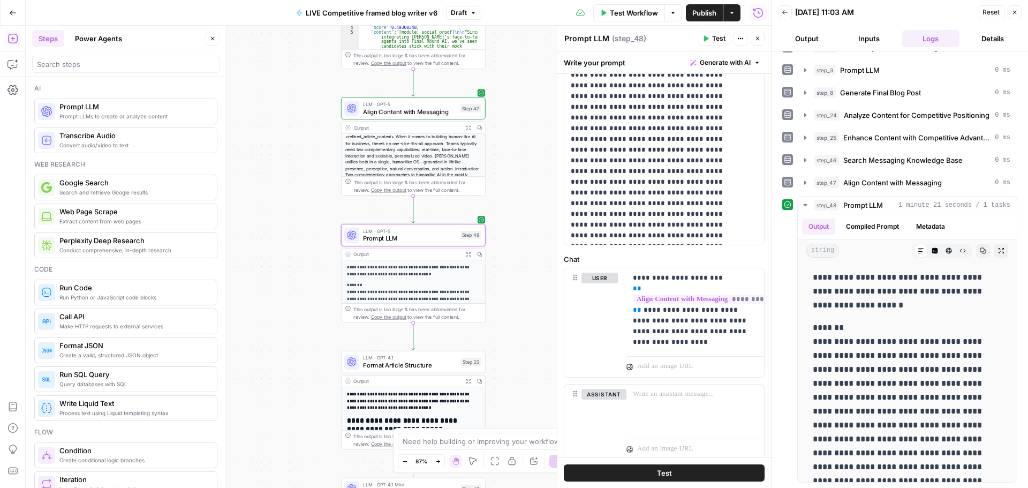
click at [414, 236] on span "Prompt LLM" at bounding box center [410, 237] width 94 height 9
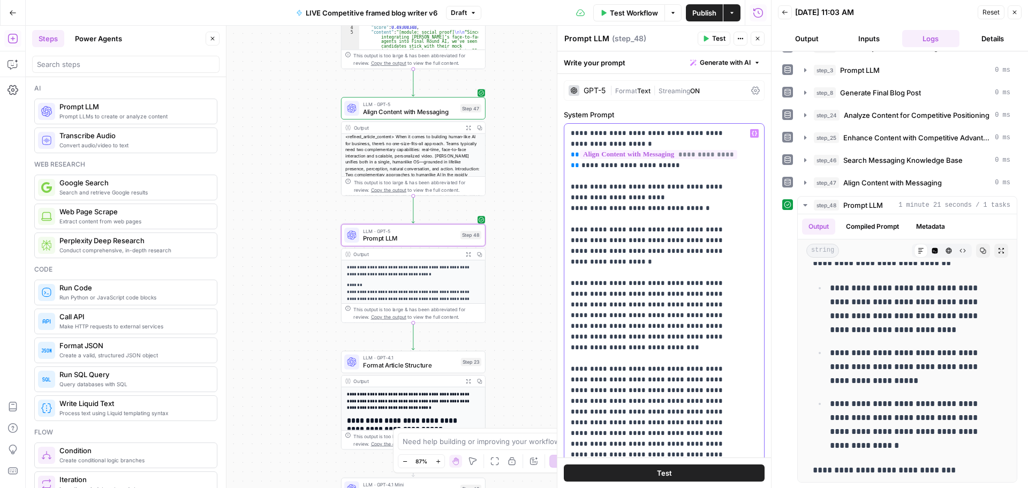
drag, startPoint x: 700, startPoint y: 228, endPoint x: 713, endPoint y: 225, distance: 14.2
click at [700, 228] on p "**********" at bounding box center [656, 444] width 171 height 632
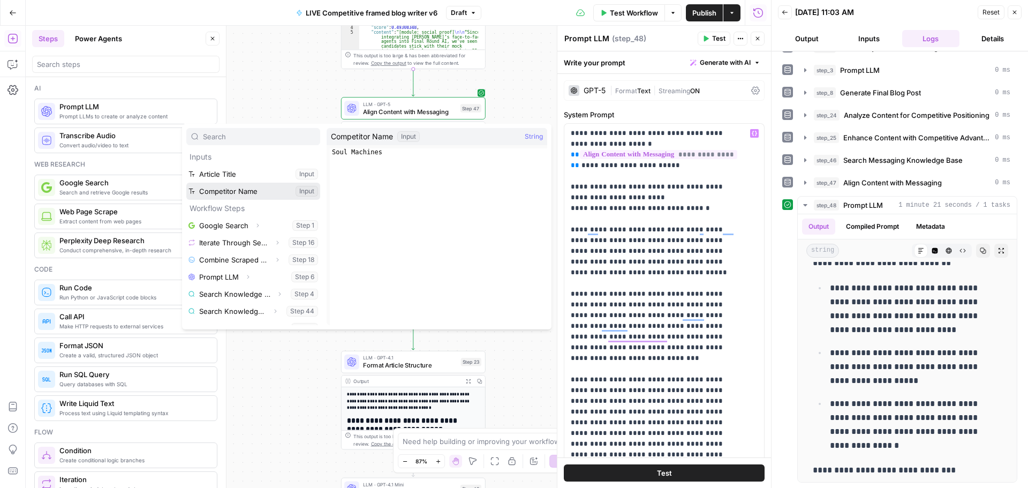
click at [226, 193] on button "Select variable Competitor Name" at bounding box center [253, 191] width 134 height 17
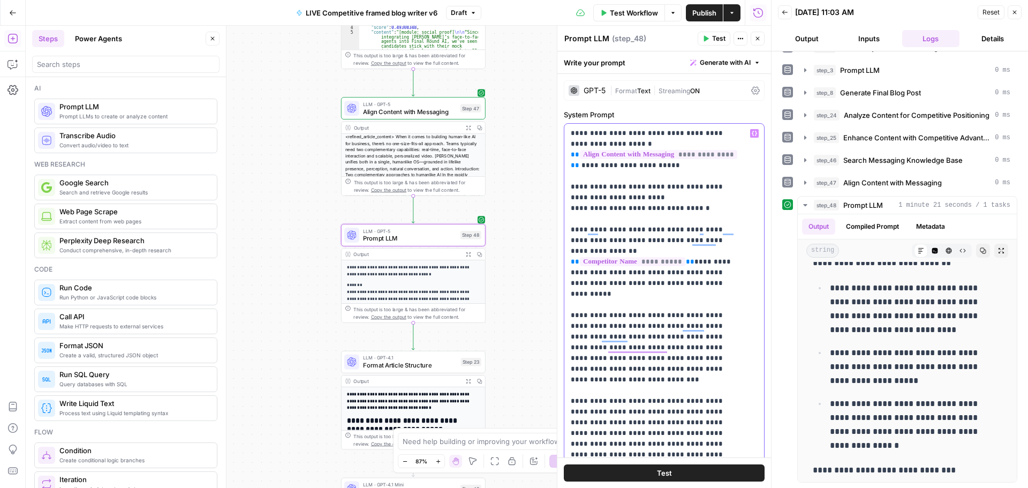
click at [698, 274] on p "**********" at bounding box center [656, 454] width 171 height 653
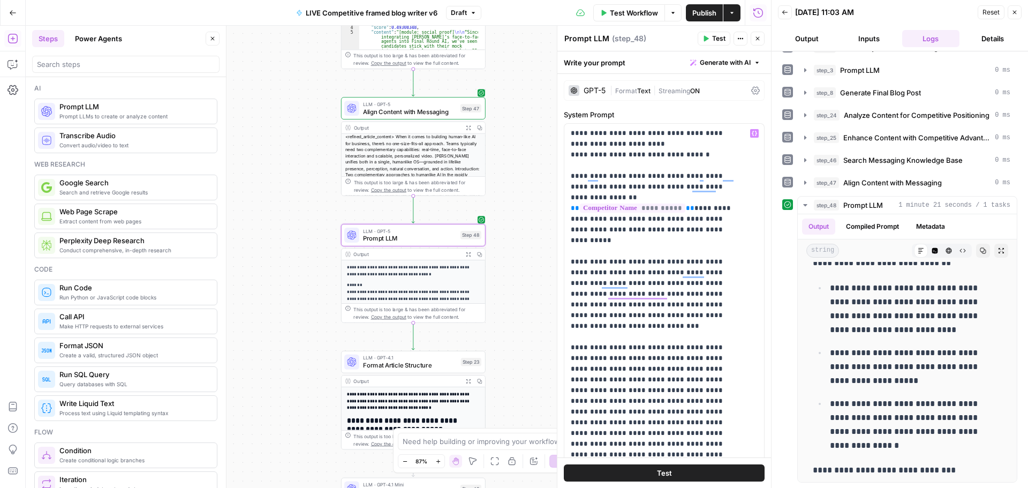
scroll to position [107, 0]
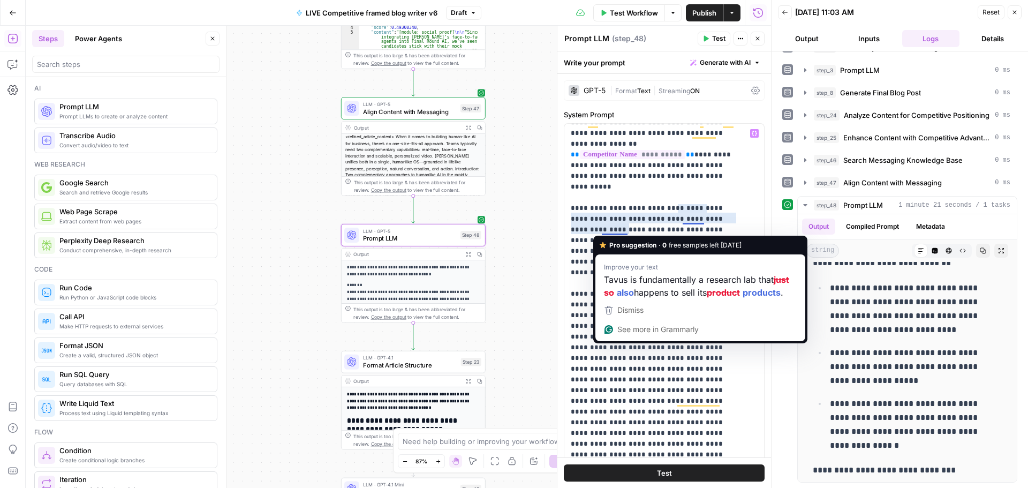
click at [600, 186] on p "**********" at bounding box center [656, 347] width 171 height 653
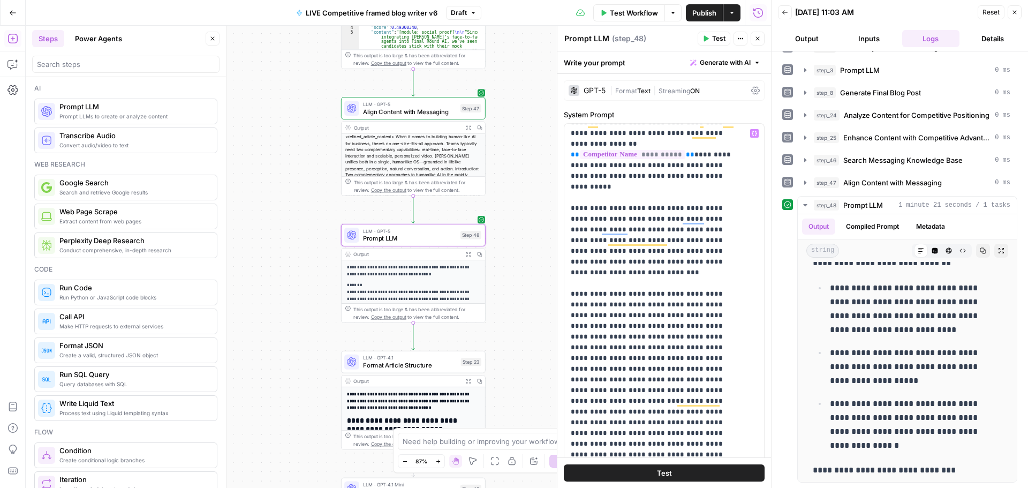
click at [605, 184] on p "**********" at bounding box center [656, 347] width 171 height 653
drag, startPoint x: 601, startPoint y: 186, endPoint x: 572, endPoint y: 189, distance: 29.1
click at [572, 189] on p "**********" at bounding box center [656, 347] width 171 height 653
click at [574, 188] on p "**********" at bounding box center [656, 347] width 171 height 653
click at [597, 187] on p "**********" at bounding box center [656, 347] width 171 height 653
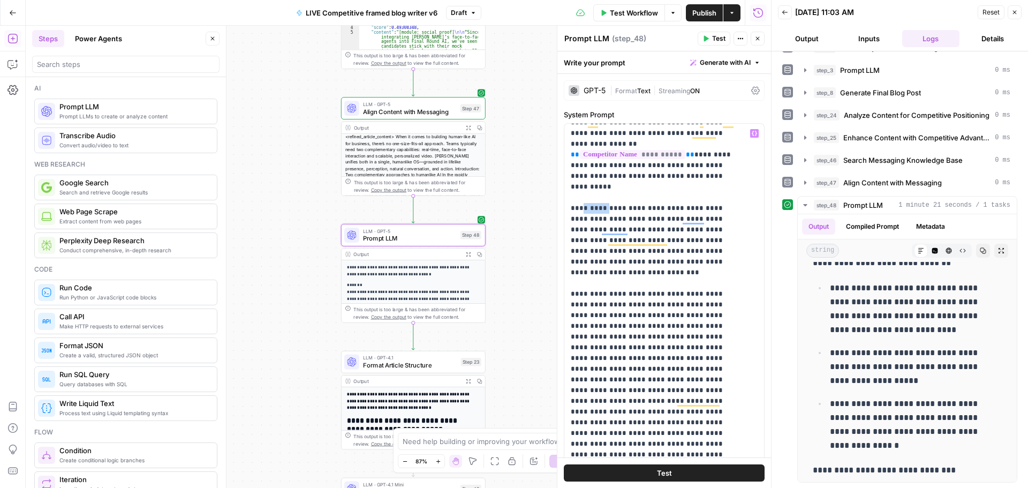
drag, startPoint x: 600, startPoint y: 188, endPoint x: 577, endPoint y: 188, distance: 23.0
click at [577, 188] on p "**********" at bounding box center [656, 347] width 171 height 653
click at [648, 192] on p "**********" at bounding box center [656, 347] width 171 height 653
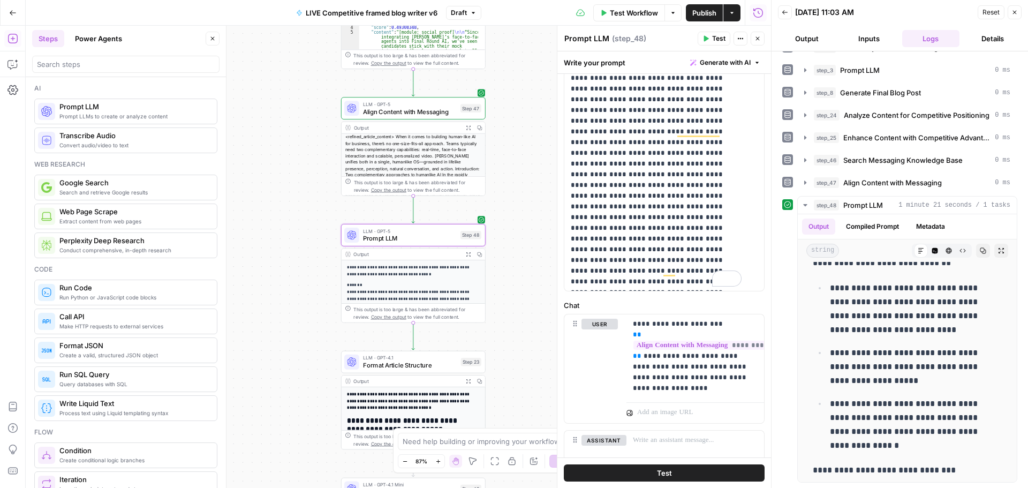
scroll to position [357, 0]
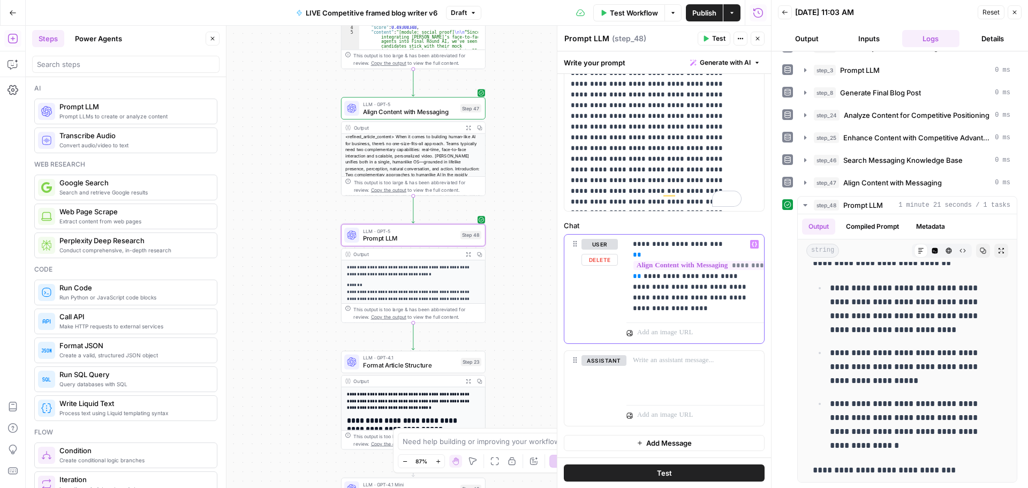
click at [688, 299] on p "**********" at bounding box center [691, 276] width 117 height 75
drag, startPoint x: 668, startPoint y: 290, endPoint x: 714, endPoint y: 283, distance: 47.1
click at [714, 283] on p "**********" at bounding box center [691, 276] width 117 height 75
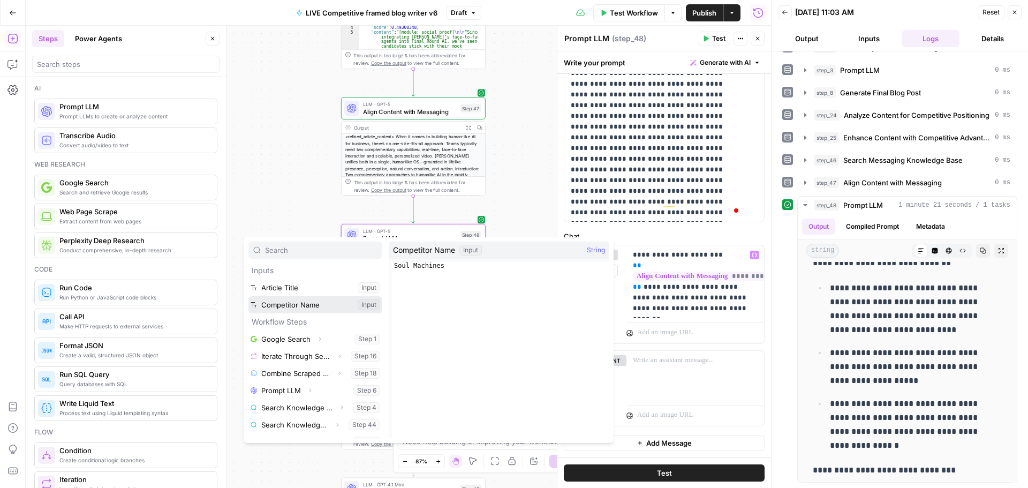
click at [300, 306] on button "Select variable Competitor Name" at bounding box center [315, 304] width 134 height 17
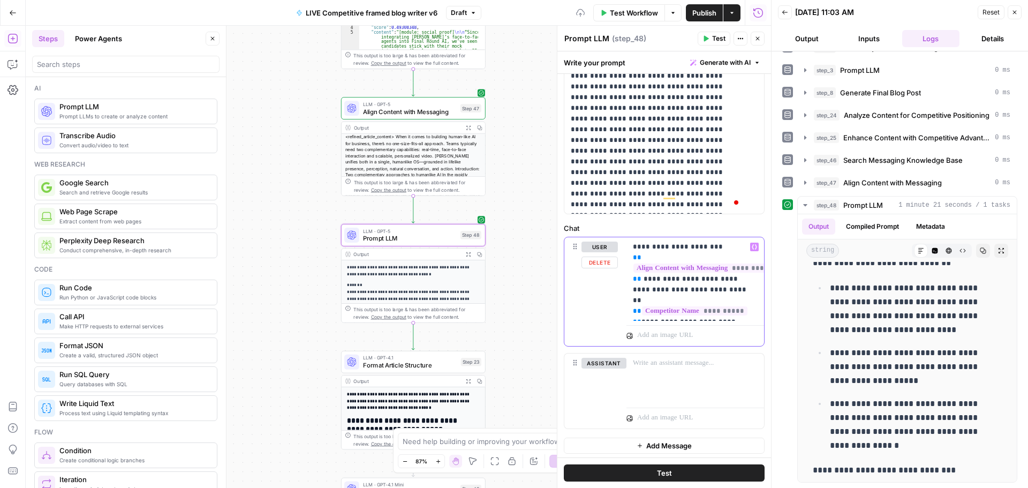
scroll to position [357, 0]
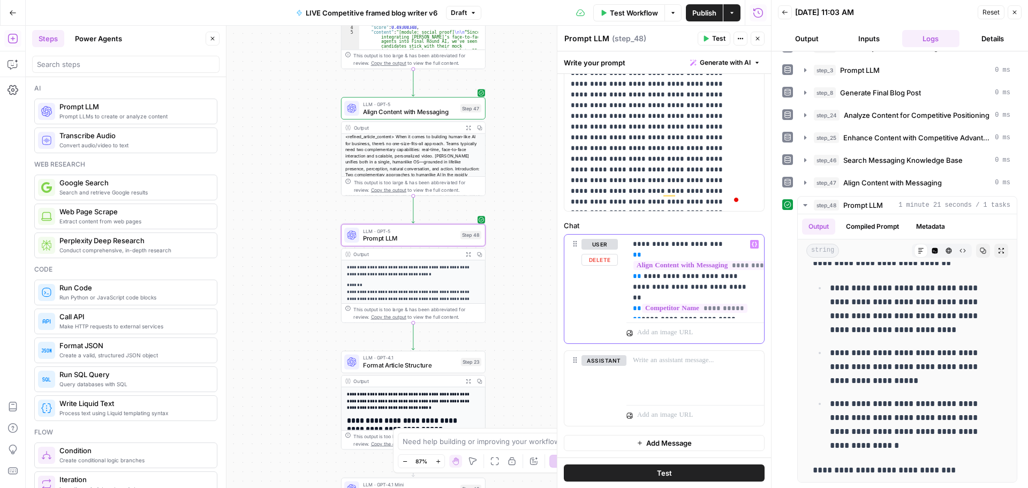
click at [738, 303] on p "**********" at bounding box center [691, 276] width 117 height 75
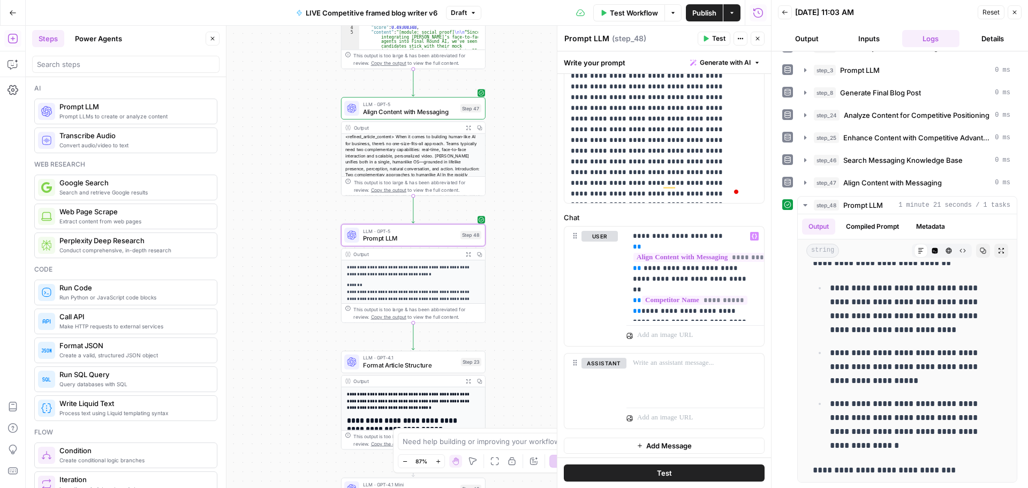
click at [718, 39] on span "Test" at bounding box center [718, 39] width 13 height 10
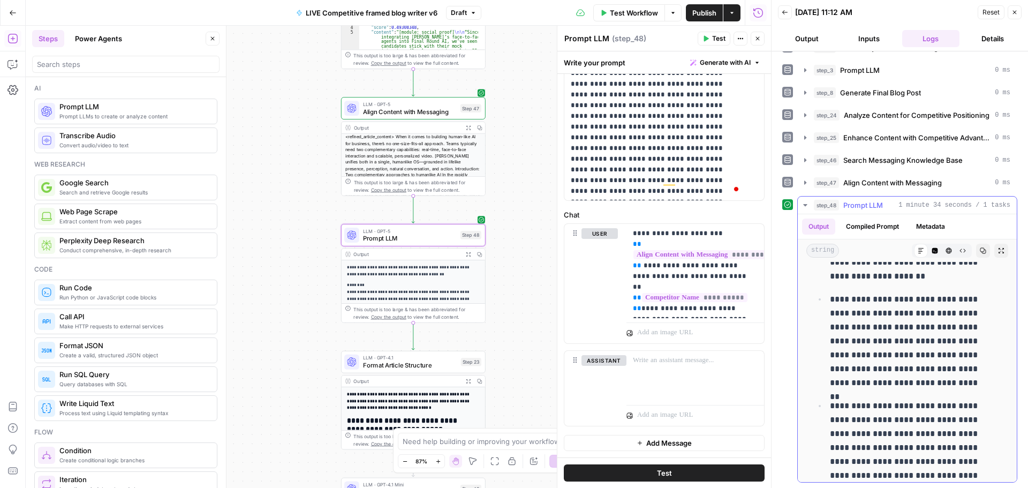
scroll to position [535, 0]
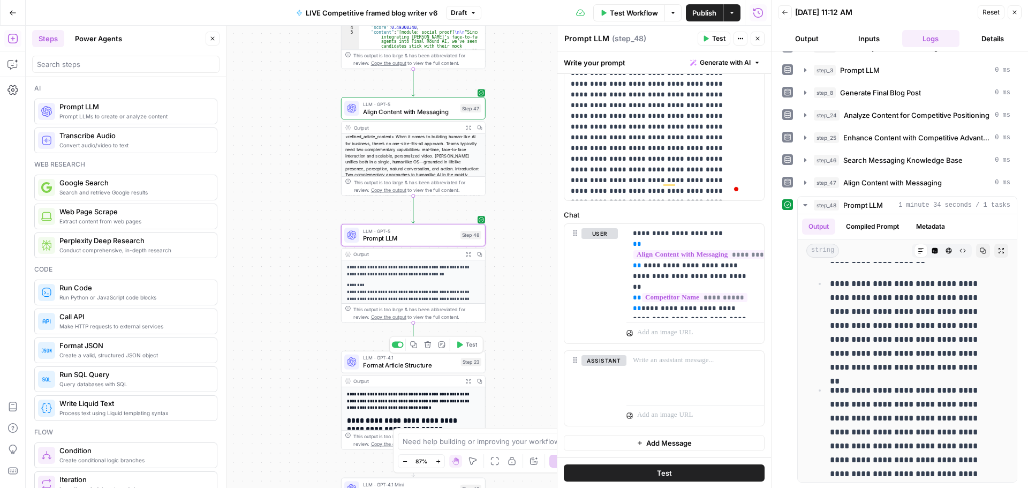
drag, startPoint x: 422, startPoint y: 363, endPoint x: 461, endPoint y: 345, distance: 43.1
click at [422, 363] on span "Format Article Structure" at bounding box center [410, 364] width 94 height 9
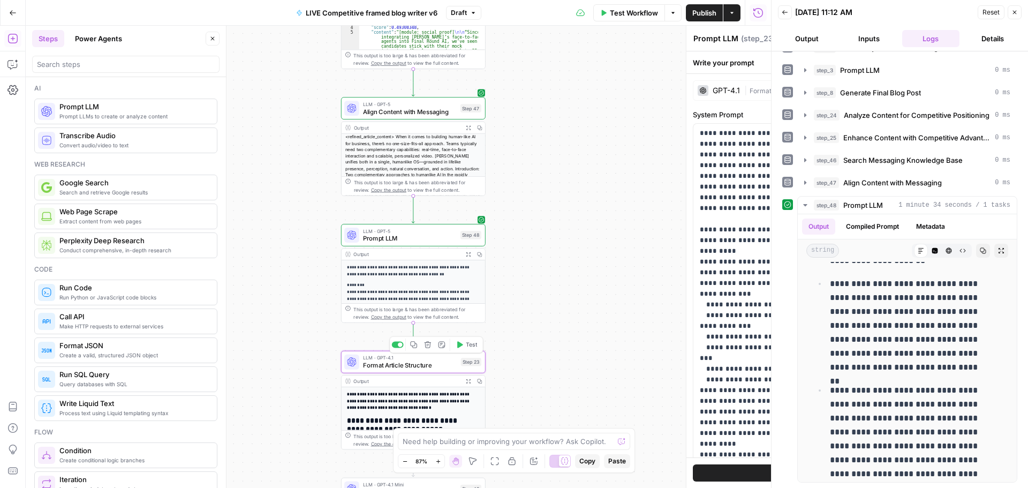
type textarea "Format Article Structure"
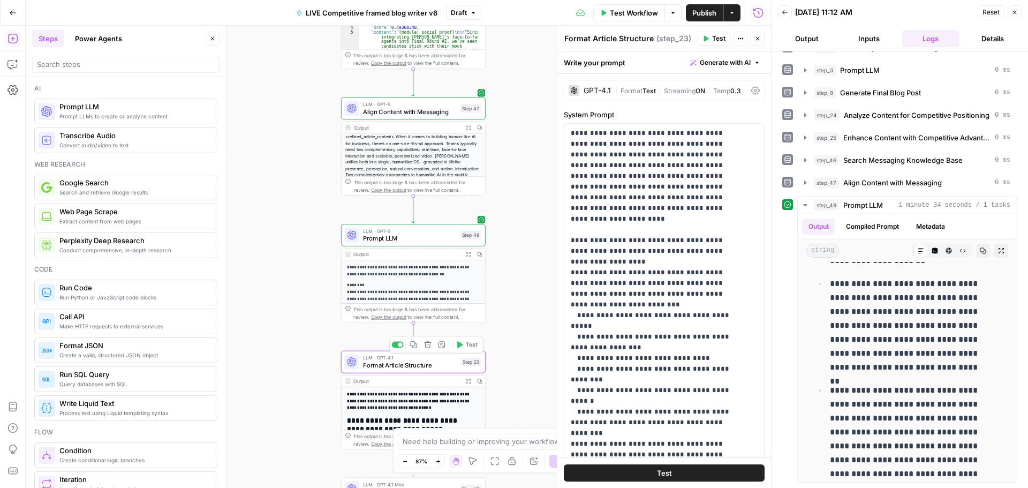
click at [462, 344] on icon "button" at bounding box center [460, 344] width 6 height 6
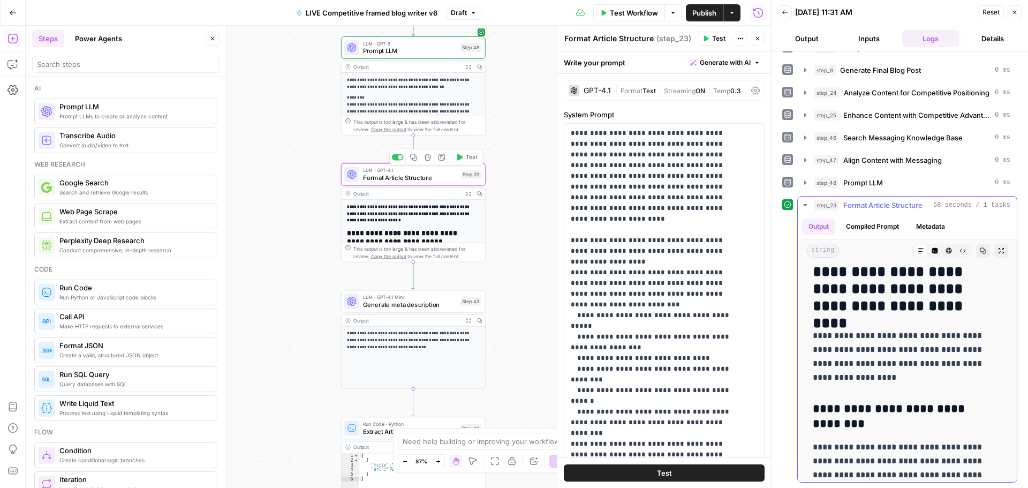
scroll to position [3211, 0]
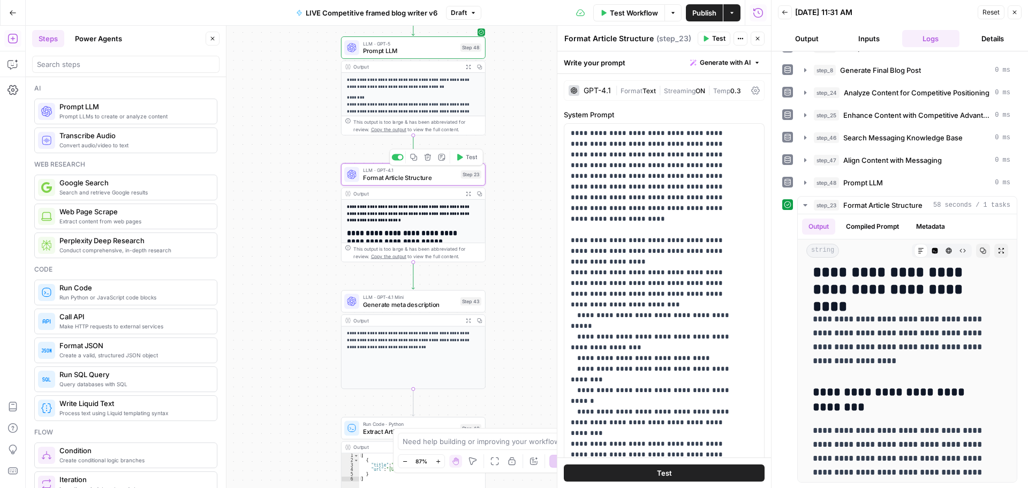
click at [697, 15] on span "Publish" at bounding box center [704, 12] width 24 height 11
